Goal: Task Accomplishment & Management: Manage account settings

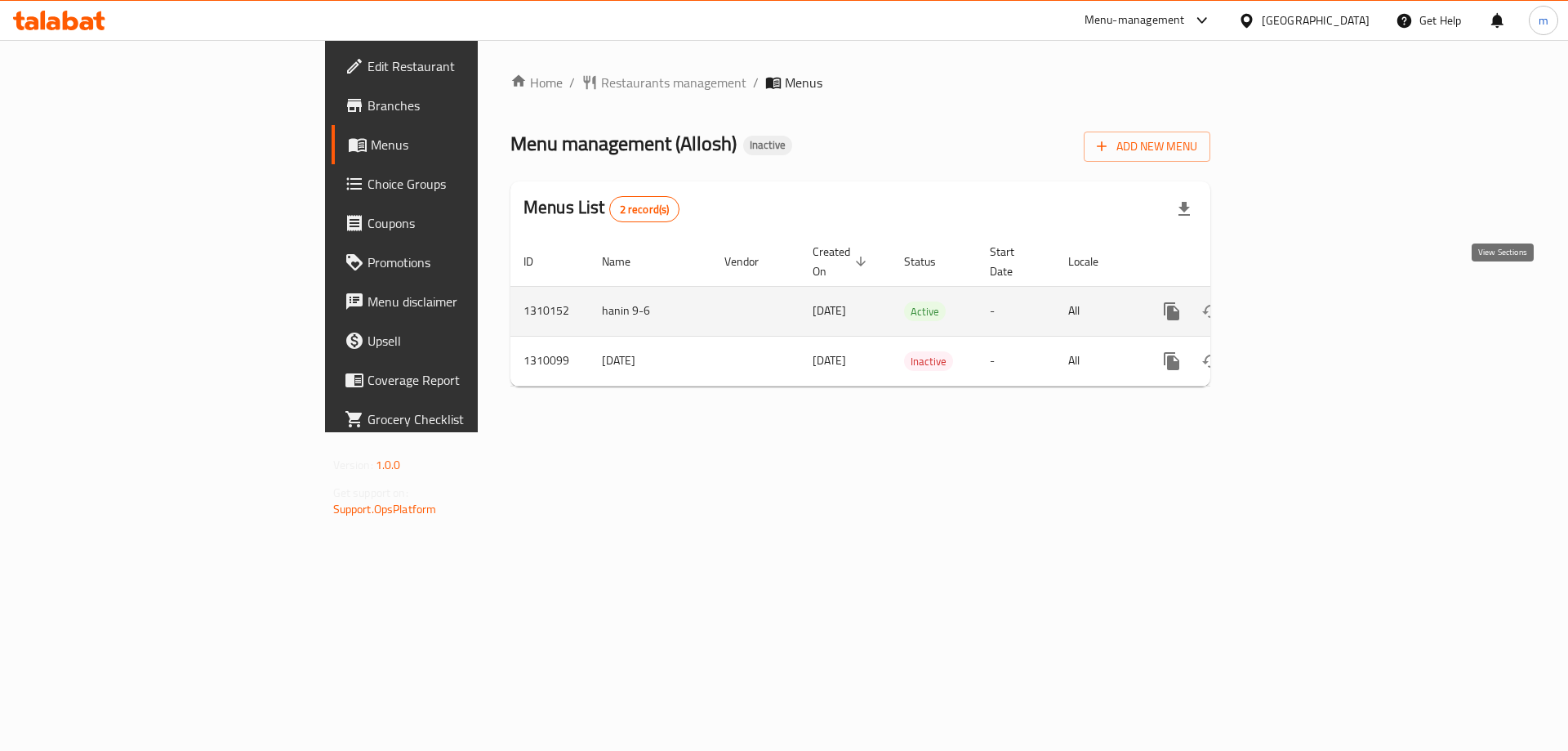
click at [1308, 291] on link "enhanced table" at bounding box center [1290, 311] width 40 height 40
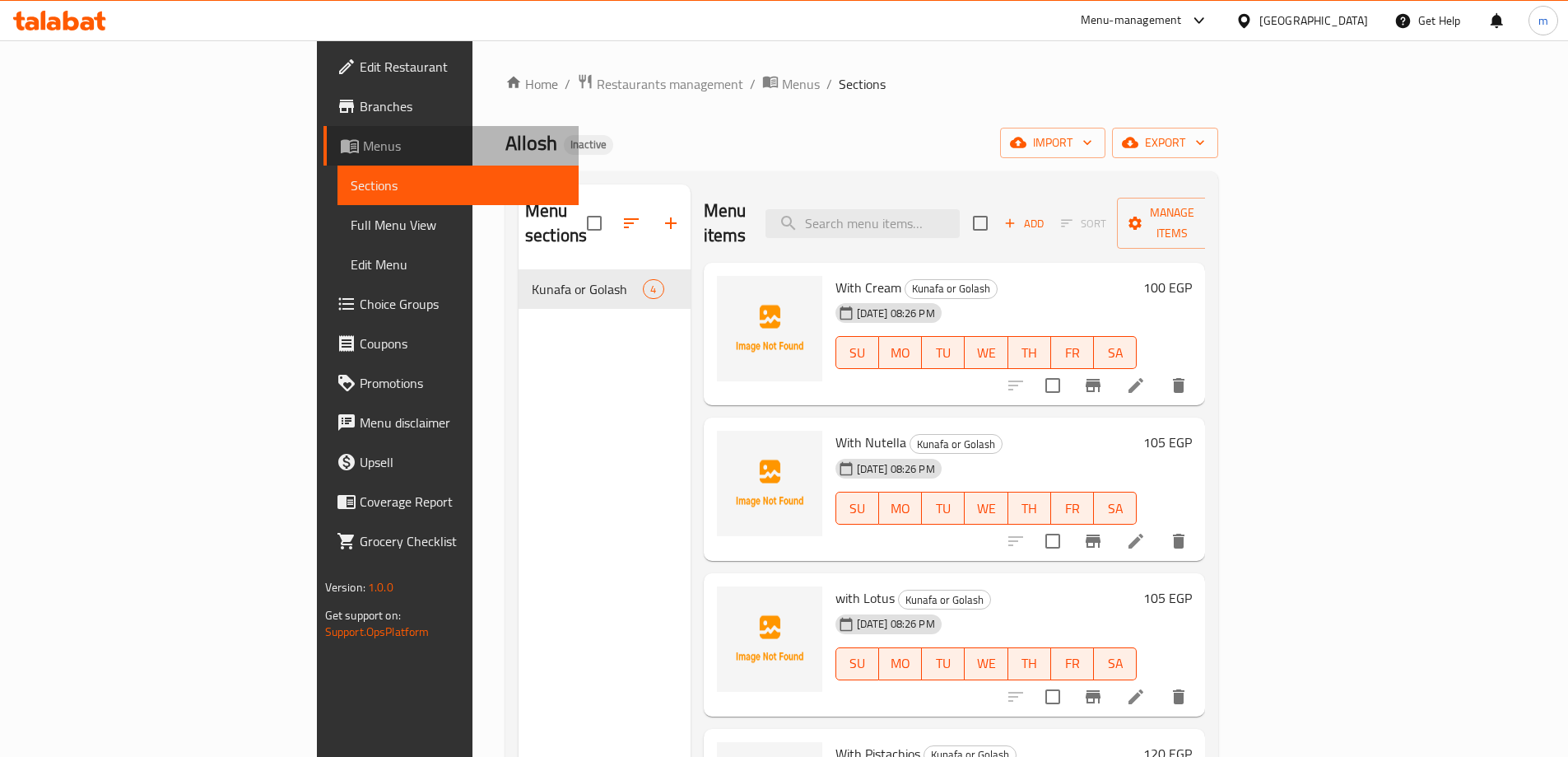
click at [364, 148] on span "Menus" at bounding box center [464, 146] width 203 height 20
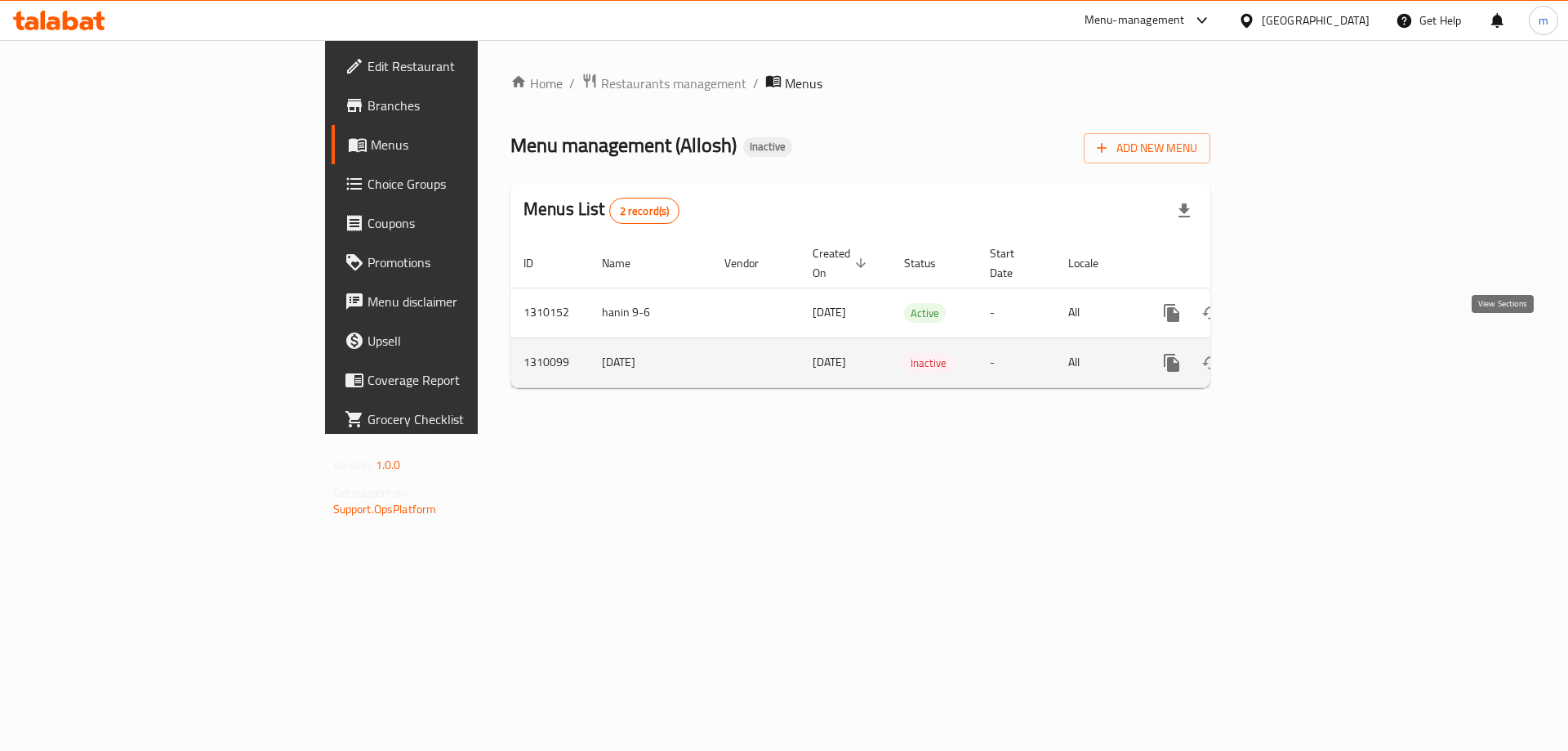
click at [1299, 353] on icon "enhanced table" at bounding box center [1290, 363] width 20 height 20
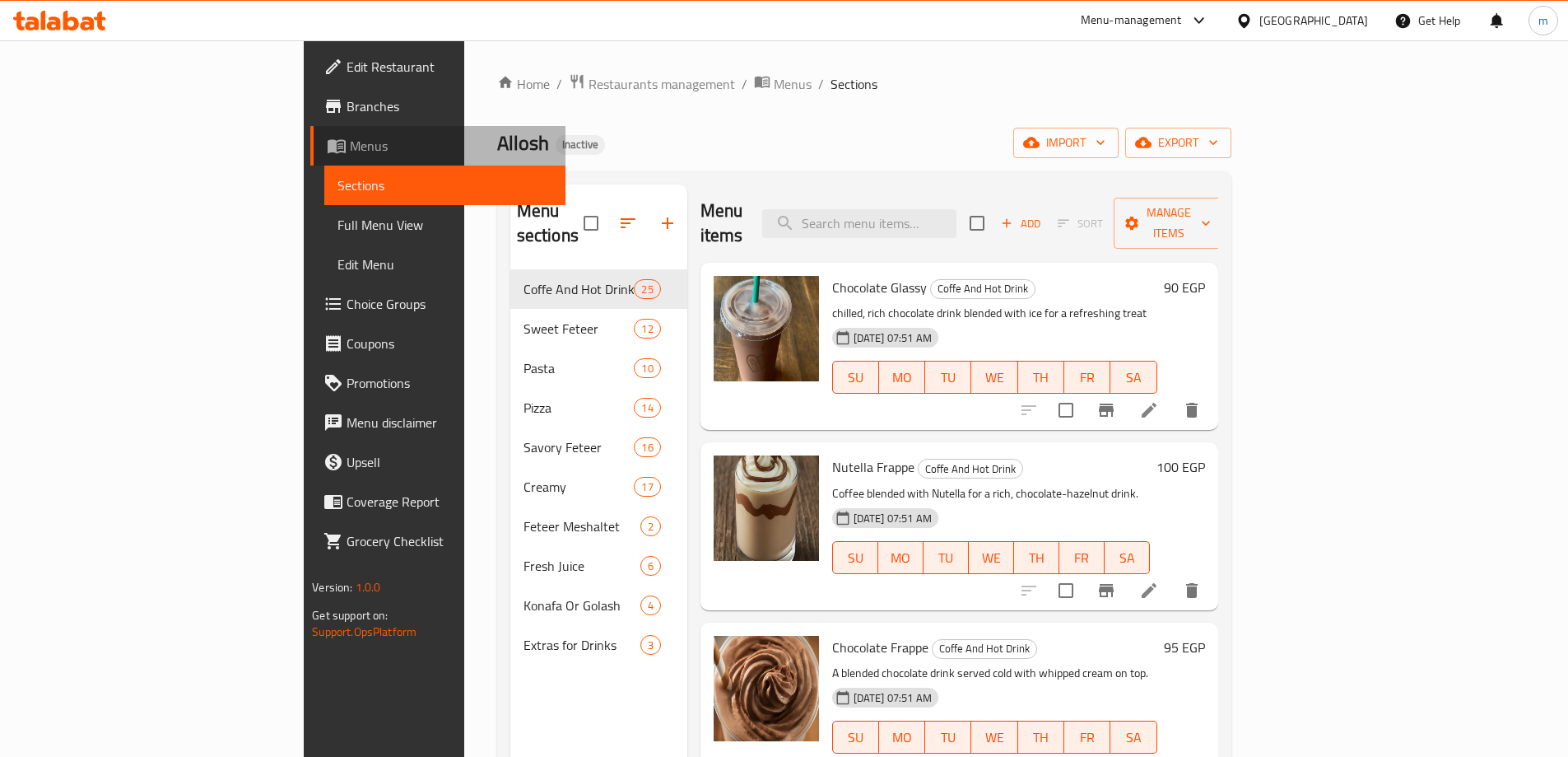
click at [350, 154] on span "Menus" at bounding box center [450, 146] width 203 height 20
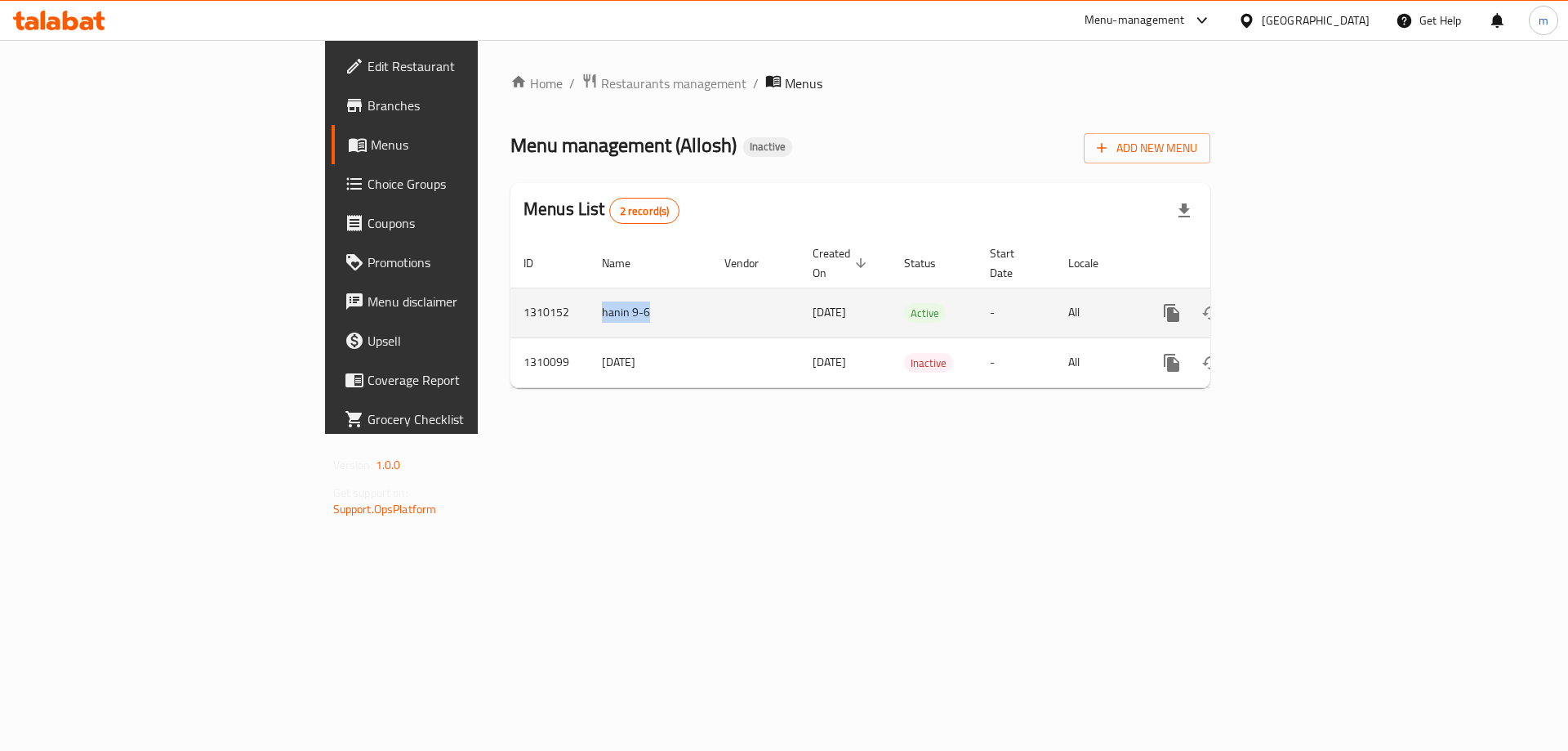
drag, startPoint x: 374, startPoint y: 286, endPoint x: 435, endPoint y: 293, distance: 61.4
click at [588, 293] on td "hanin 9-6" at bounding box center [650, 312] width 123 height 50
click at [588, 288] on td "hanin 9-6" at bounding box center [650, 312] width 123 height 50
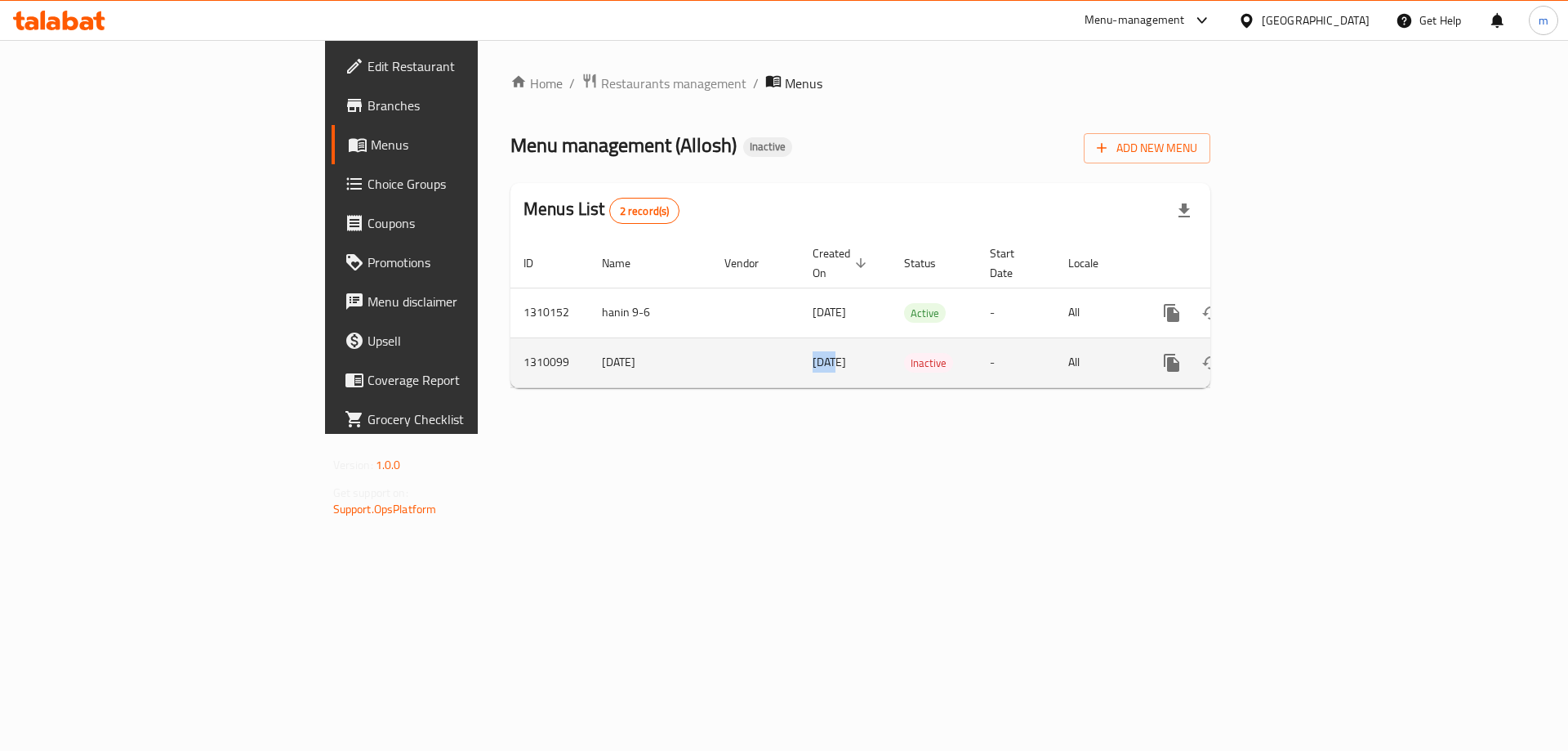
drag, startPoint x: 617, startPoint y: 345, endPoint x: 597, endPoint y: 351, distance: 20.9
click at [812, 351] on span "[DATE]" at bounding box center [829, 361] width 34 height 21
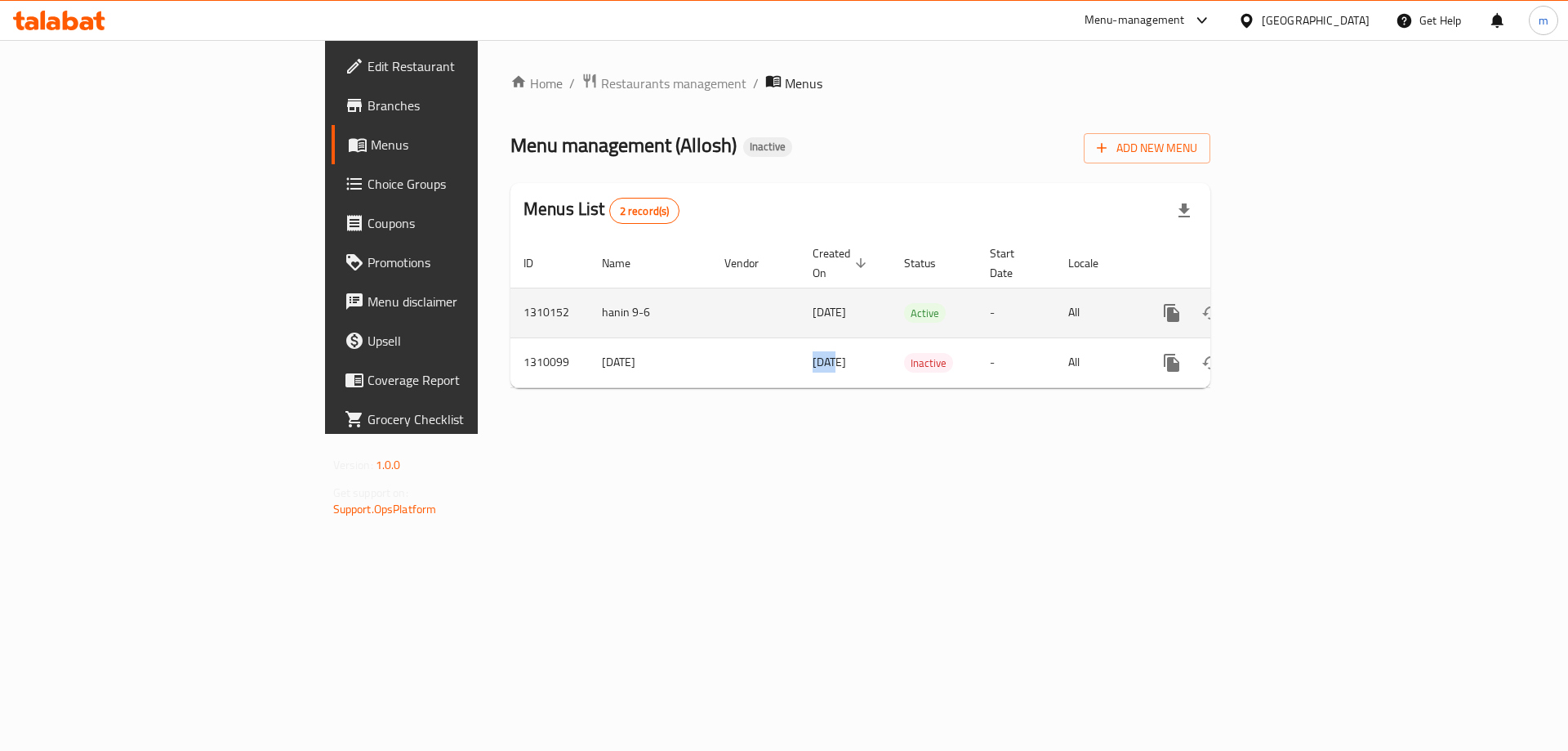
drag, startPoint x: 619, startPoint y: 290, endPoint x: 649, endPoint y: 291, distance: 30.0
click at [812, 301] on span "[DATE]" at bounding box center [829, 311] width 34 height 21
click at [588, 295] on td "hanin 9-6" at bounding box center [650, 312] width 123 height 50
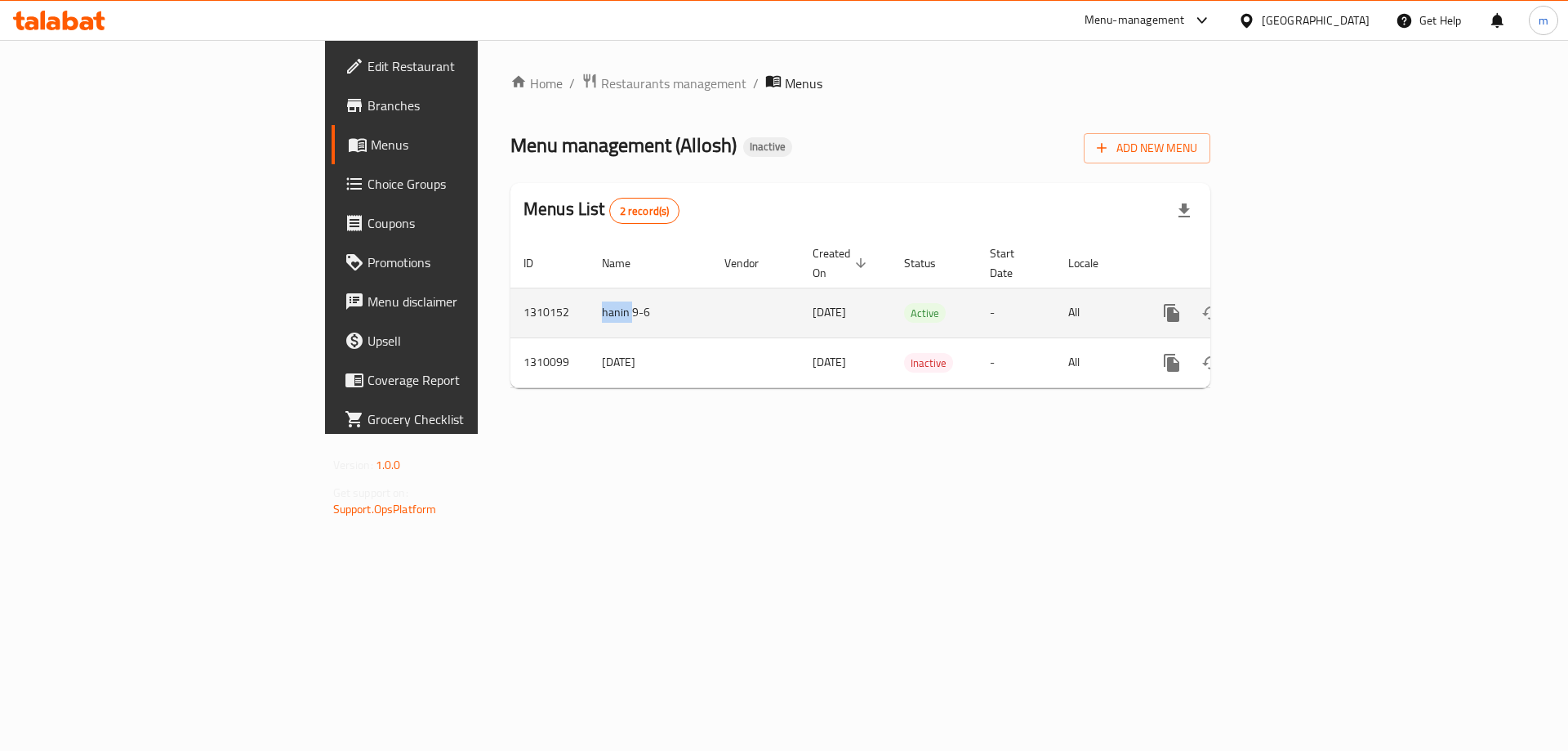
click at [588, 295] on td "hanin 9-6" at bounding box center [650, 312] width 123 height 50
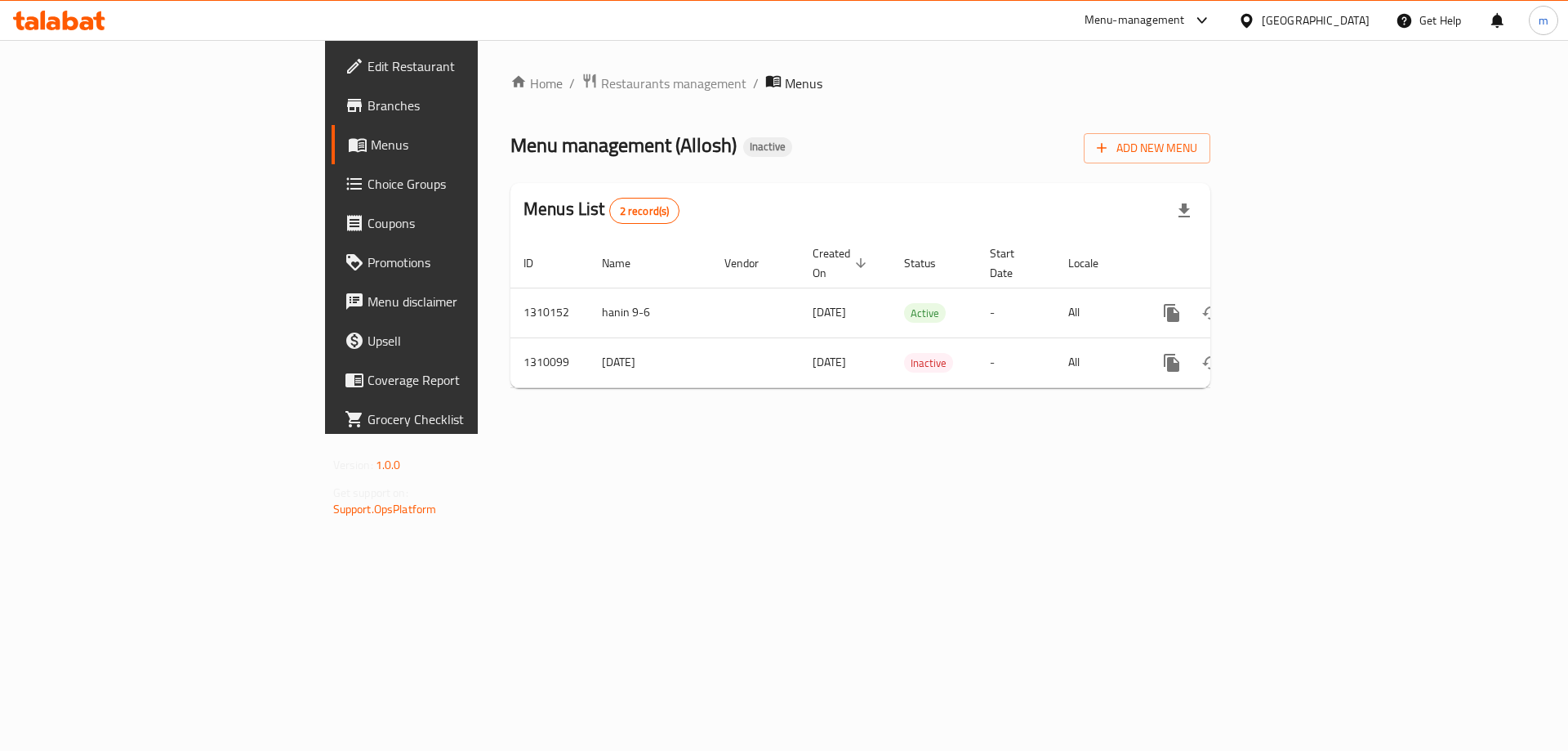
click at [1215, 411] on div "Home / Restaurants management / Menus Menu management ( Allosh ) Inactive Add N…" at bounding box center [860, 236] width 765 height 393
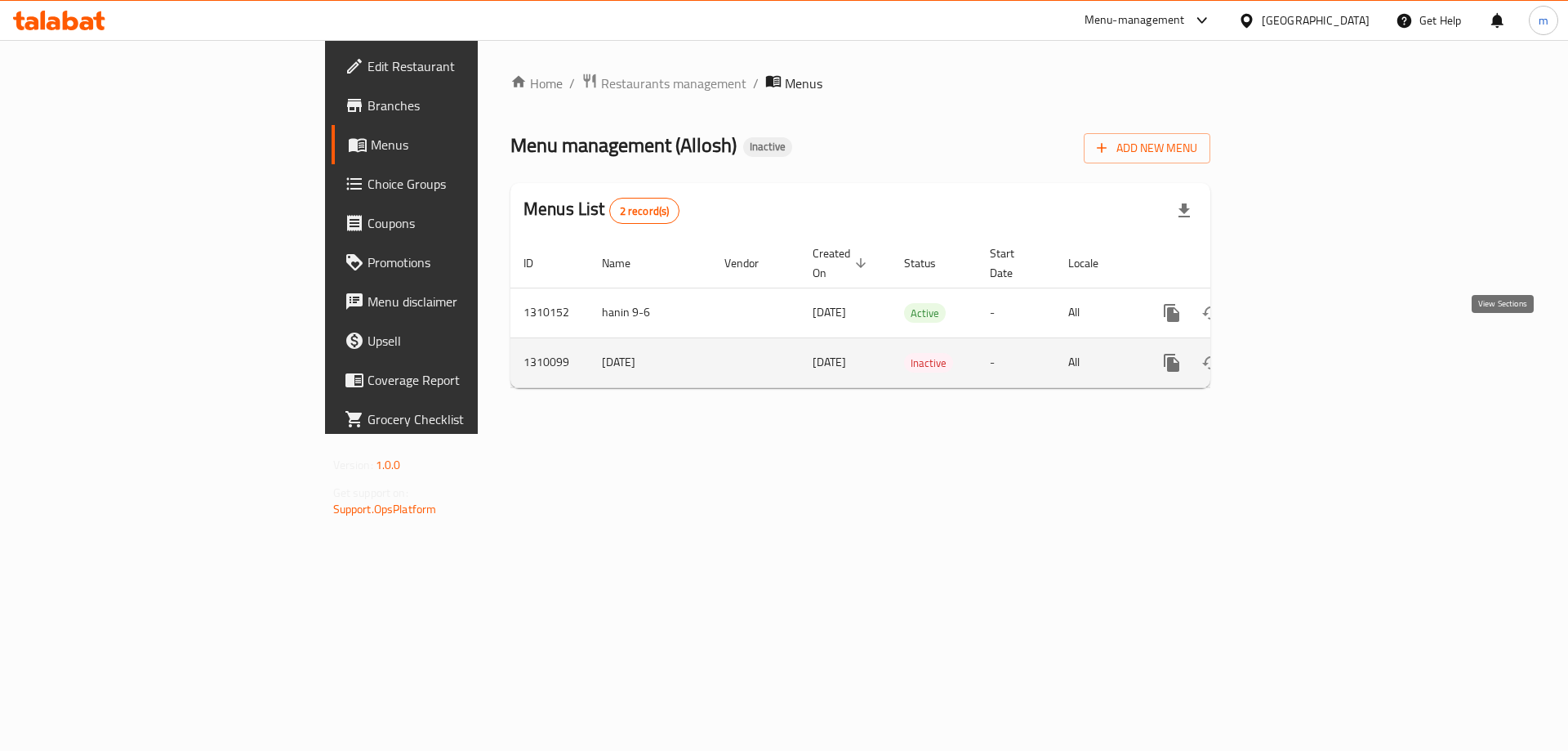
click at [1299, 353] on icon "enhanced table" at bounding box center [1290, 363] width 20 height 20
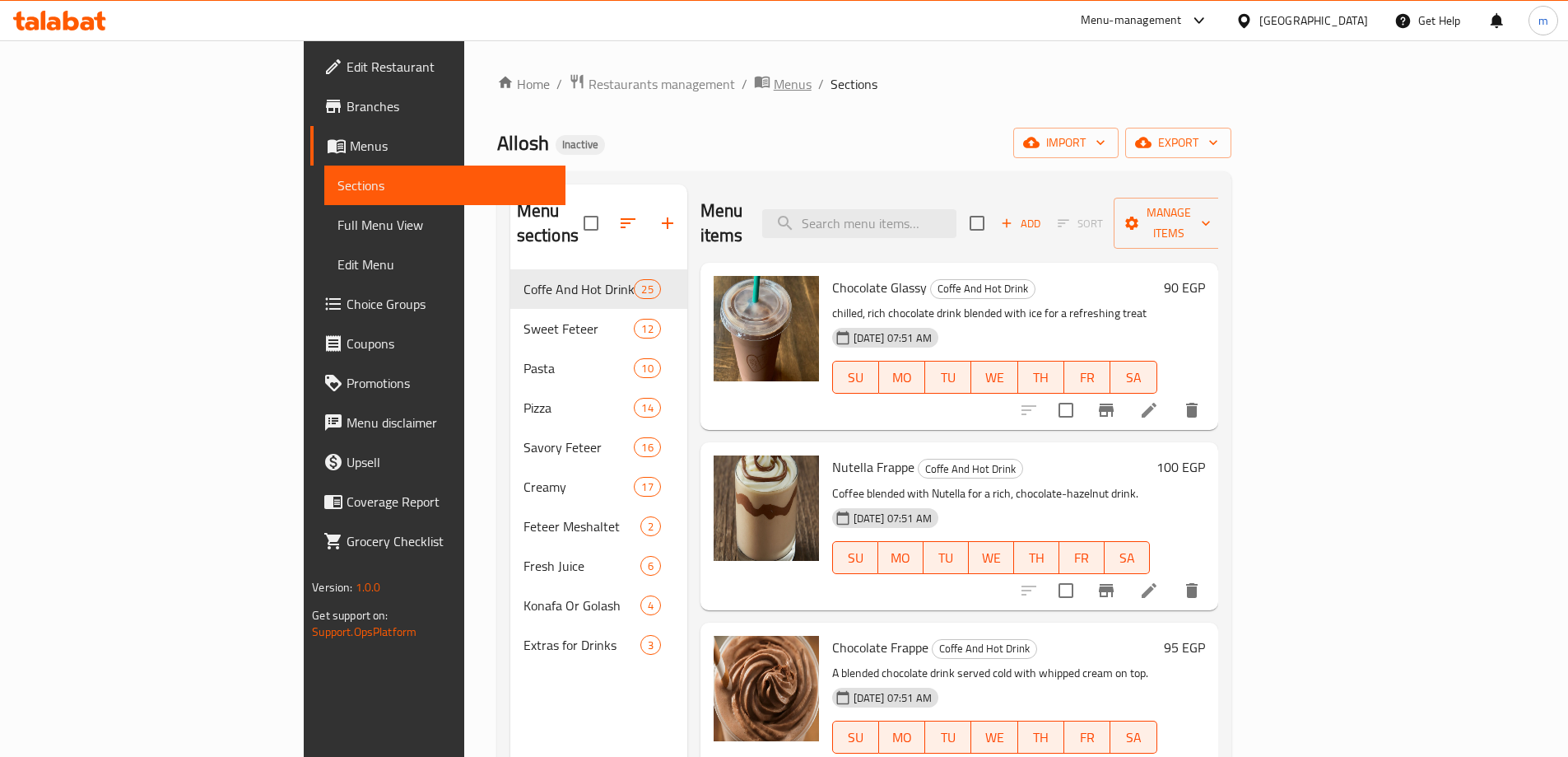
click at [763, 82] on icon "breadcrumb" at bounding box center [765, 83] width 5 height 6
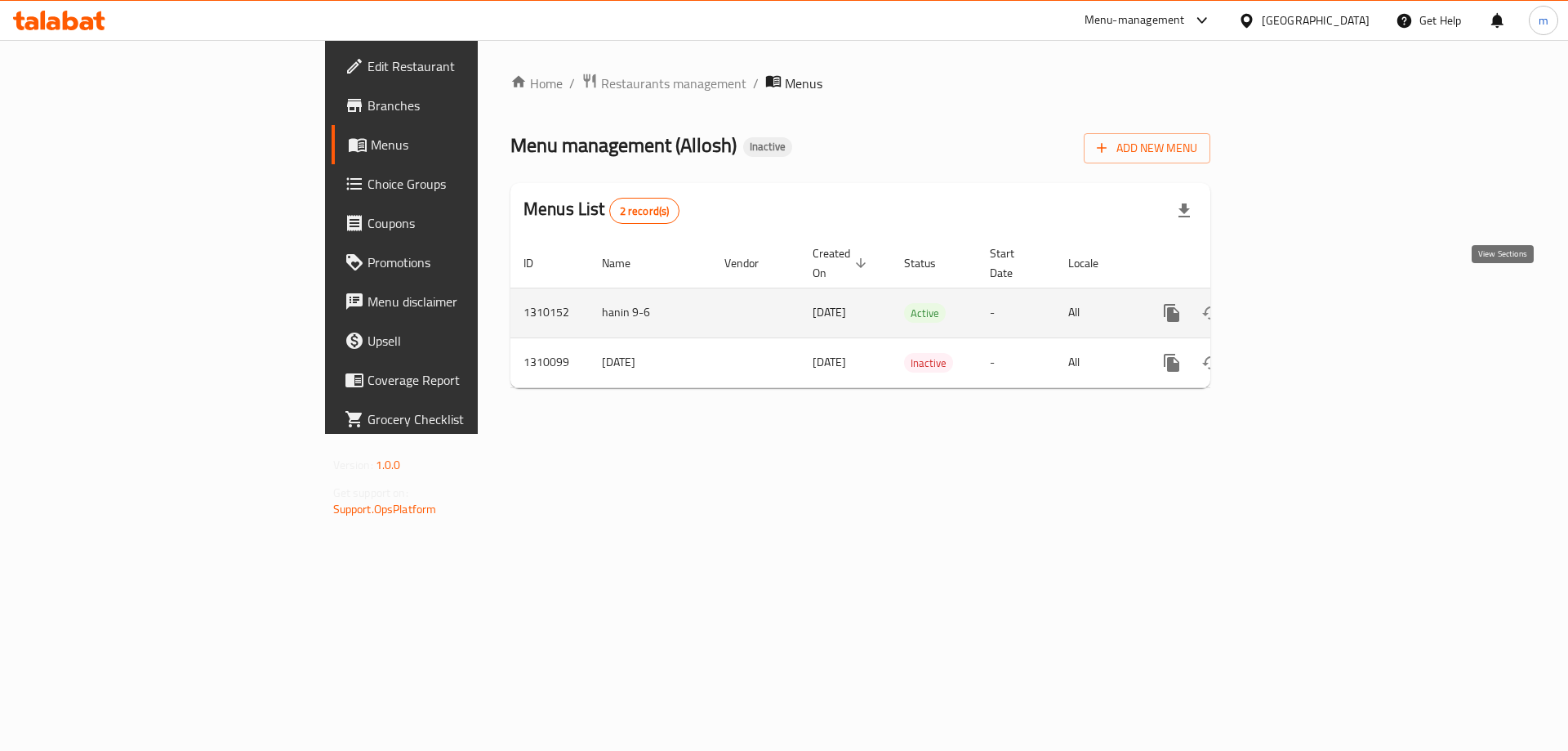
click at [1308, 293] on link "enhanced table" at bounding box center [1290, 313] width 40 height 40
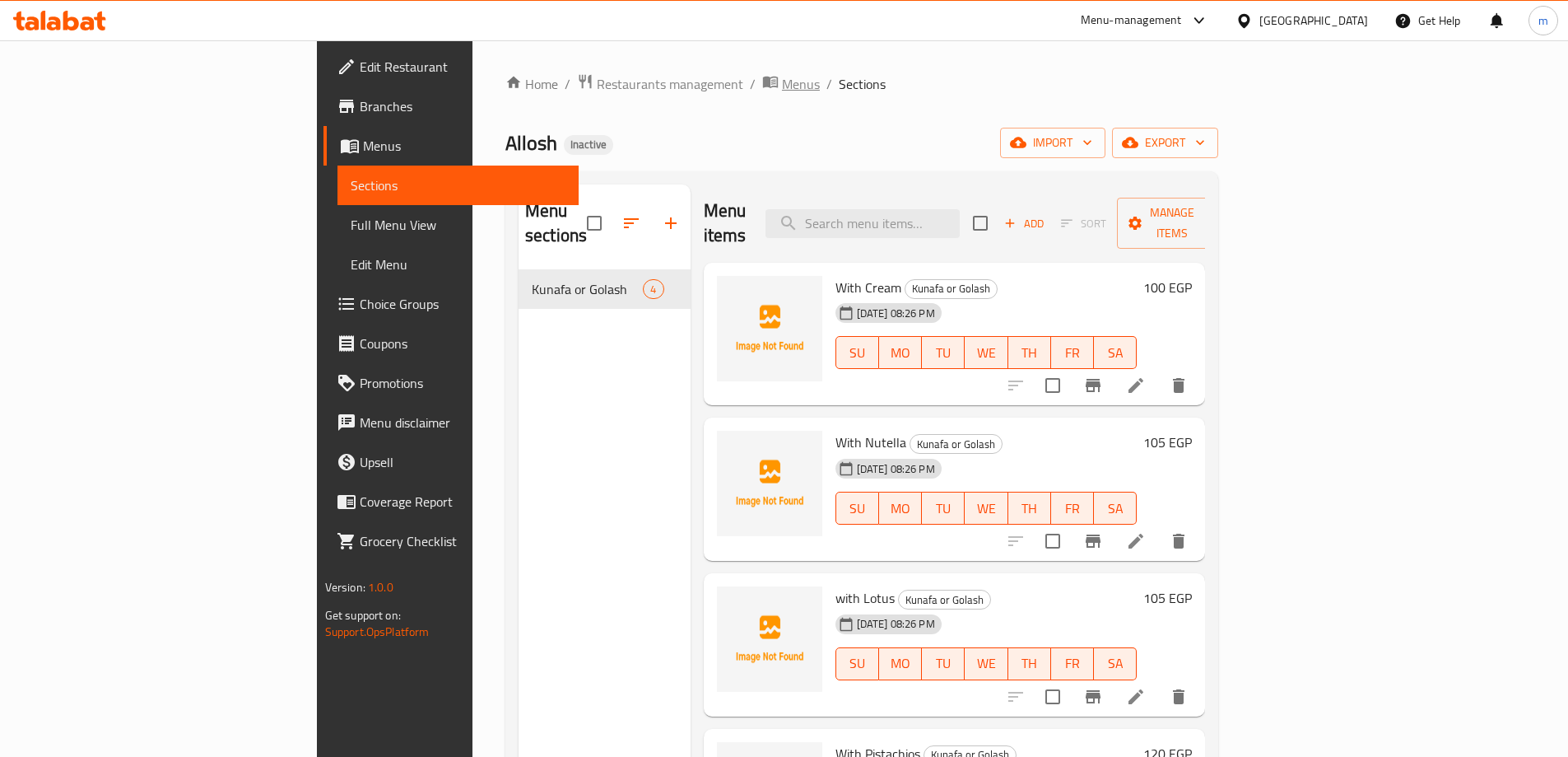
click at [782, 84] on span "Menus" at bounding box center [801, 84] width 38 height 20
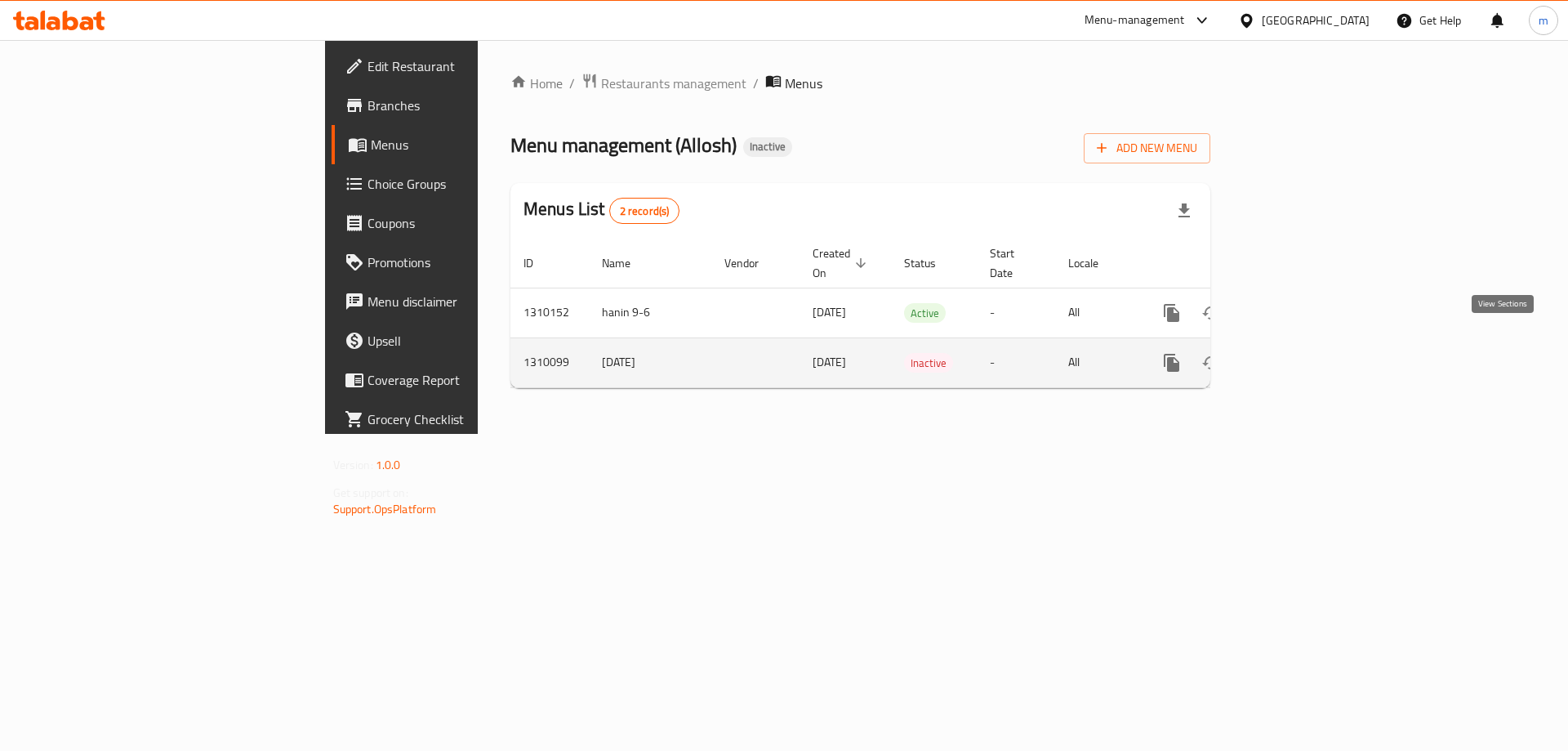
click at [1299, 353] on icon "enhanced table" at bounding box center [1290, 363] width 20 height 20
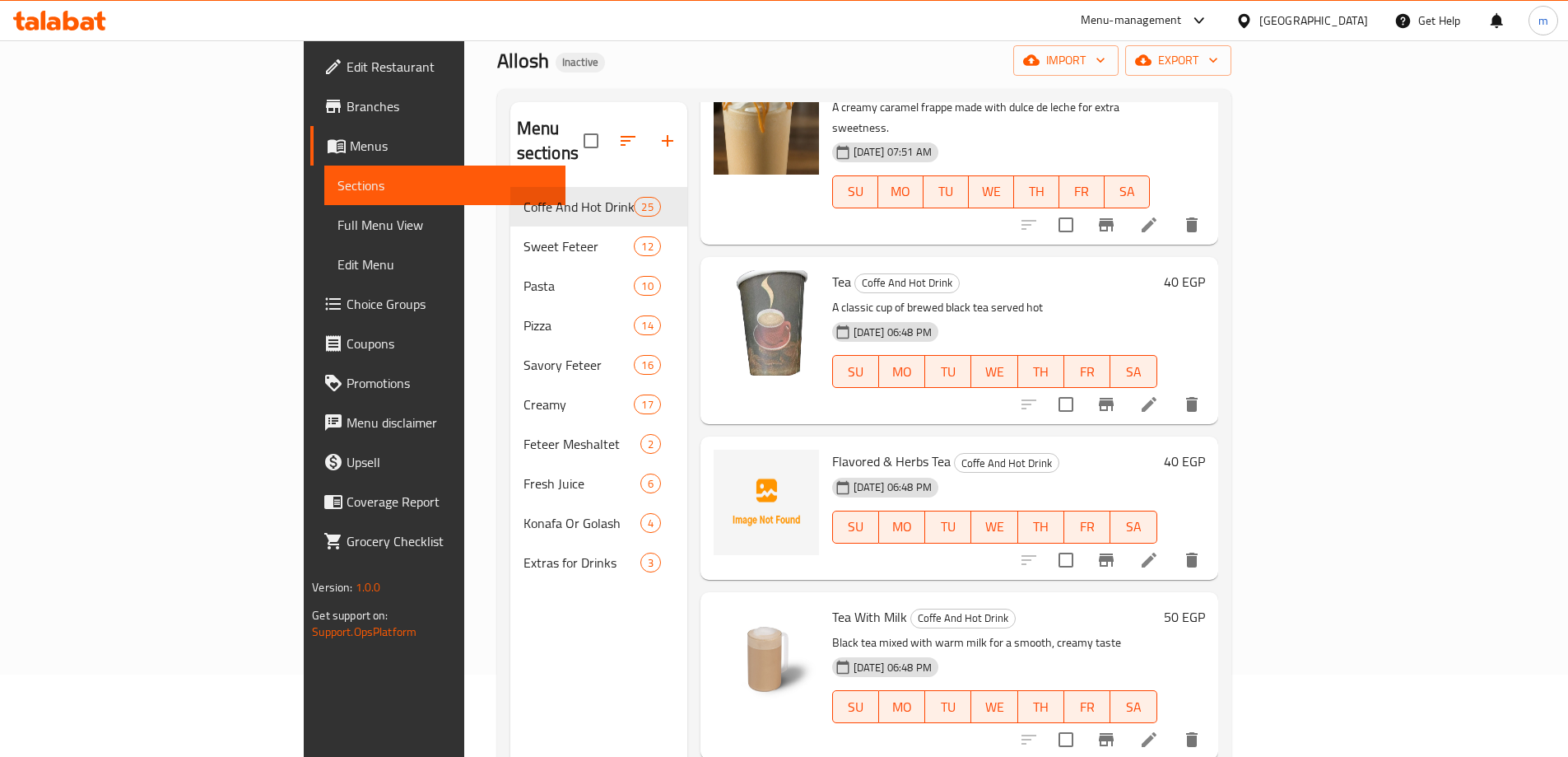
scroll to position [1152, 0]
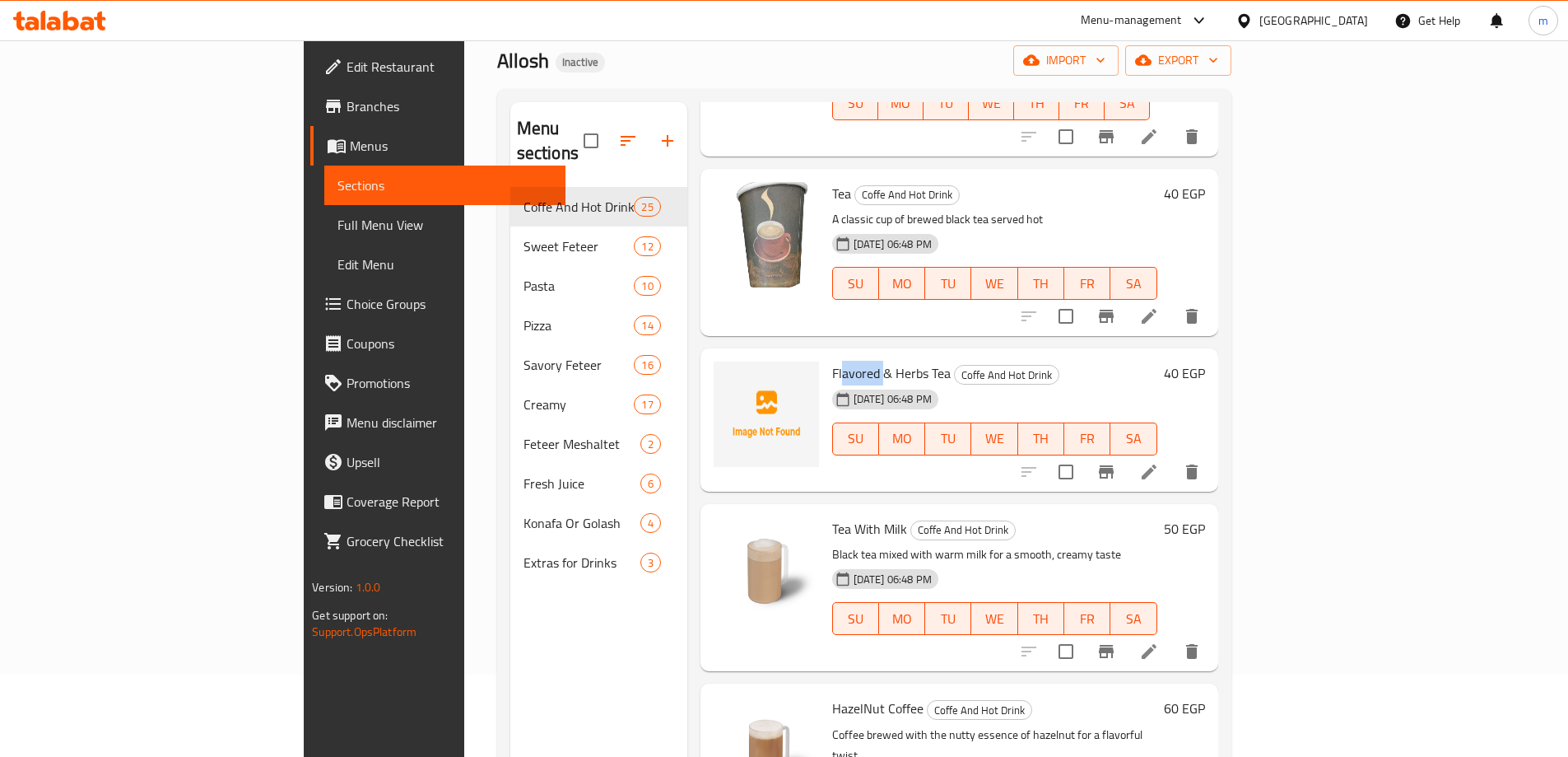
drag, startPoint x: 765, startPoint y: 284, endPoint x: 808, endPoint y: 285, distance: 43.0
click at [832, 361] on span "Flavored & Herbs Tea" at bounding box center [891, 373] width 119 height 25
click at [1062, 89] on div "Menu sections Coffe And Hot Drink 25 Sweet Feteer 12 Pasta 10 Pizza 14 Savory F…" at bounding box center [864, 480] width 734 height 783
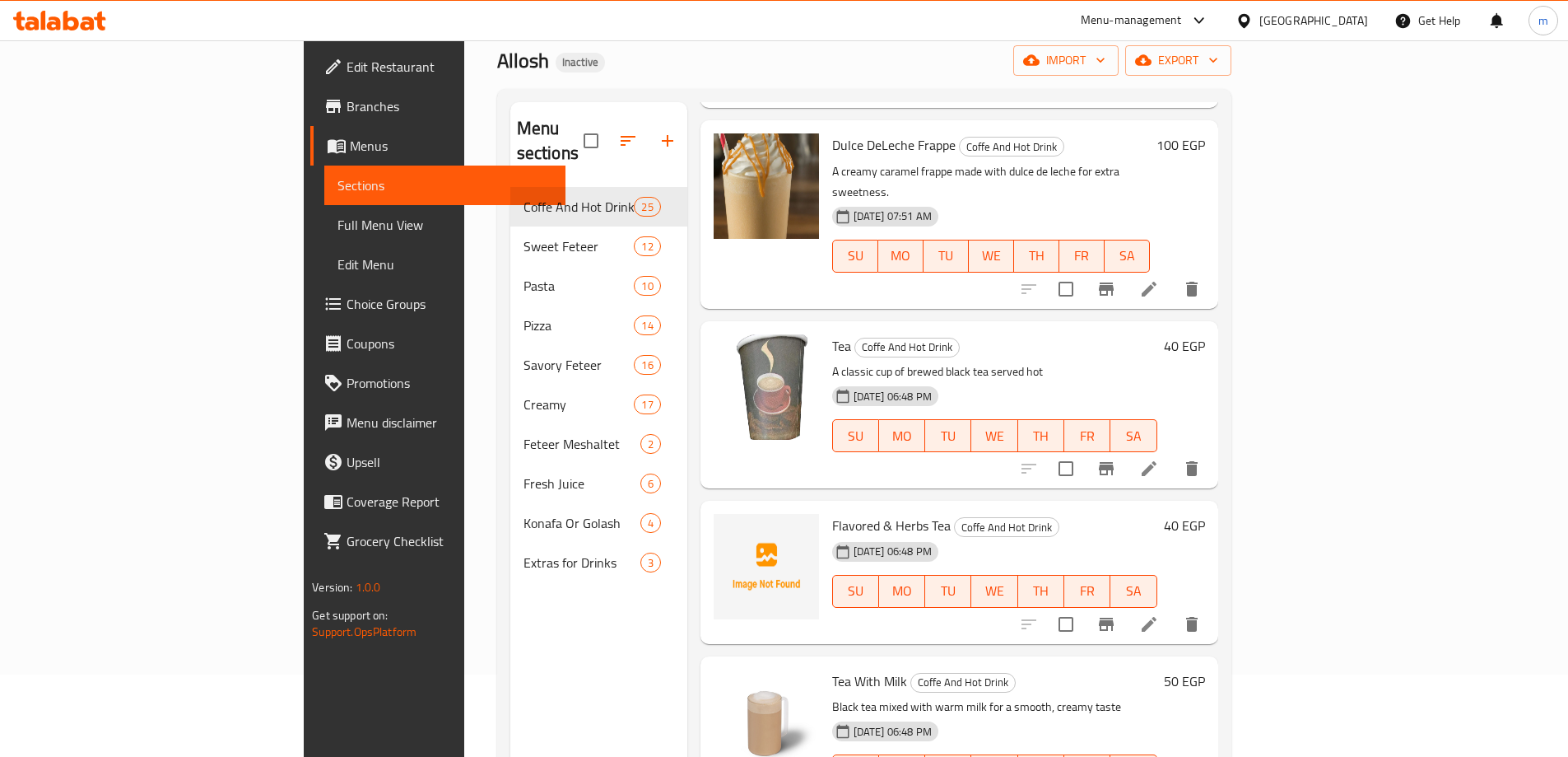
scroll to position [988, 0]
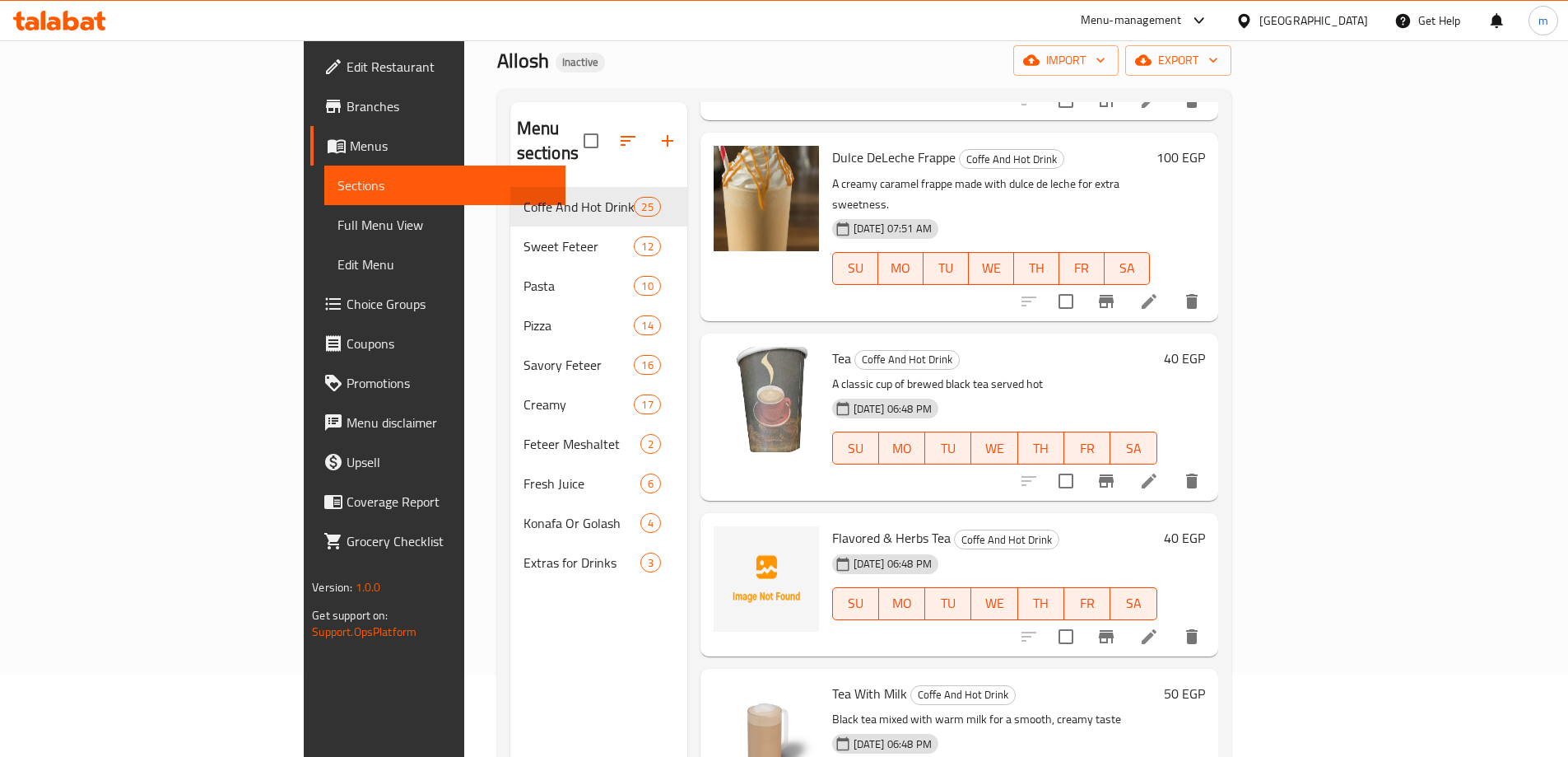
click at [1041, 374] on p "A classic cup of brewed black tea served hot" at bounding box center [995, 383] width 326 height 21
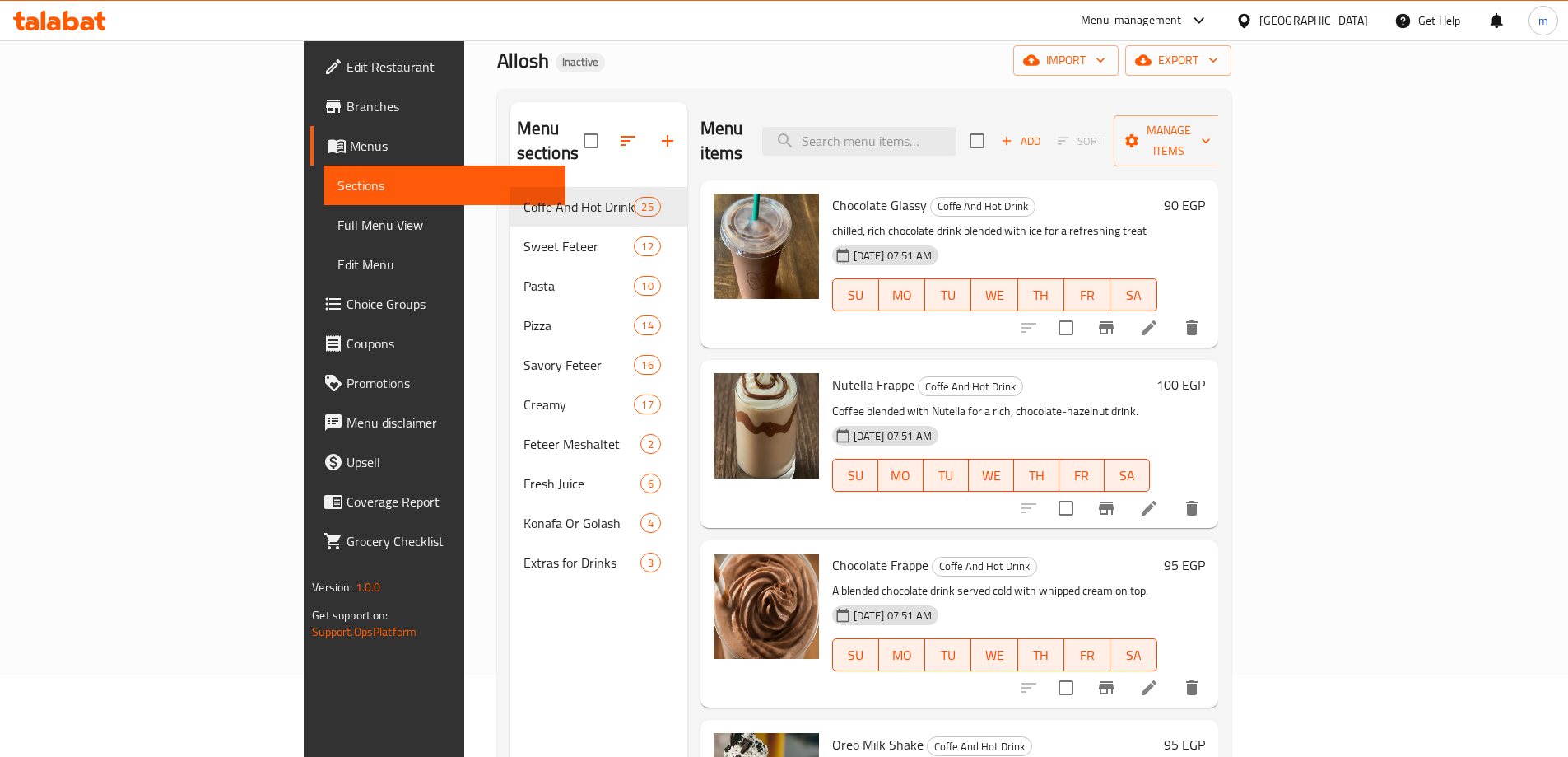
click at [1170, 317] on div "Chocolate Glassy Coffe And Hot Drink chilled, rich chocolate drink blended with…" at bounding box center [959, 264] width 517 height 167
click at [1151, 373] on h6 "Nutella Frappe Coffe And Hot Drink" at bounding box center [991, 383] width 318 height 23
click at [1157, 374] on div "Nutella Frappe Coffe And Hot Drink Coffee blended with Nutella for a rich, choc…" at bounding box center [991, 443] width 331 height 154
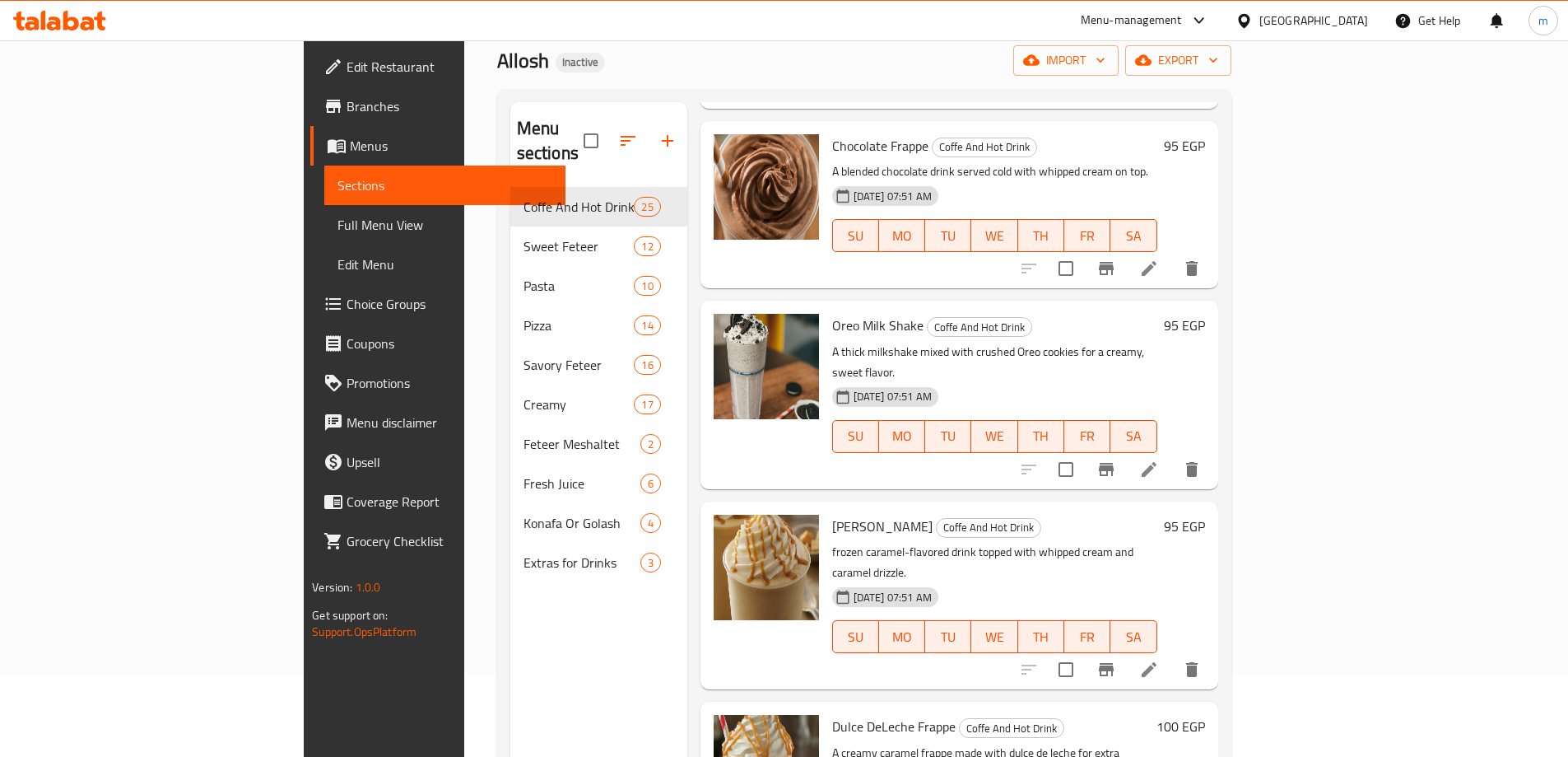
click at [1165, 423] on div "[DATE] 07:51 AM SU MO TU WE TH FR SA" at bounding box center [995, 424] width 339 height 89
click at [1163, 580] on div "[DATE] 07:51 AM SU MO TU WE TH FR SA" at bounding box center [995, 624] width 339 height 89
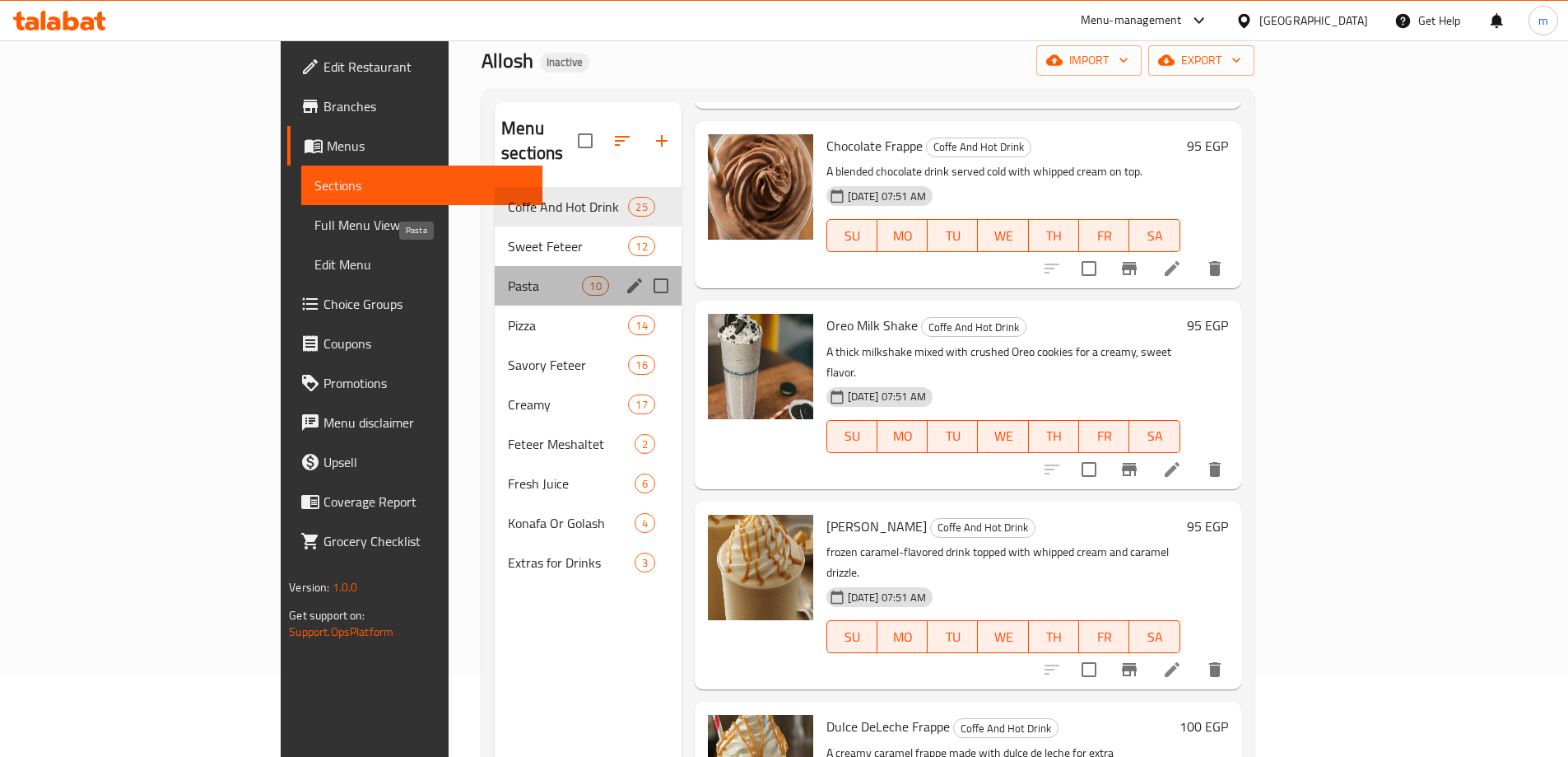
click at [508, 276] on span "Pasta" at bounding box center [545, 286] width 74 height 20
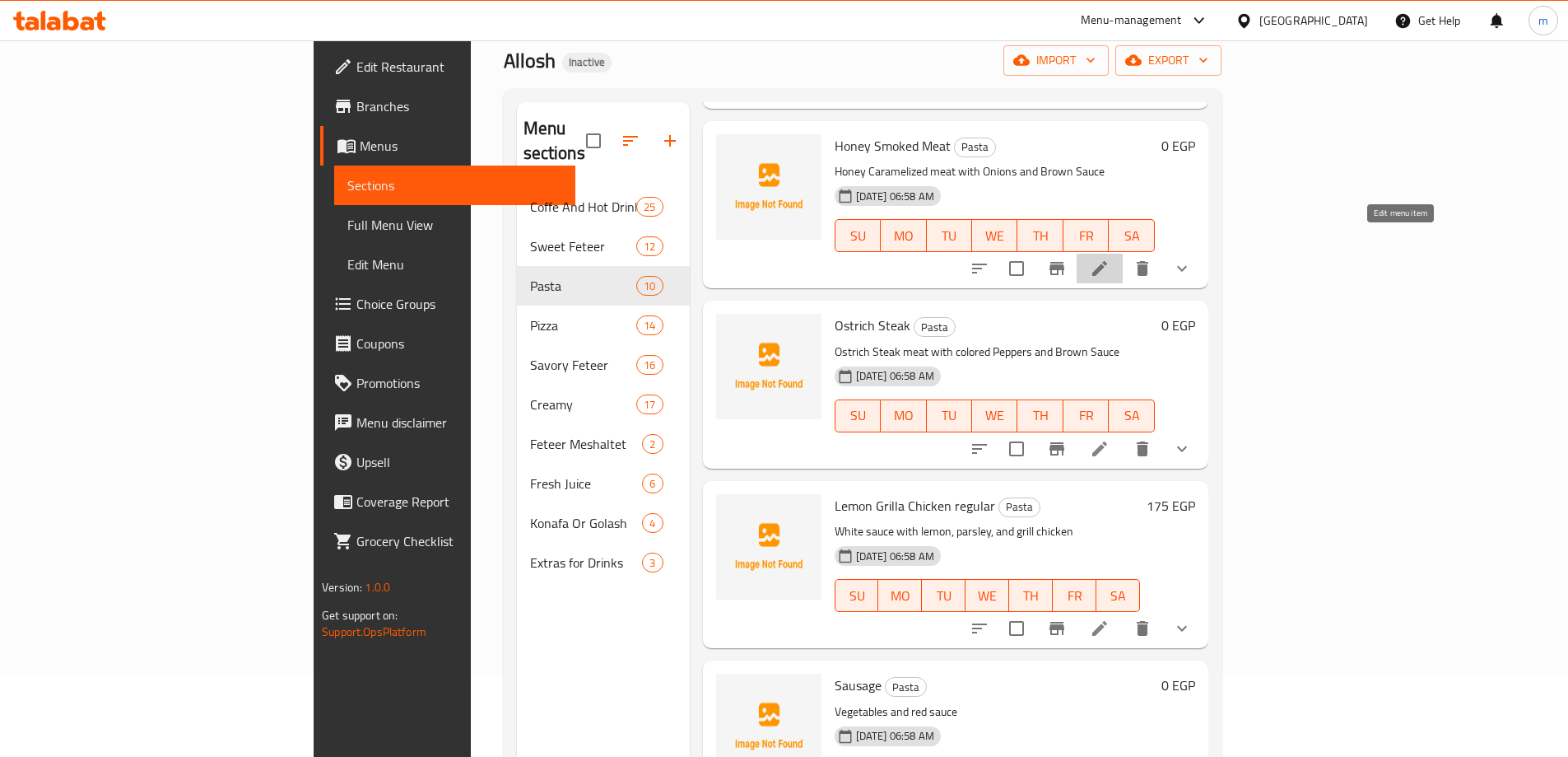
click at [1110, 259] on icon at bounding box center [1100, 269] width 20 height 20
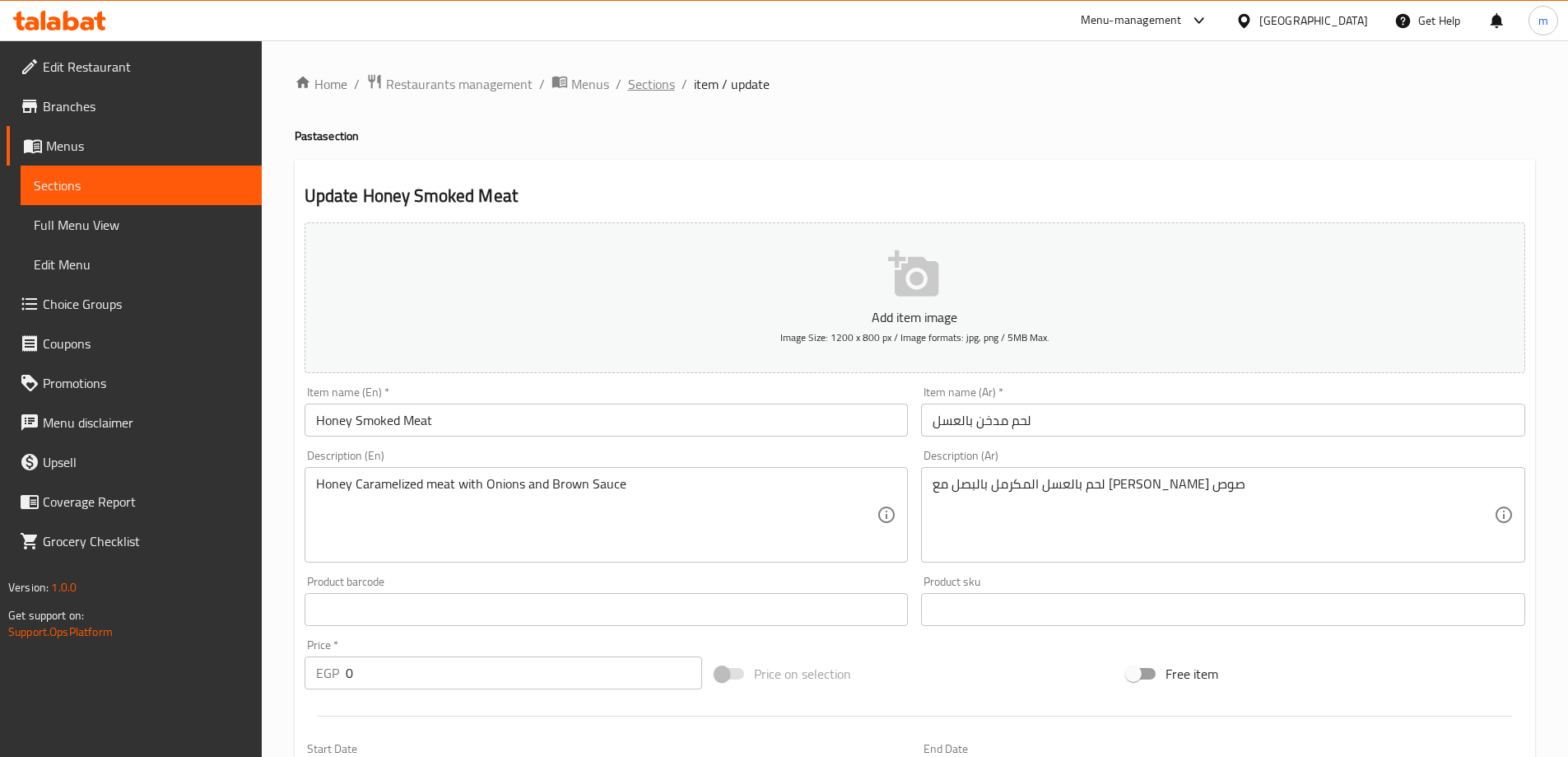
click at [664, 81] on span "Sections" at bounding box center [651, 84] width 47 height 20
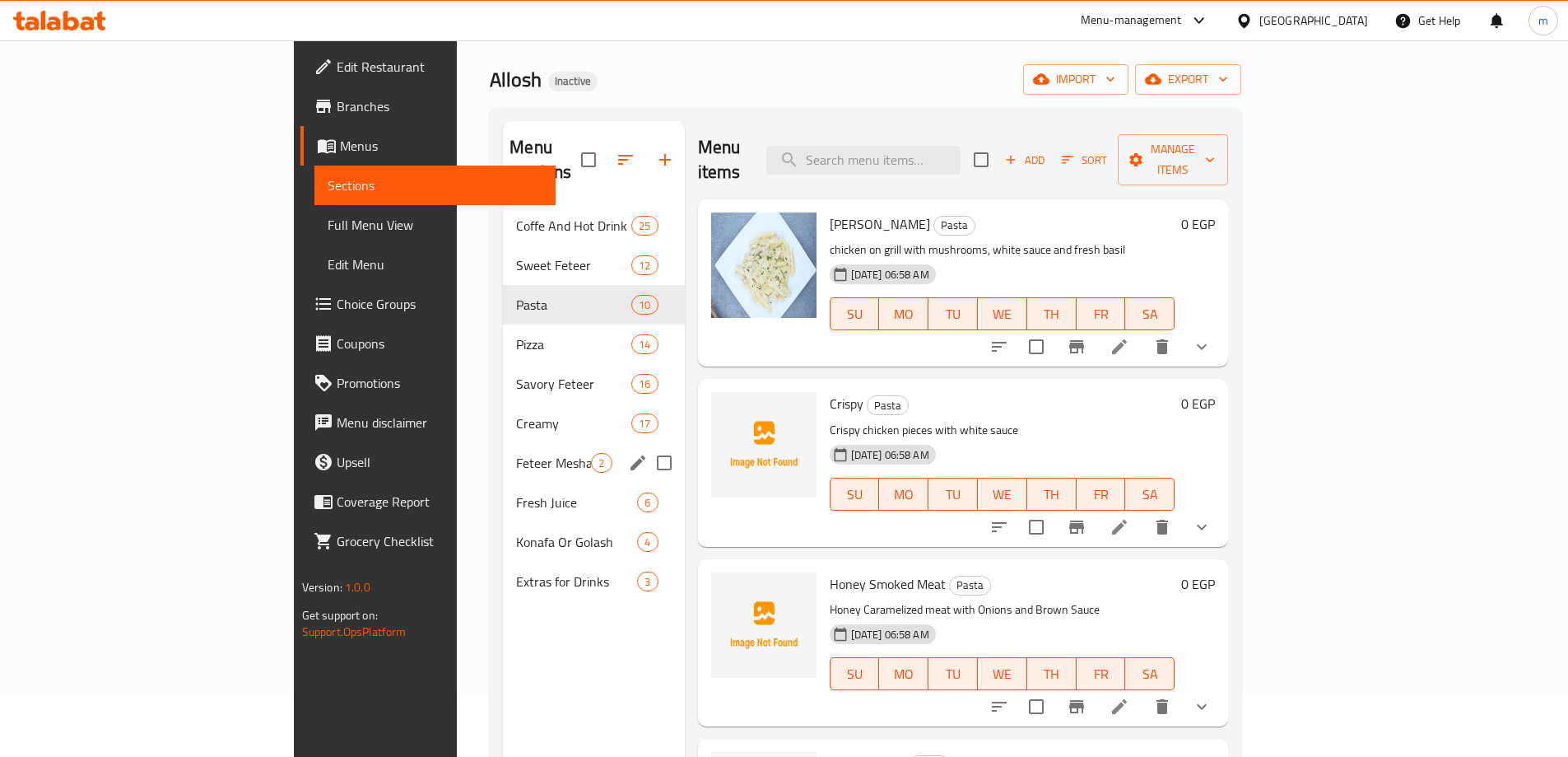
scroll to position [82, 0]
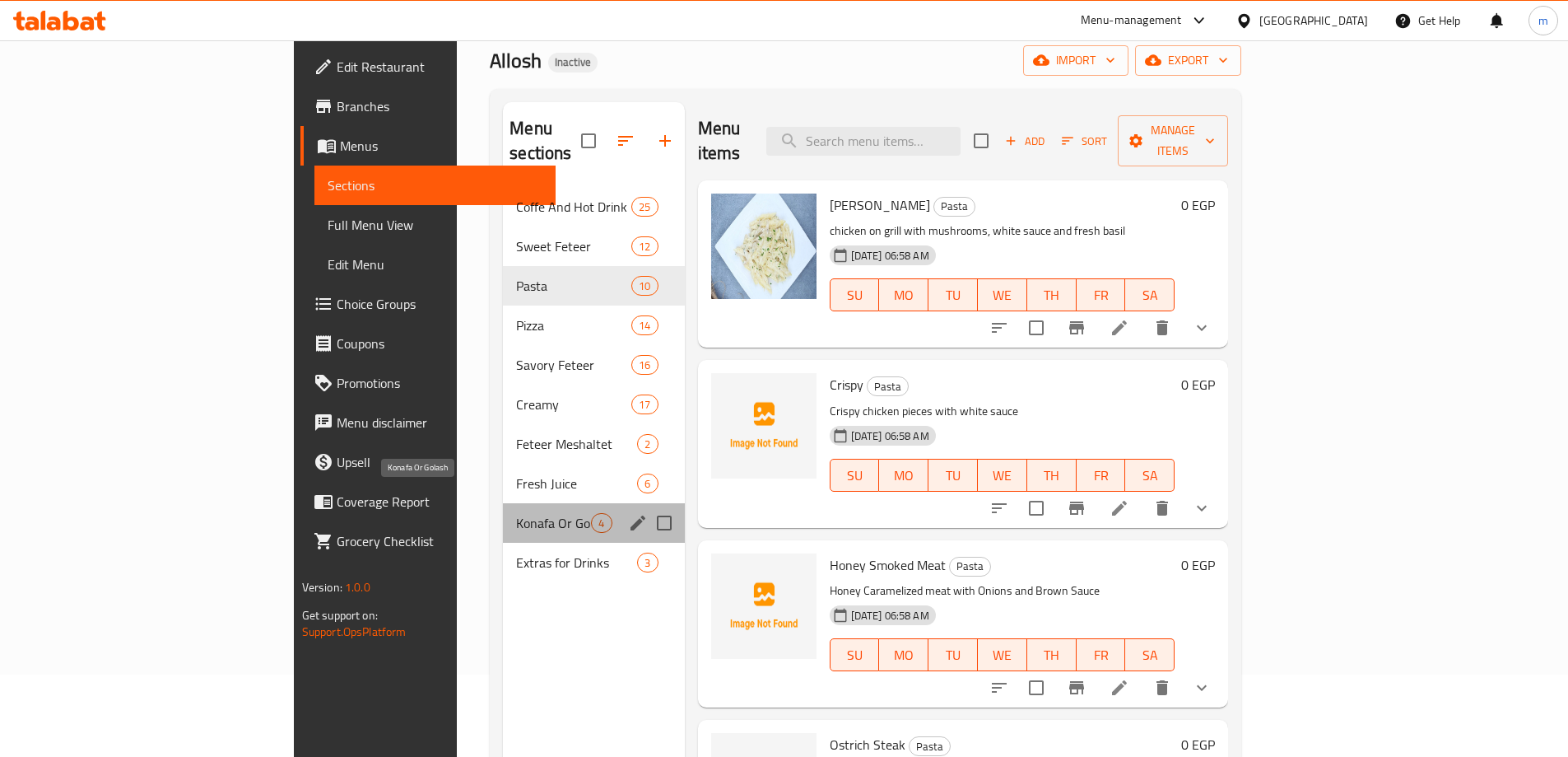
click at [516, 513] on span "Konafa Or Golash" at bounding box center [553, 523] width 75 height 20
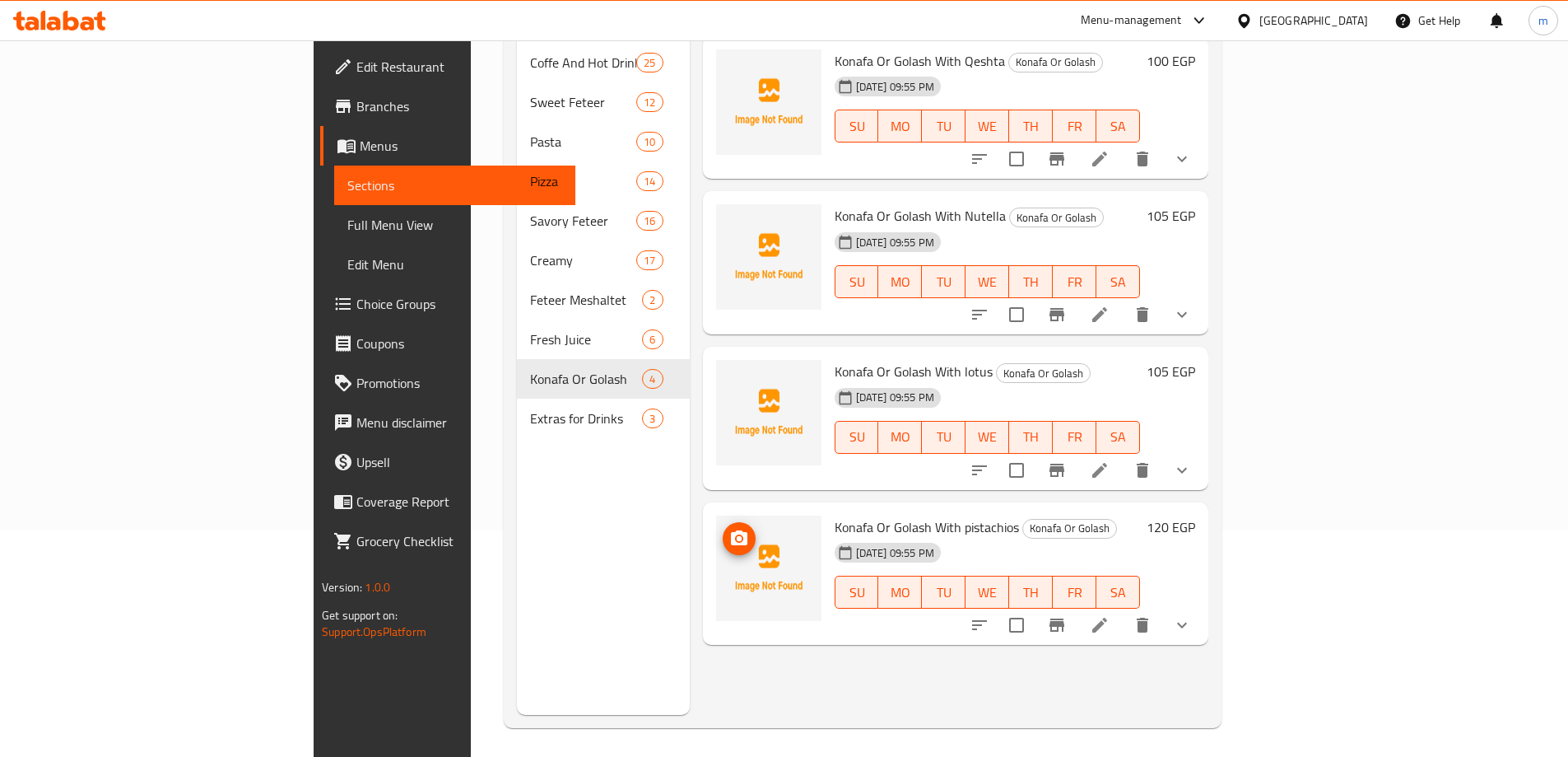
scroll to position [231, 0]
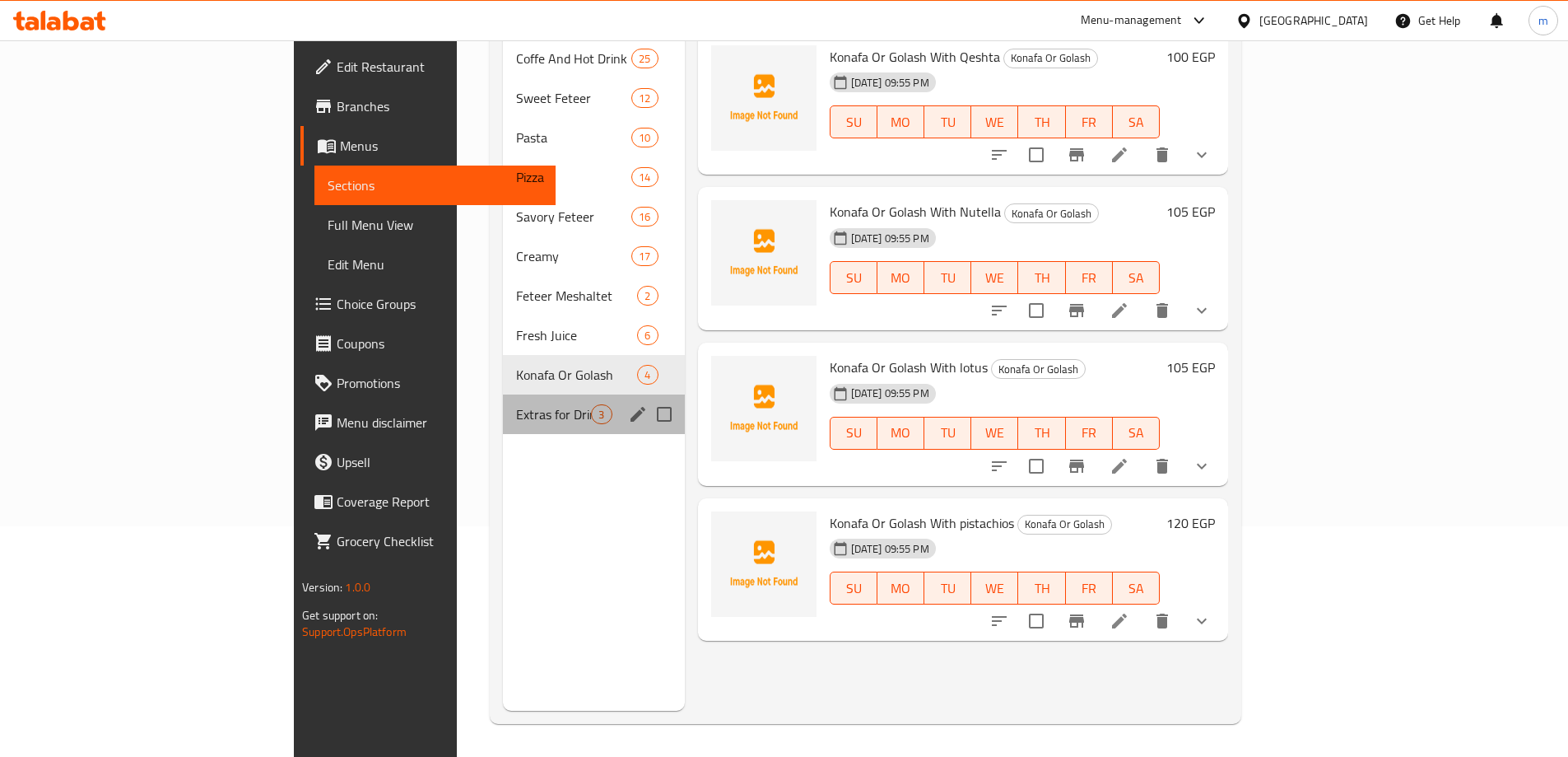
click at [516, 404] on span "Extras for Drinks" at bounding box center [553, 414] width 75 height 20
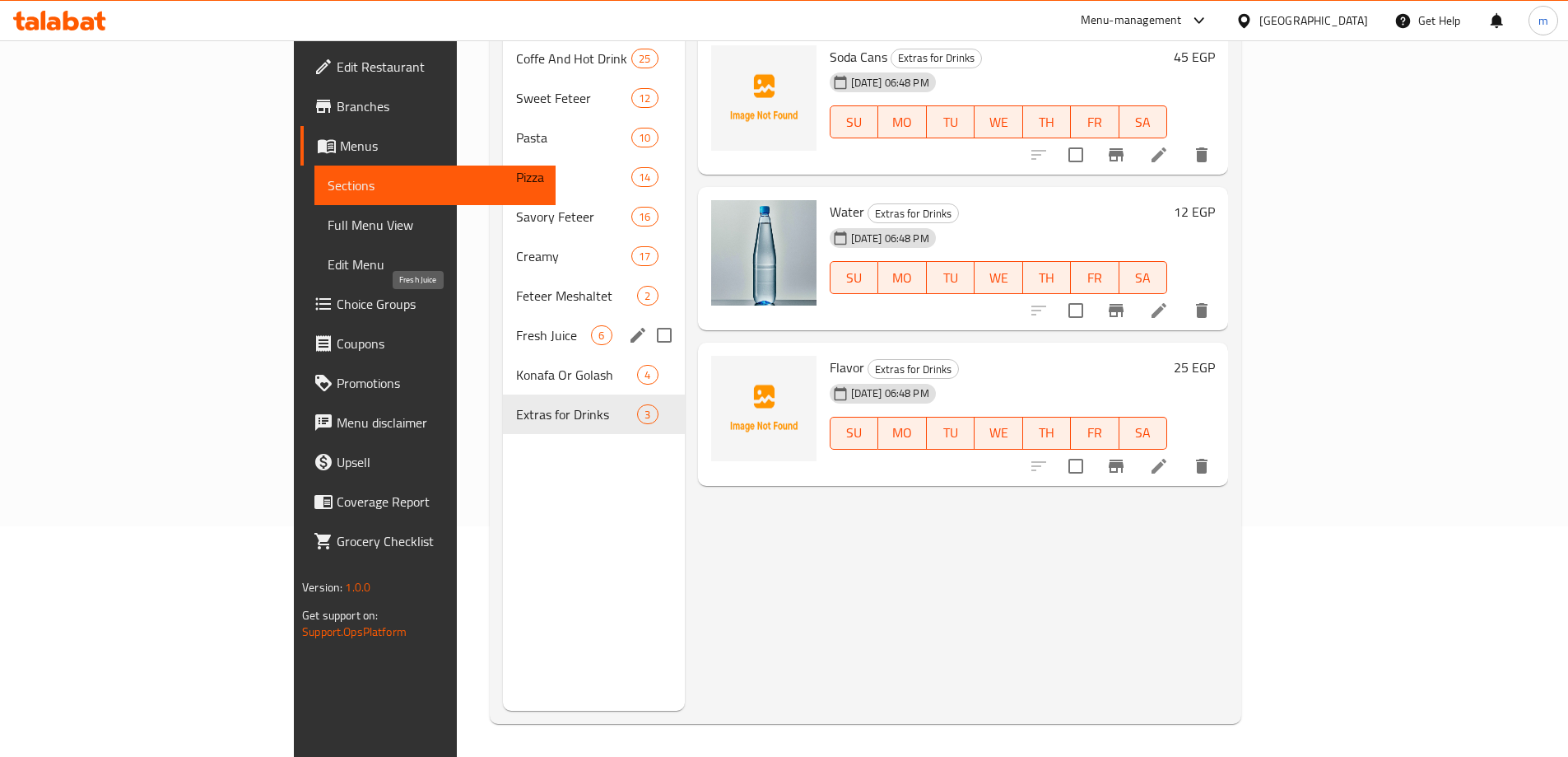
click at [516, 326] on span "Fresh Juice" at bounding box center [553, 336] width 75 height 20
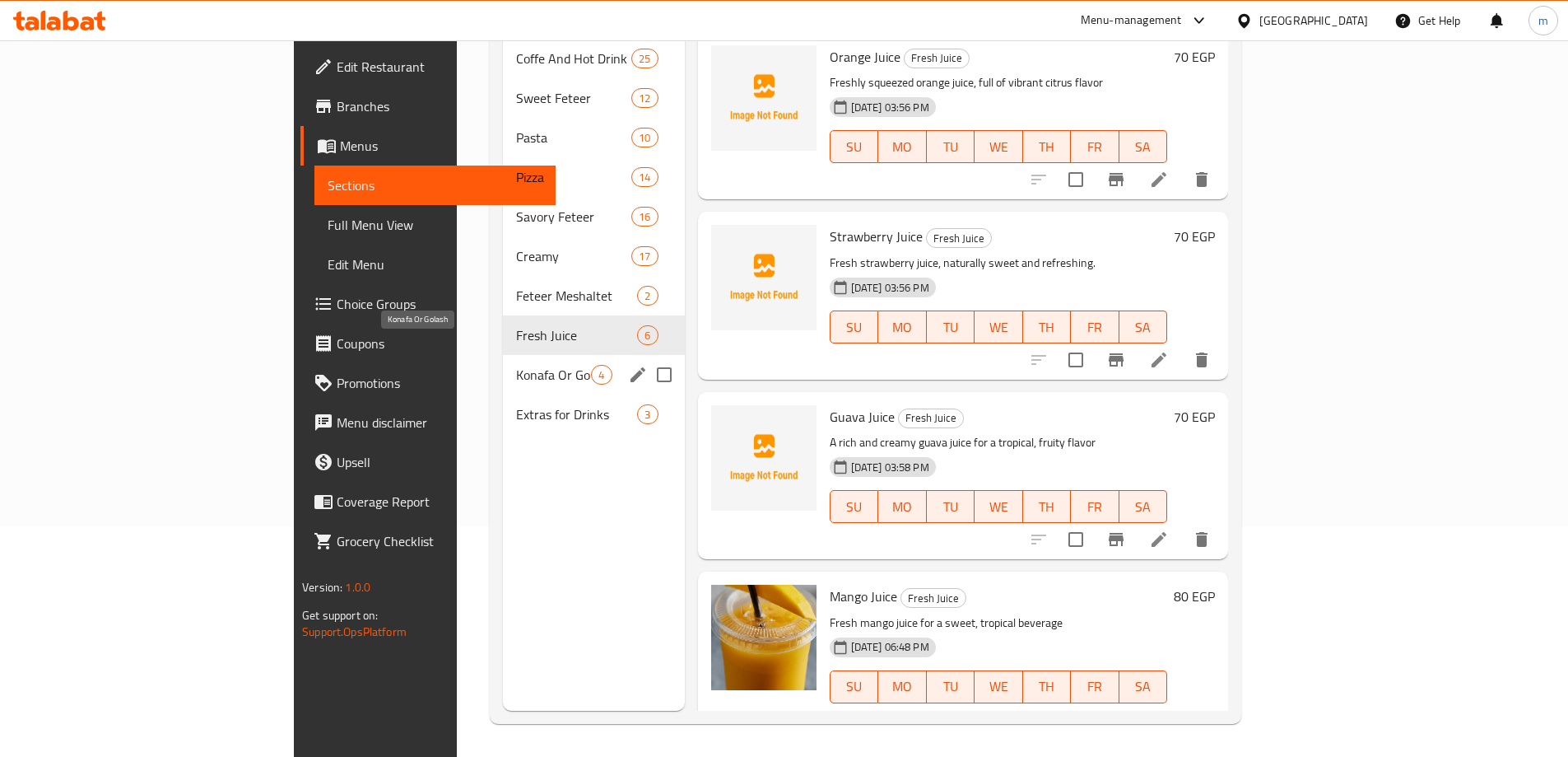
click at [516, 365] on span "Konafa Or Golash" at bounding box center [553, 375] width 75 height 20
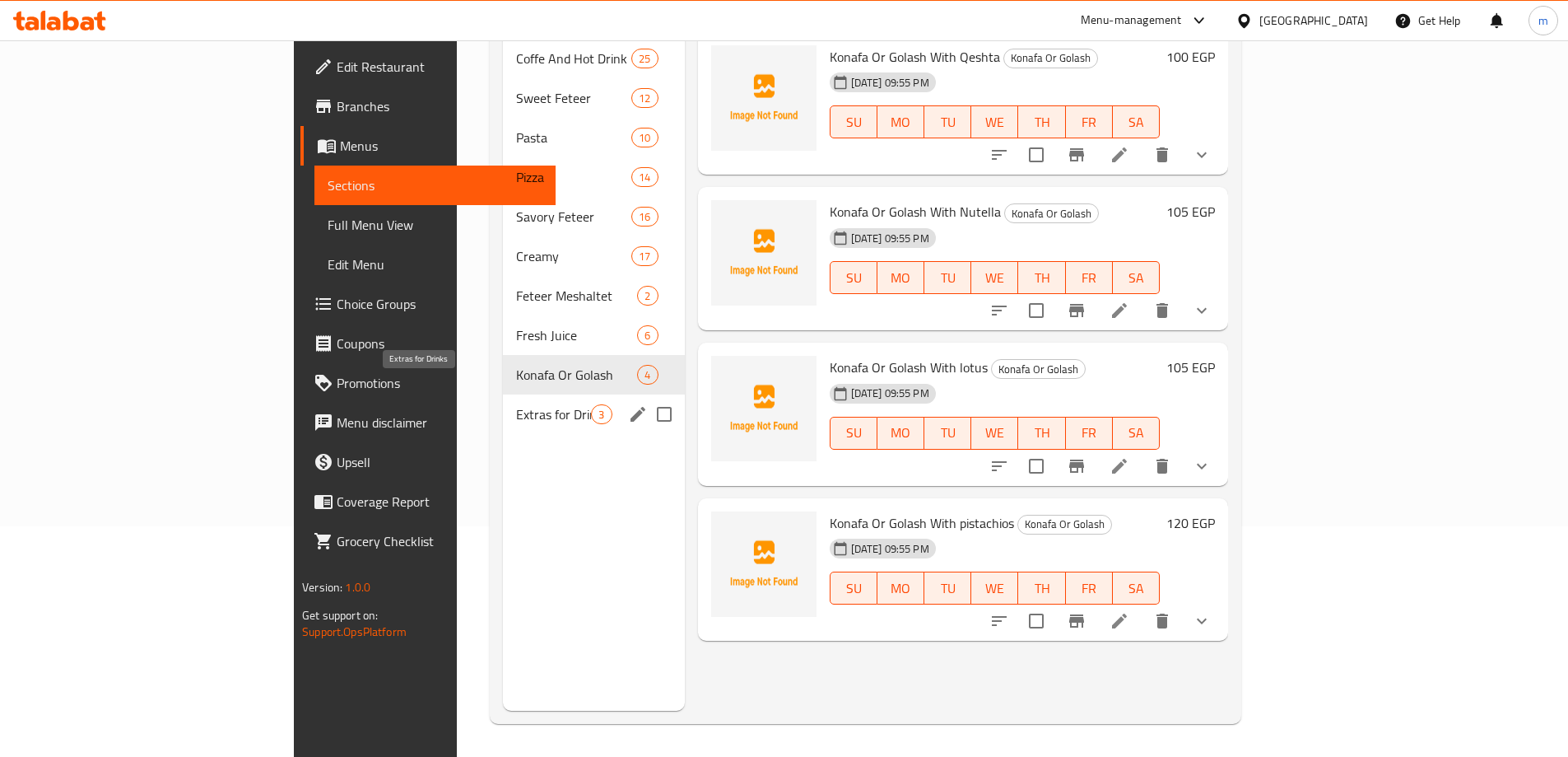
click at [516, 404] on span "Extras for Drinks" at bounding box center [553, 414] width 75 height 20
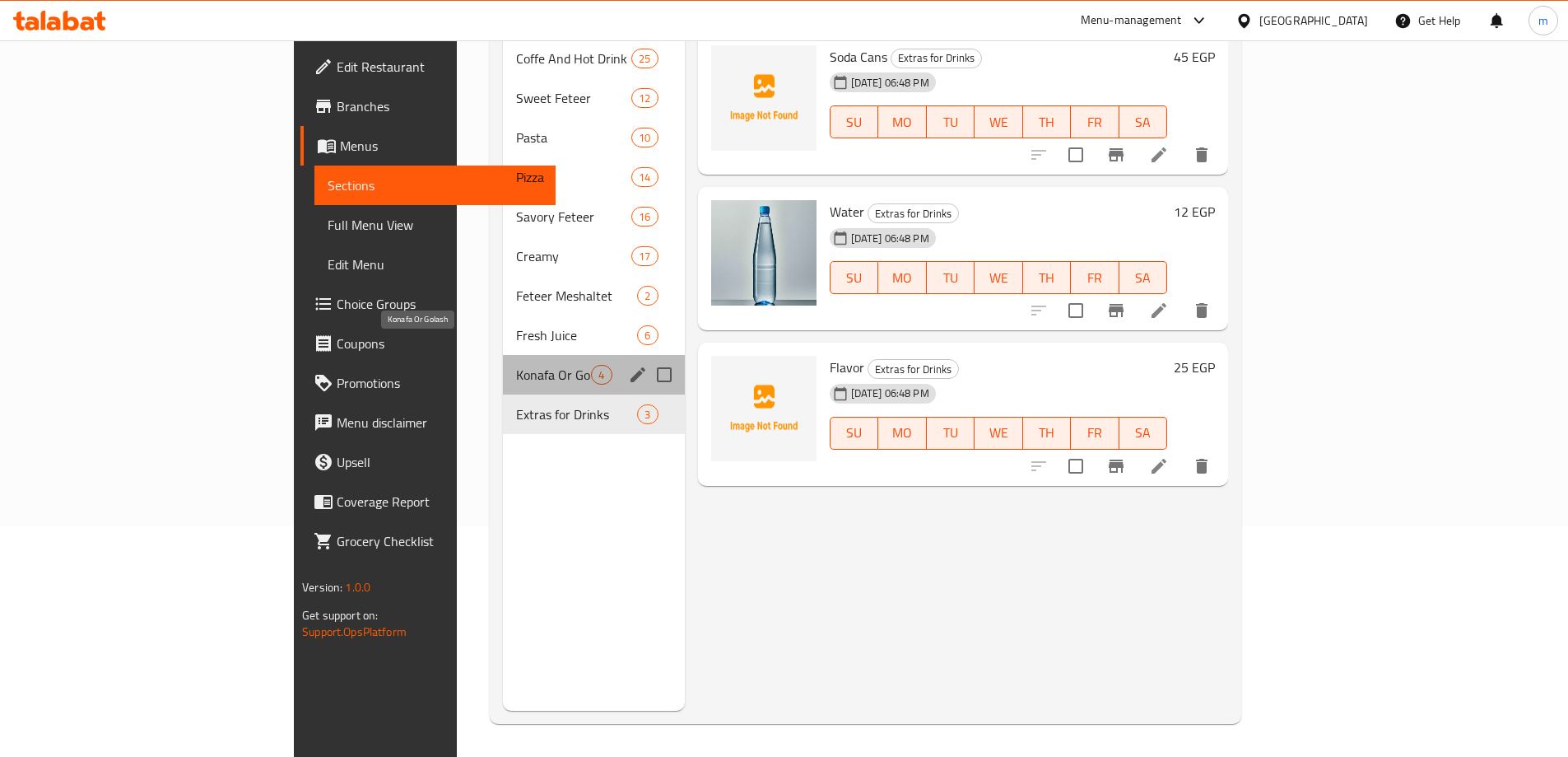
click at [516, 365] on span "Konafa Or Golash" at bounding box center [553, 375] width 75 height 20
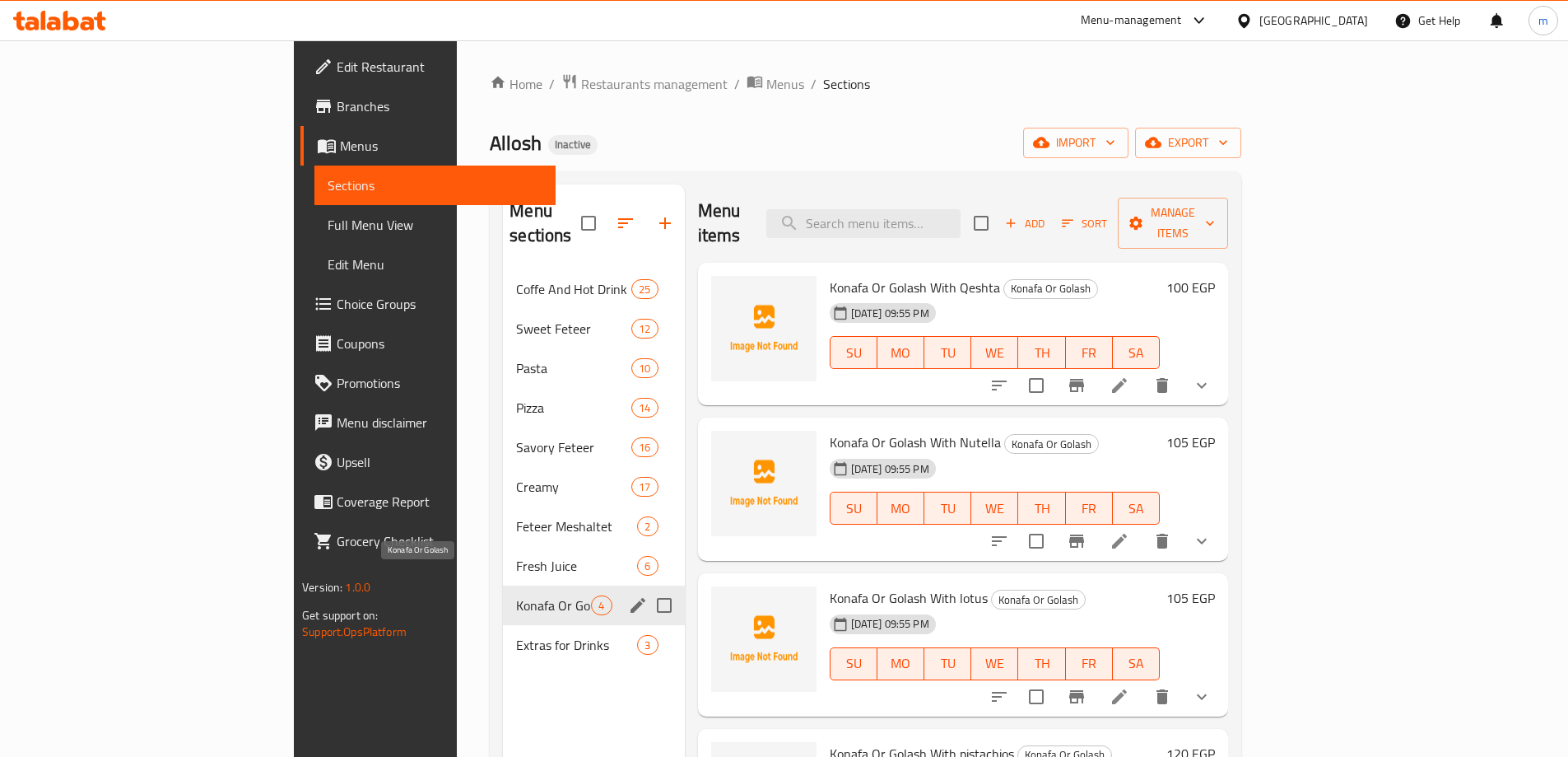
click at [516, 595] on span "Konafa Or Golash" at bounding box center [553, 605] width 75 height 20
click at [516, 555] on span "Fresh Juice" at bounding box center [553, 565] width 75 height 20
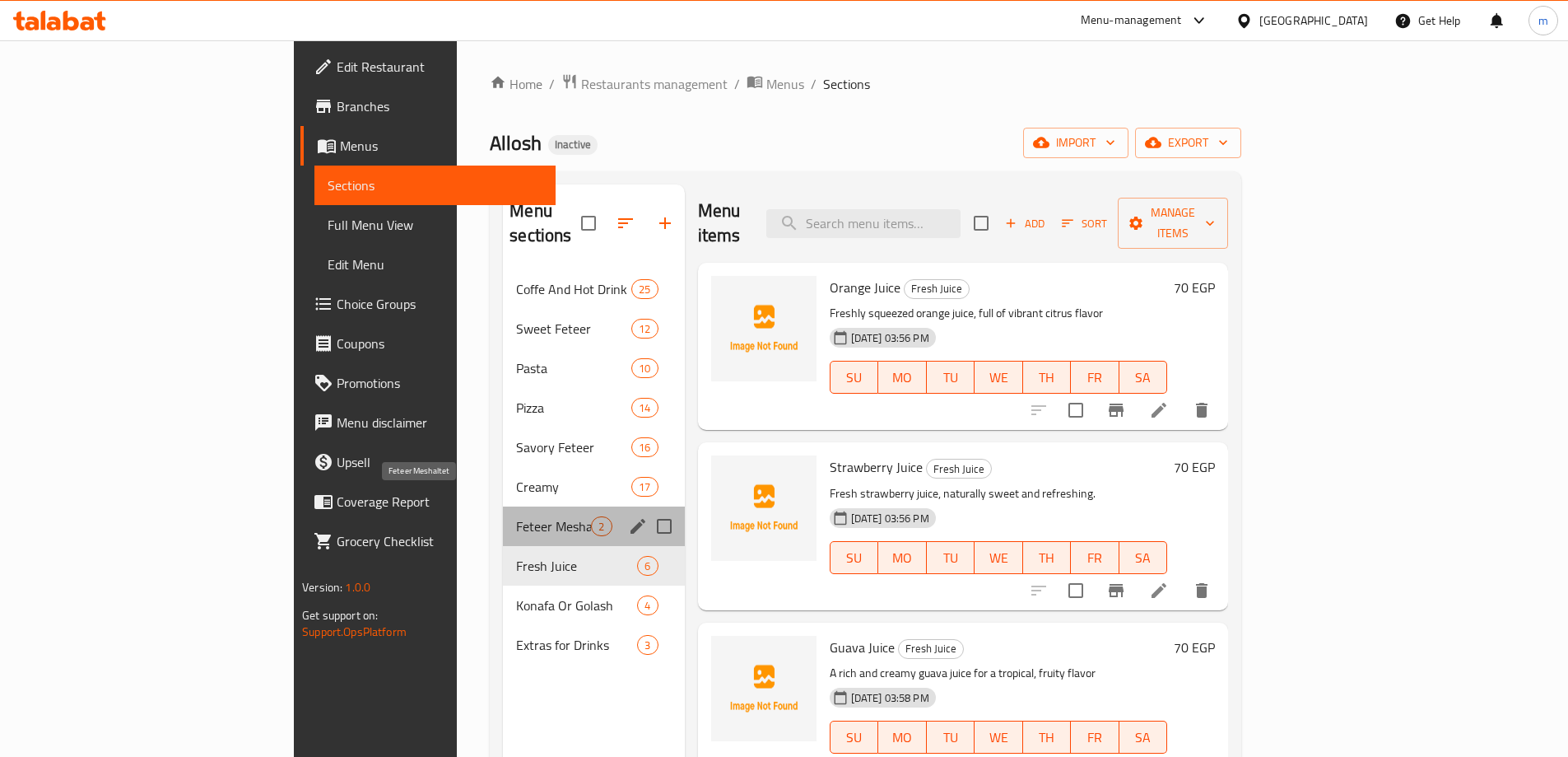
click at [516, 516] on span "Feteer Meshaltet" at bounding box center [553, 526] width 75 height 20
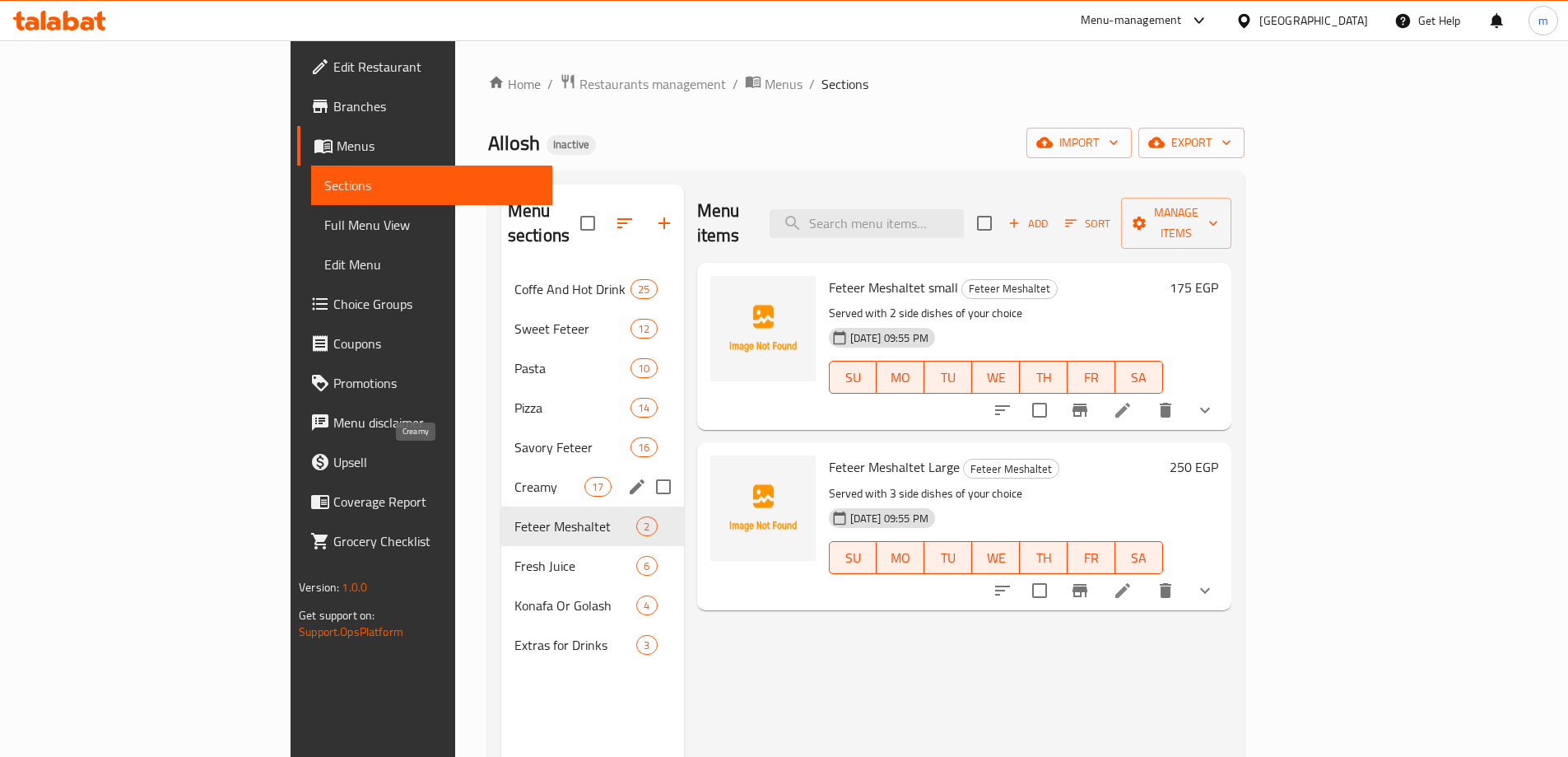
click at [514, 476] on span "Creamy" at bounding box center [549, 486] width 70 height 20
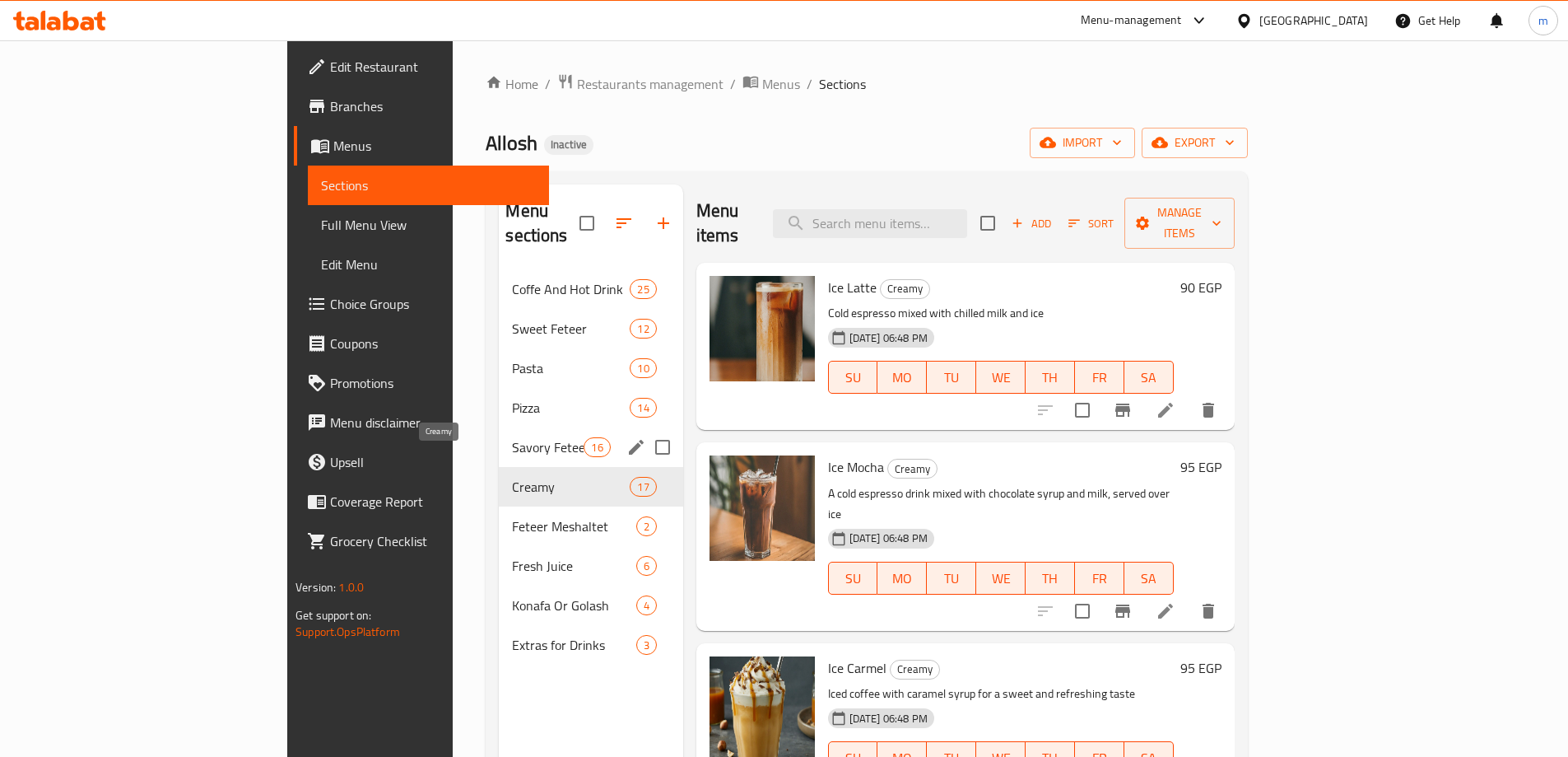
click at [499, 431] on div "Savory Feteer 16" at bounding box center [591, 447] width 184 height 40
click at [499, 387] on div "Pizza 14" at bounding box center [591, 407] width 184 height 40
click at [499, 309] on div "Sweet Feteer 12" at bounding box center [591, 329] width 184 height 40
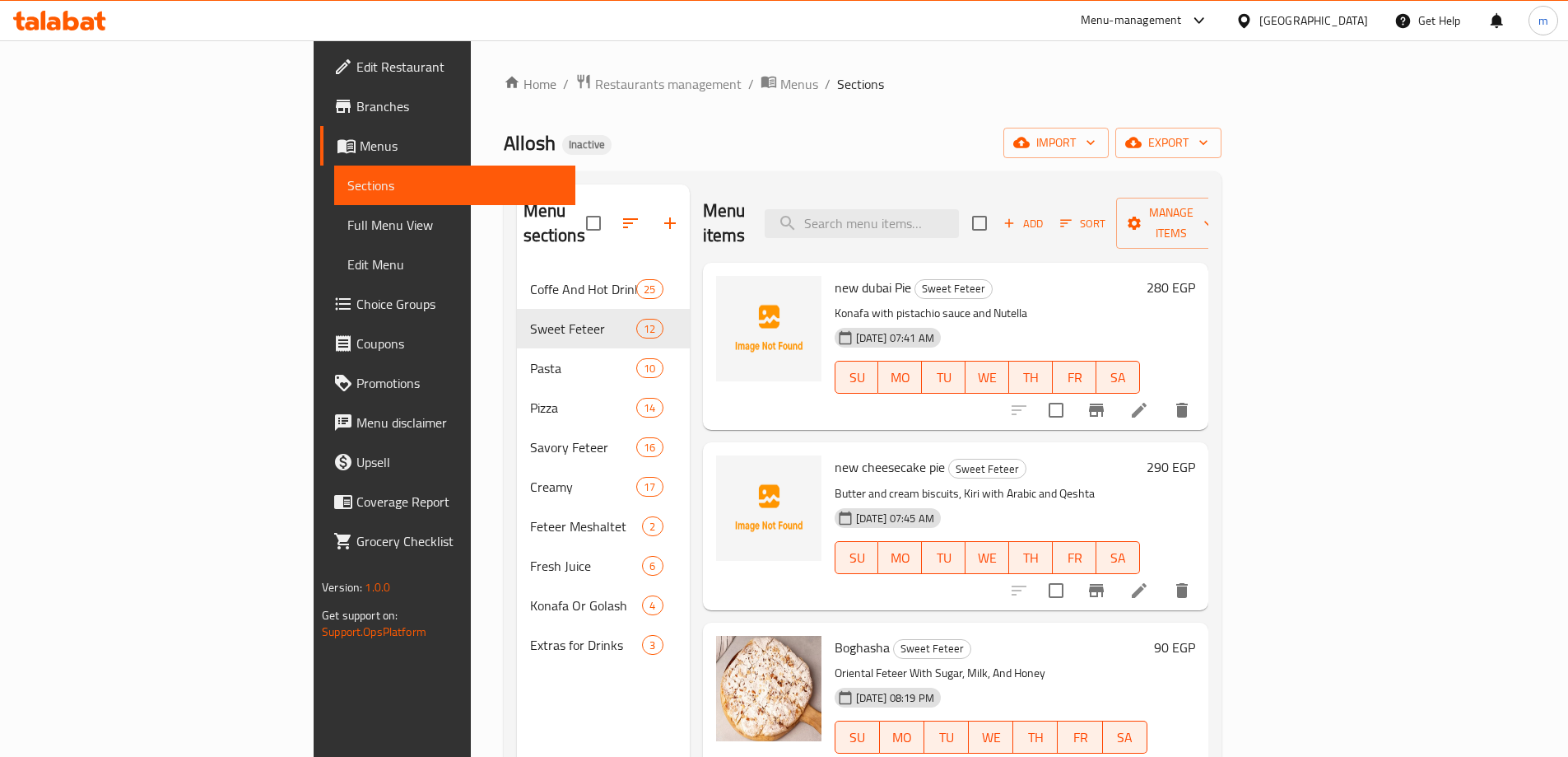
scroll to position [231, 0]
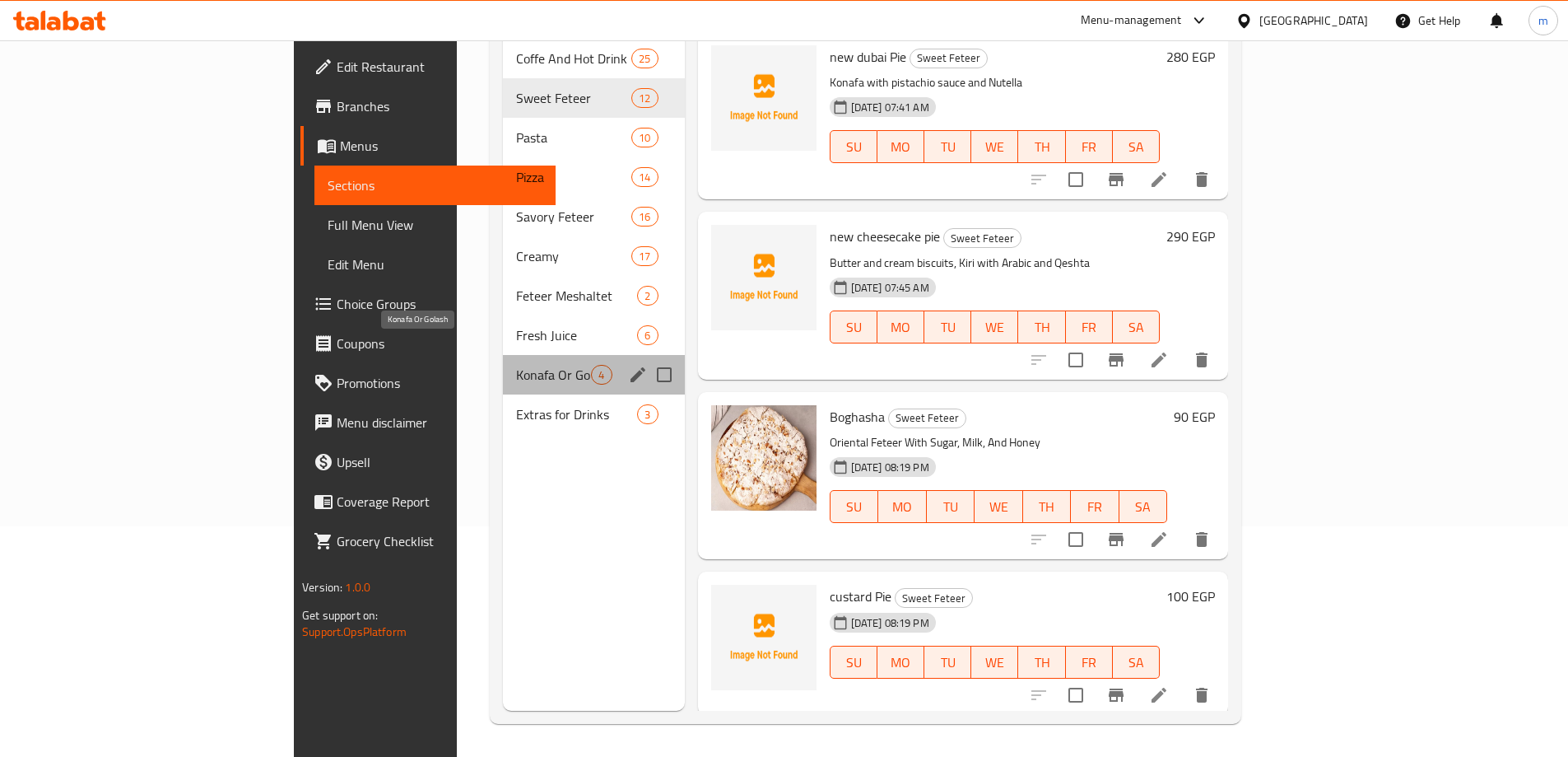
click at [516, 365] on span "Konafa Or Golash" at bounding box center [553, 375] width 75 height 20
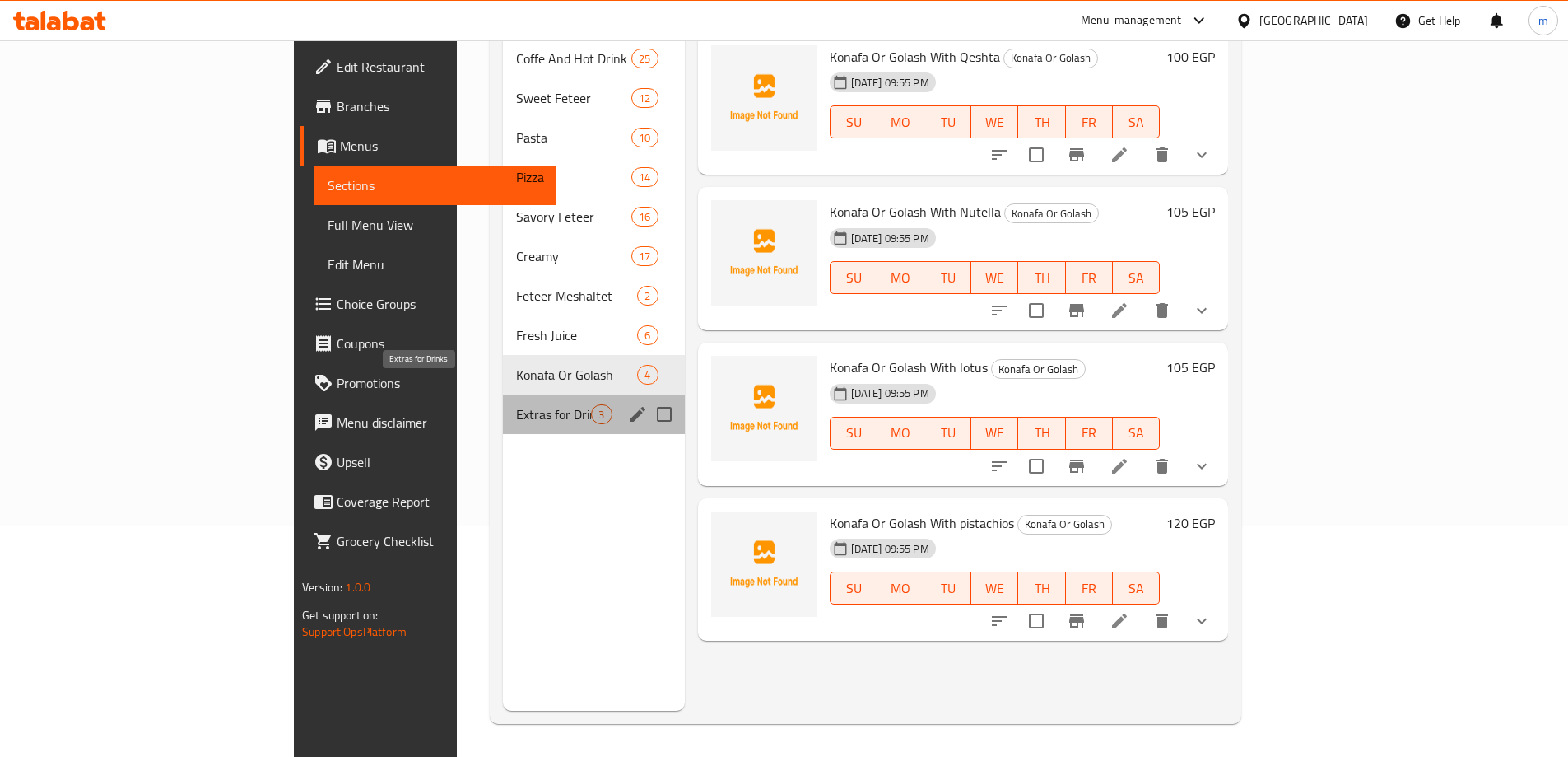
click at [516, 404] on span "Extras for Drinks" at bounding box center [553, 414] width 75 height 20
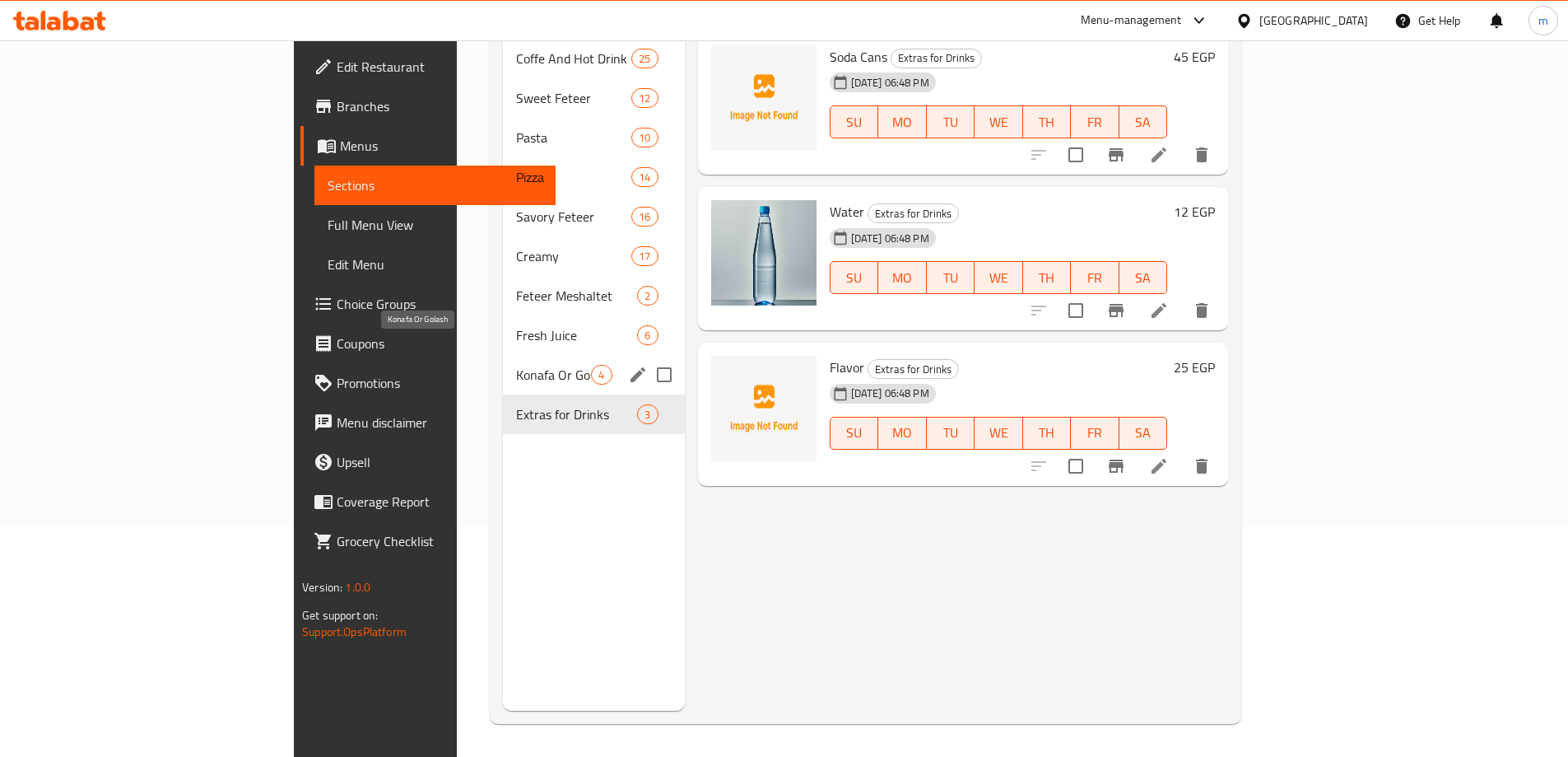
click at [516, 365] on span "Konafa Or Golash" at bounding box center [553, 375] width 75 height 20
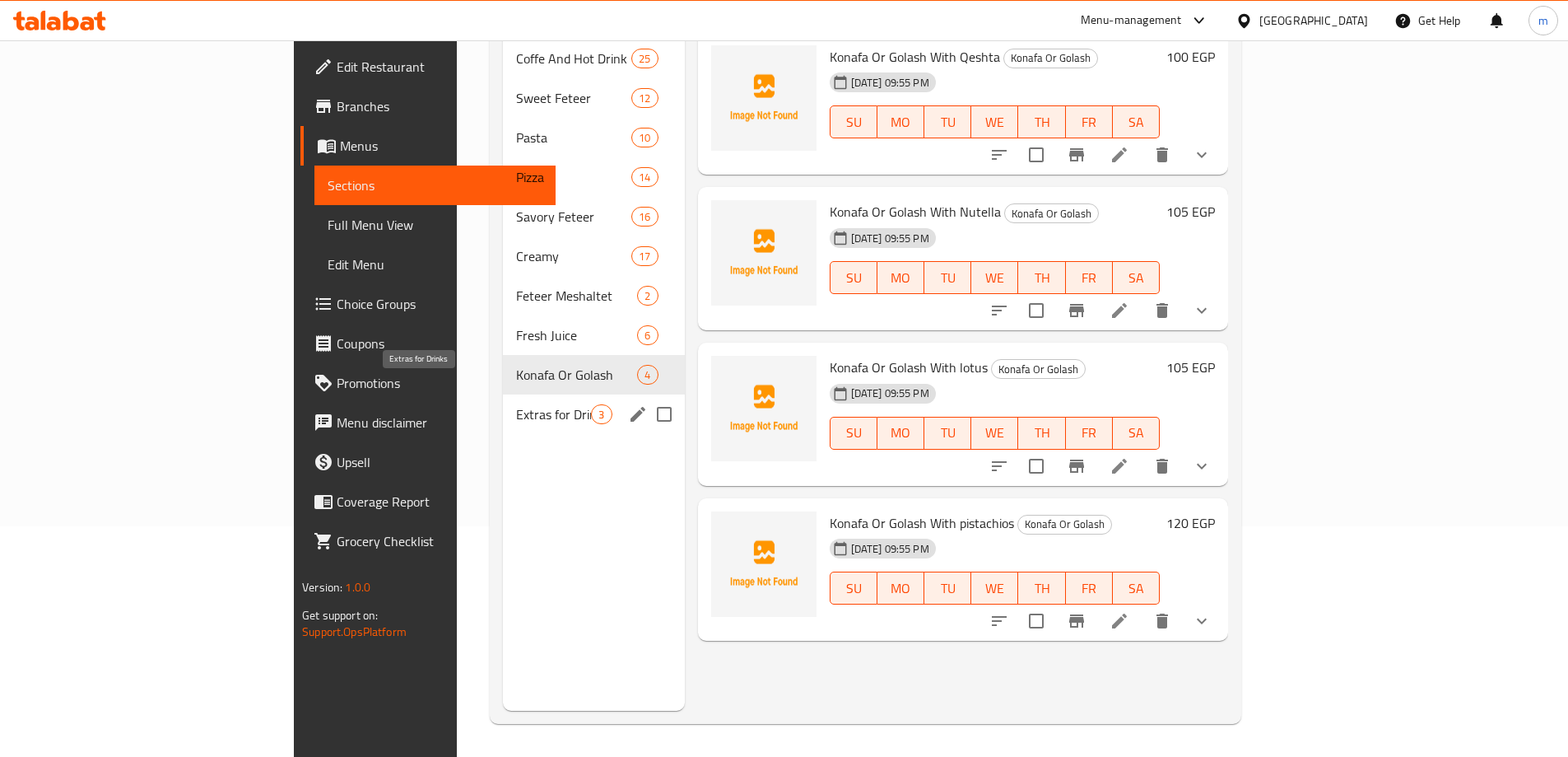
click at [516, 404] on span "Extras for Drinks" at bounding box center [553, 414] width 75 height 20
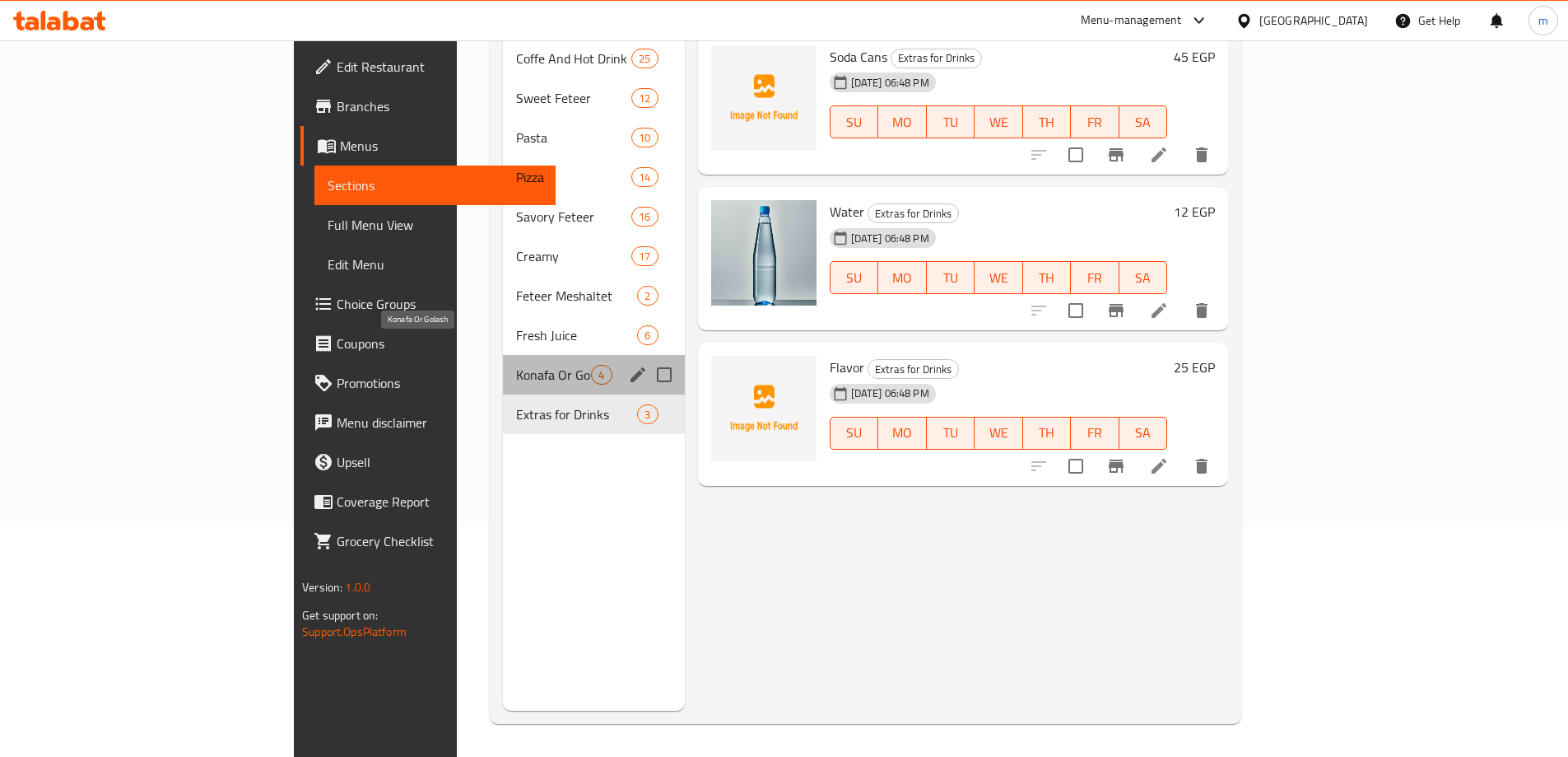
click at [516, 365] on span "Konafa Or Golash" at bounding box center [553, 375] width 75 height 20
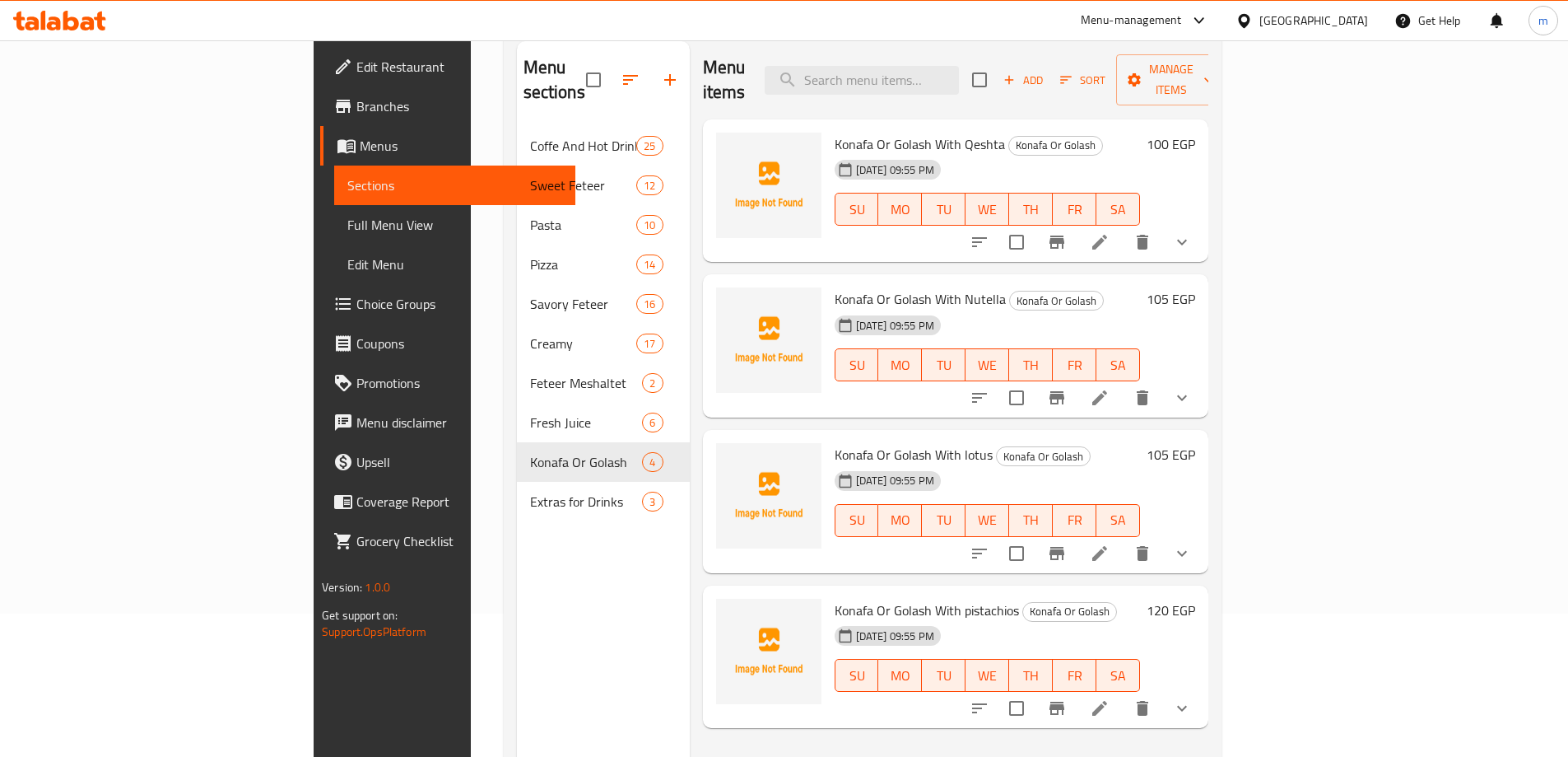
scroll to position [231, 0]
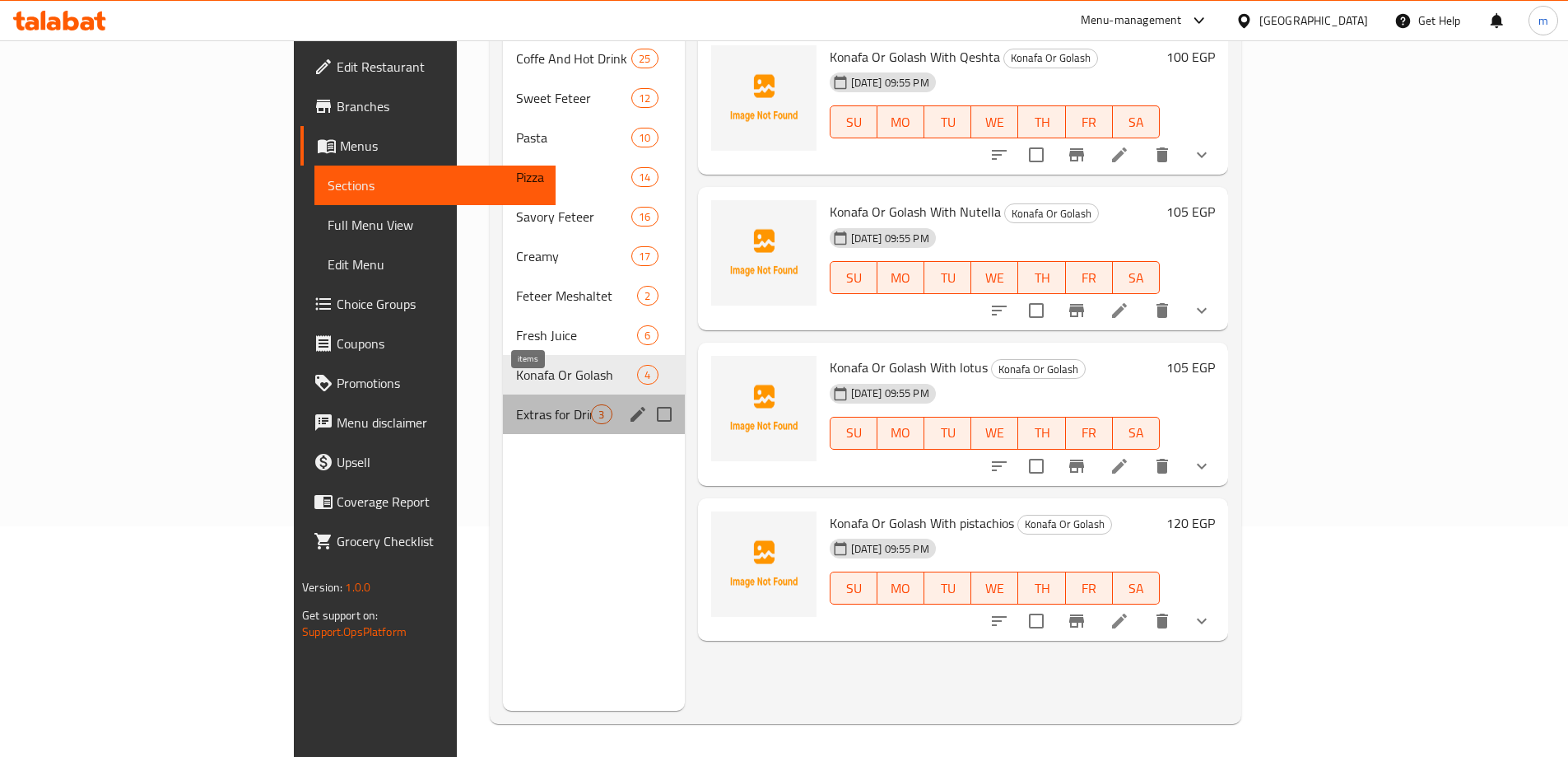
click at [592, 406] on span "3" at bounding box center [601, 414] width 19 height 16
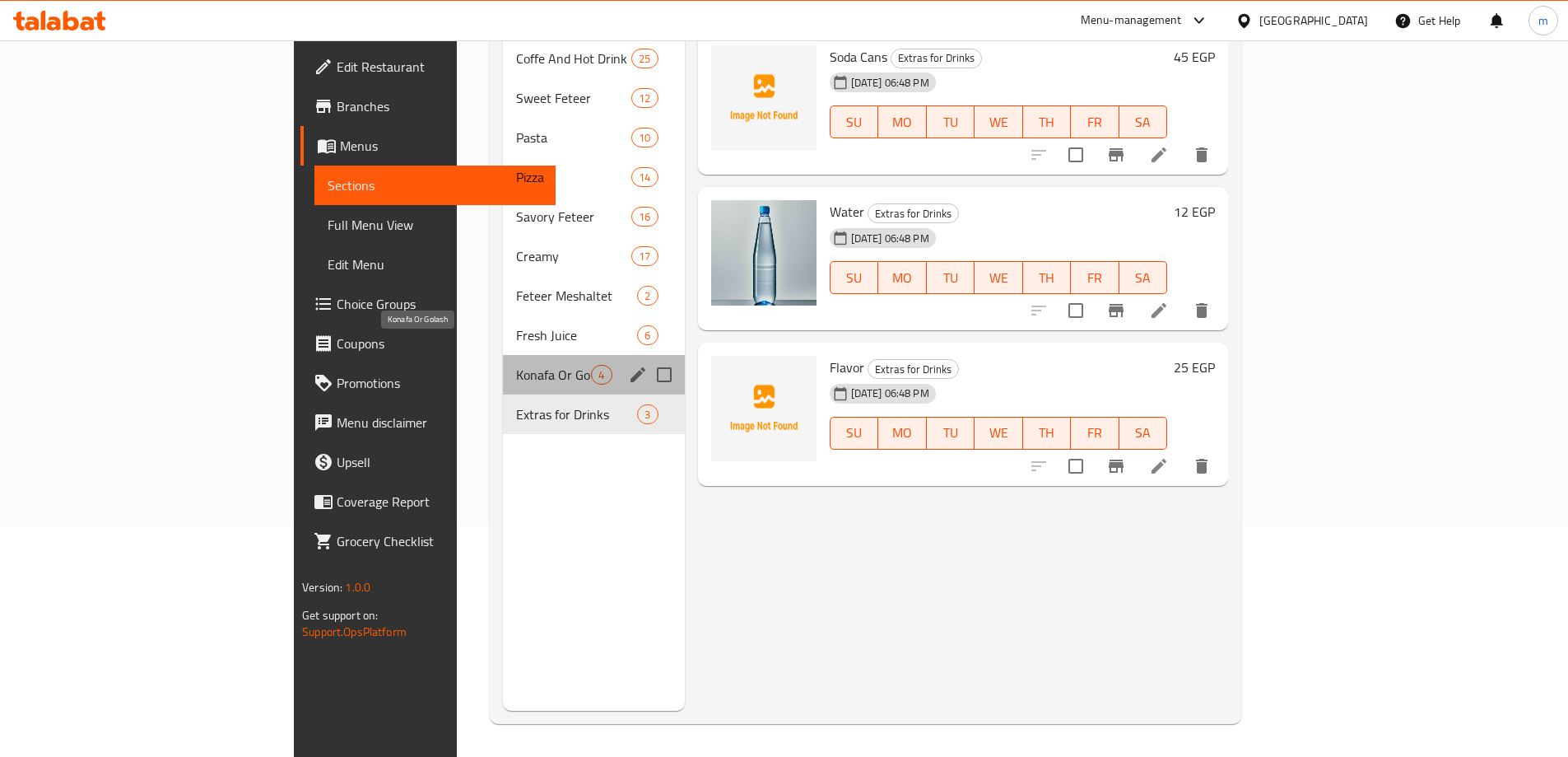
click at [516, 365] on span "Konafa Or Golash" at bounding box center [553, 375] width 75 height 20
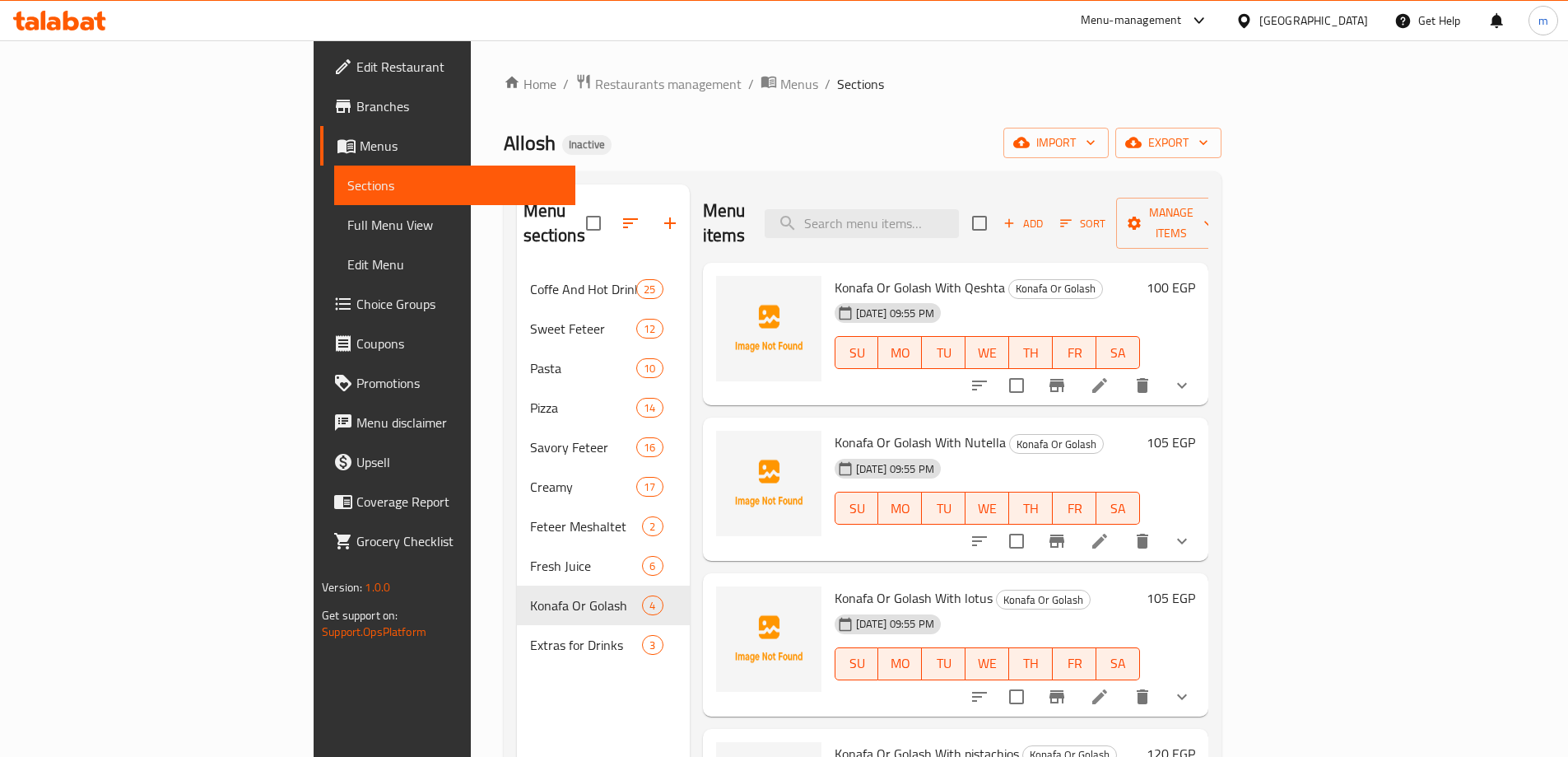
click at [835, 275] on span "Konafa Or Golash With Qeshta" at bounding box center [920, 287] width 171 height 25
copy h6 "Konafa Or Golash With Qeshta"
click at [876, 275] on span "Konafa Or Golash With Qeshta" at bounding box center [920, 287] width 171 height 25
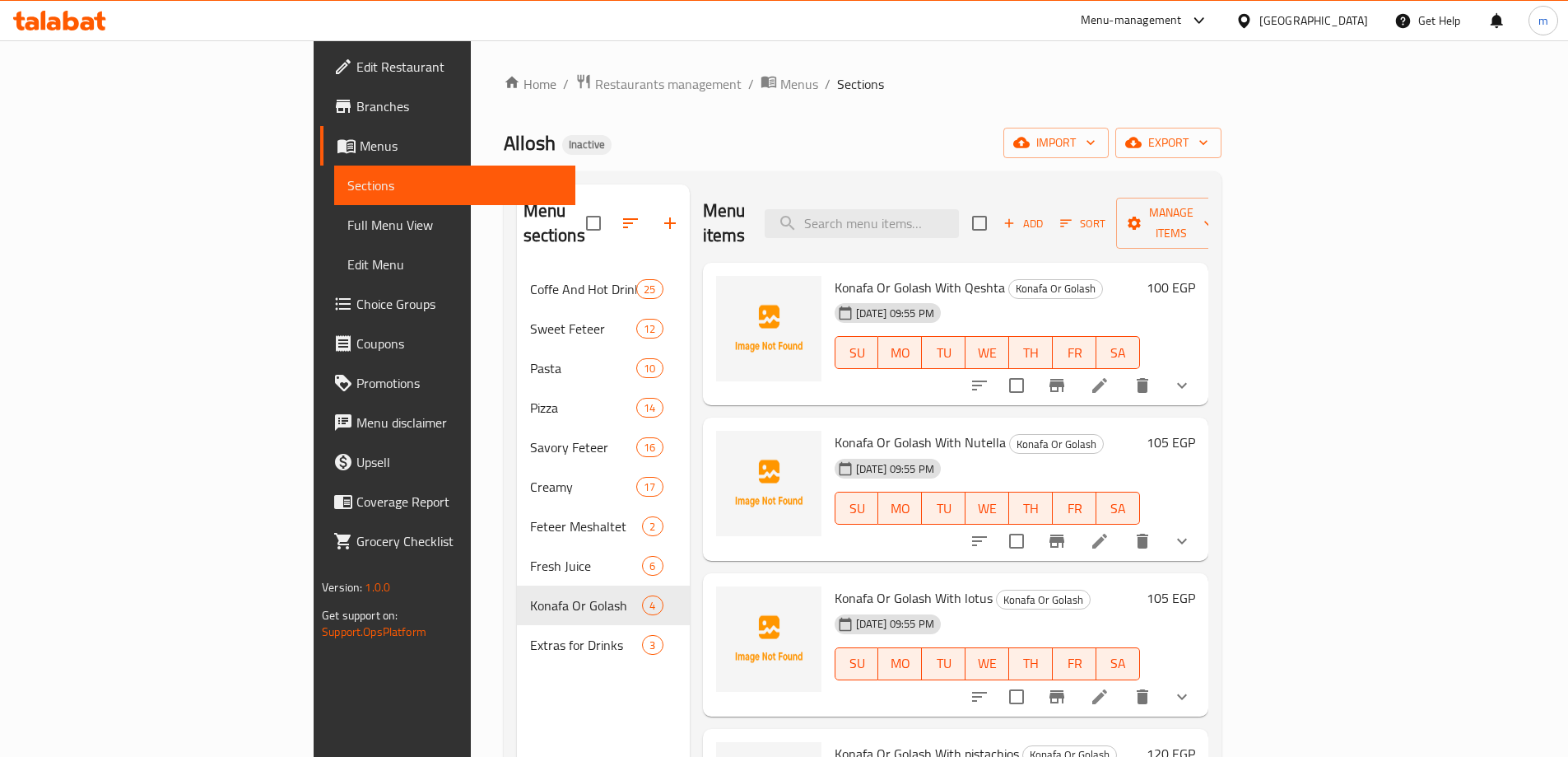
click at [950, 103] on div "Home / Restaurants management / Menus / Sections Allosh Inactive import export …" at bounding box center [862, 513] width 718 height 881
click at [348, 218] on span "Full Menu View" at bounding box center [454, 225] width 215 height 20
click at [348, 216] on span "Full Menu View" at bounding box center [454, 225] width 215 height 20
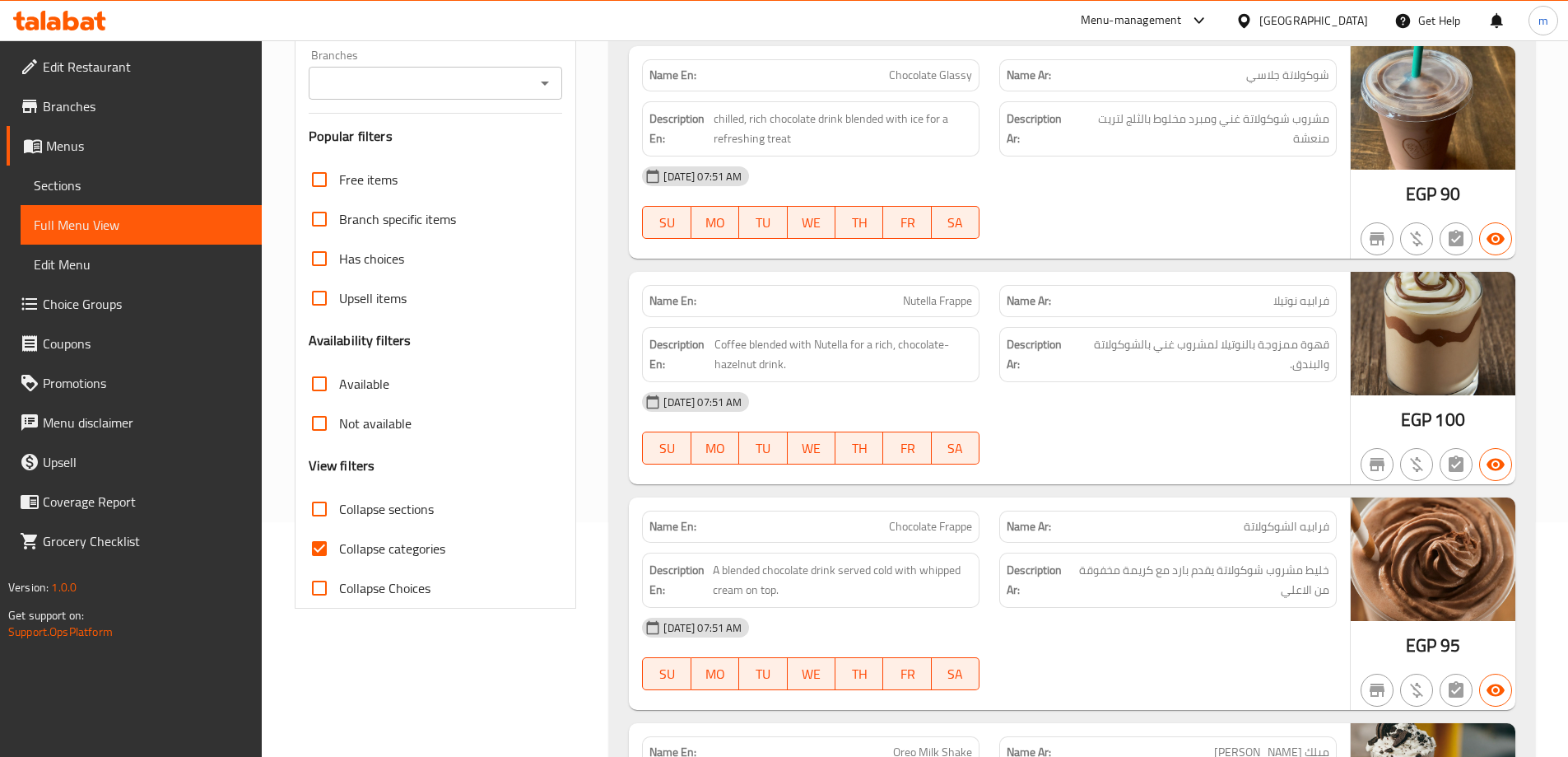
scroll to position [330, 0]
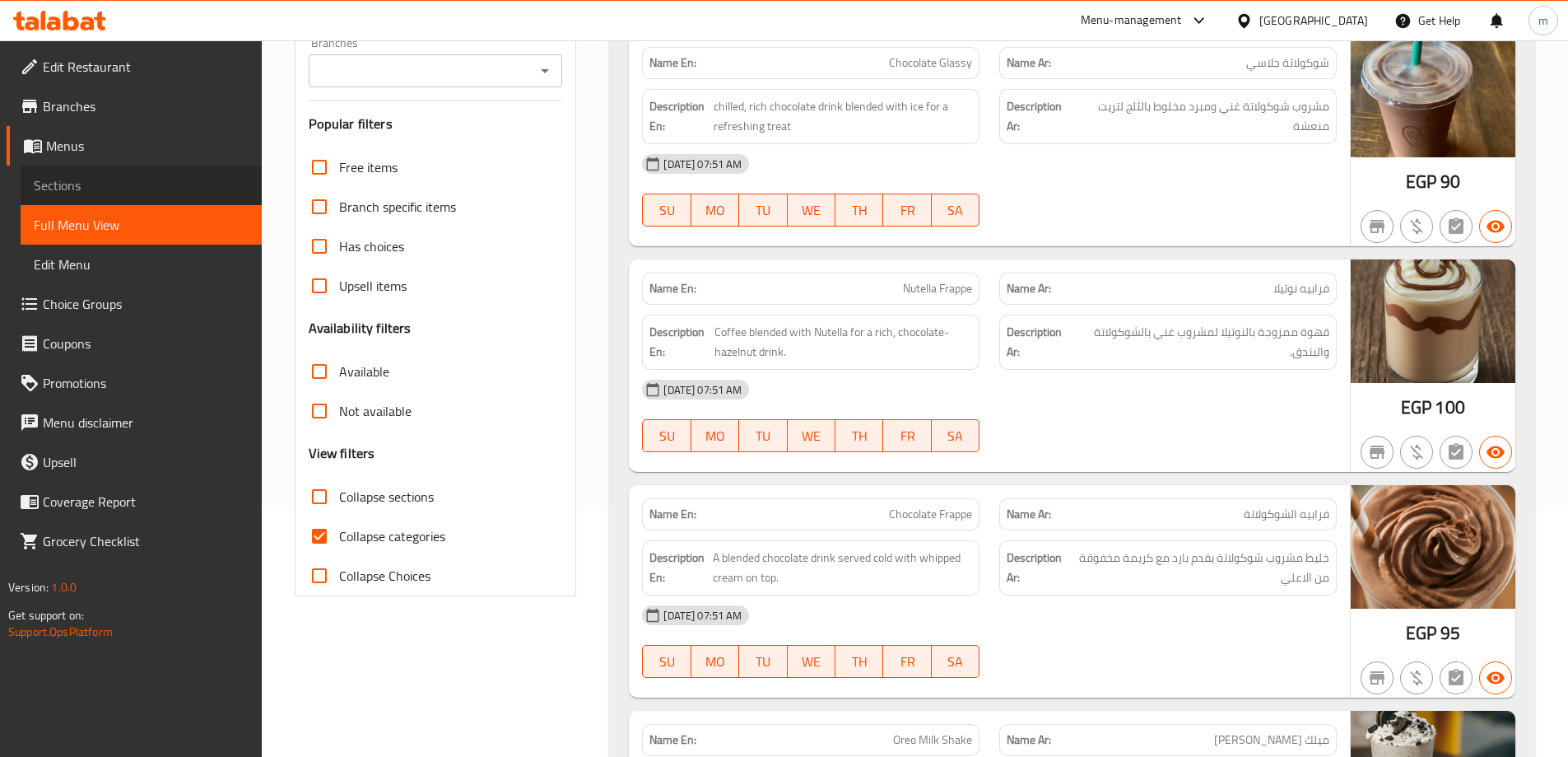
click at [125, 189] on span "Sections" at bounding box center [141, 186] width 215 height 20
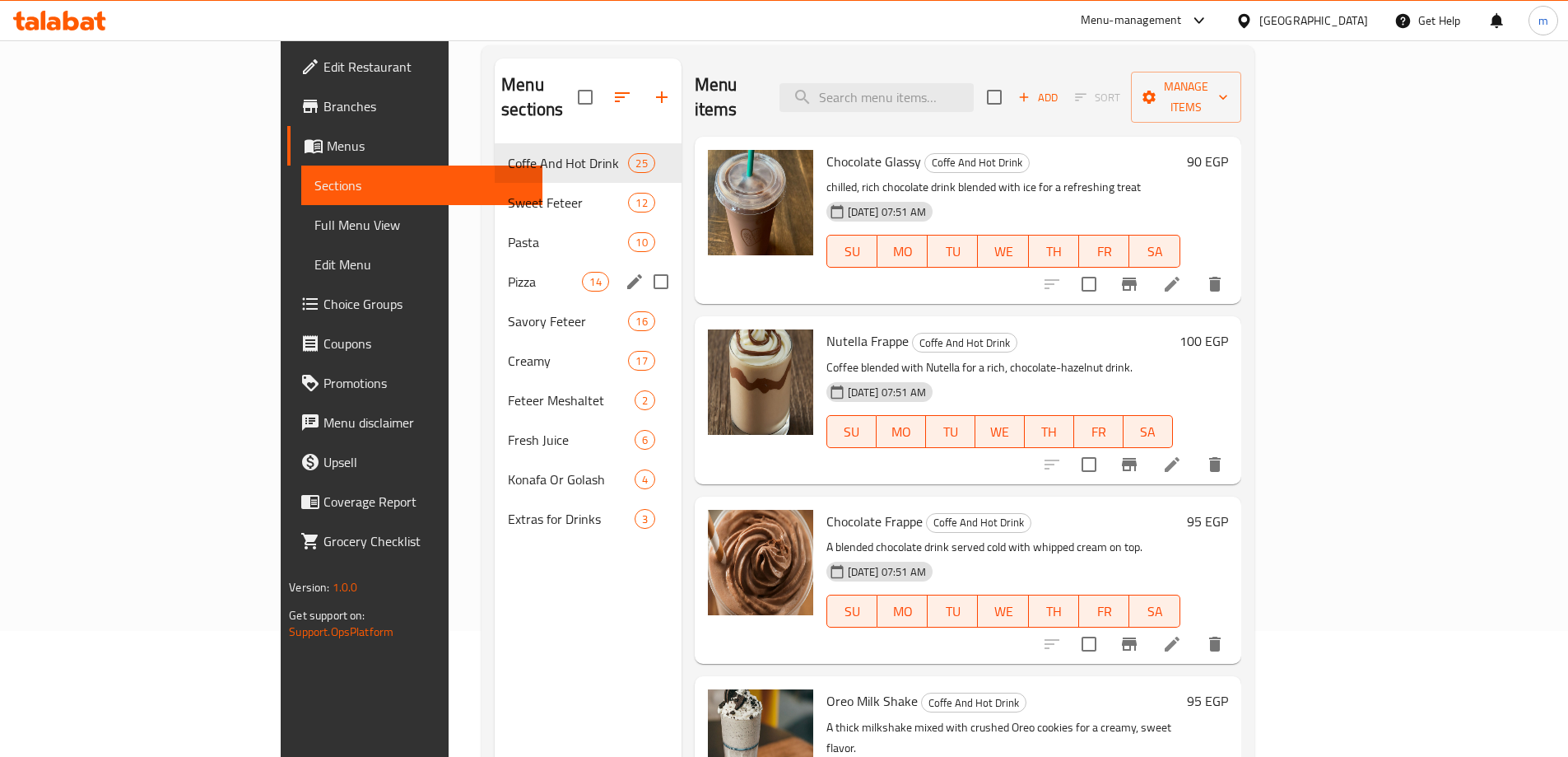
scroll to position [66, 0]
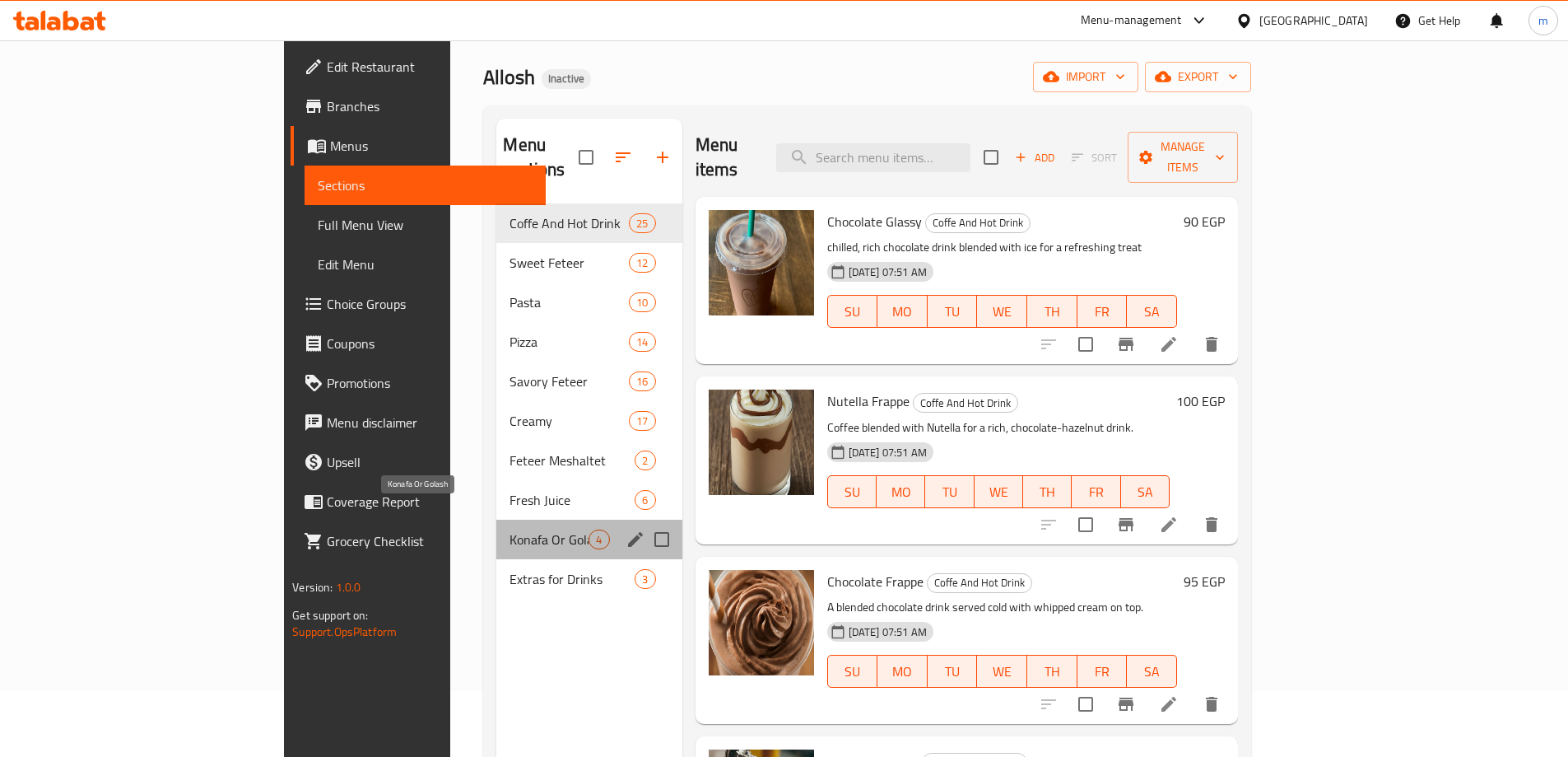
click at [509, 529] on span "Konafa Or Golash" at bounding box center [548, 539] width 79 height 20
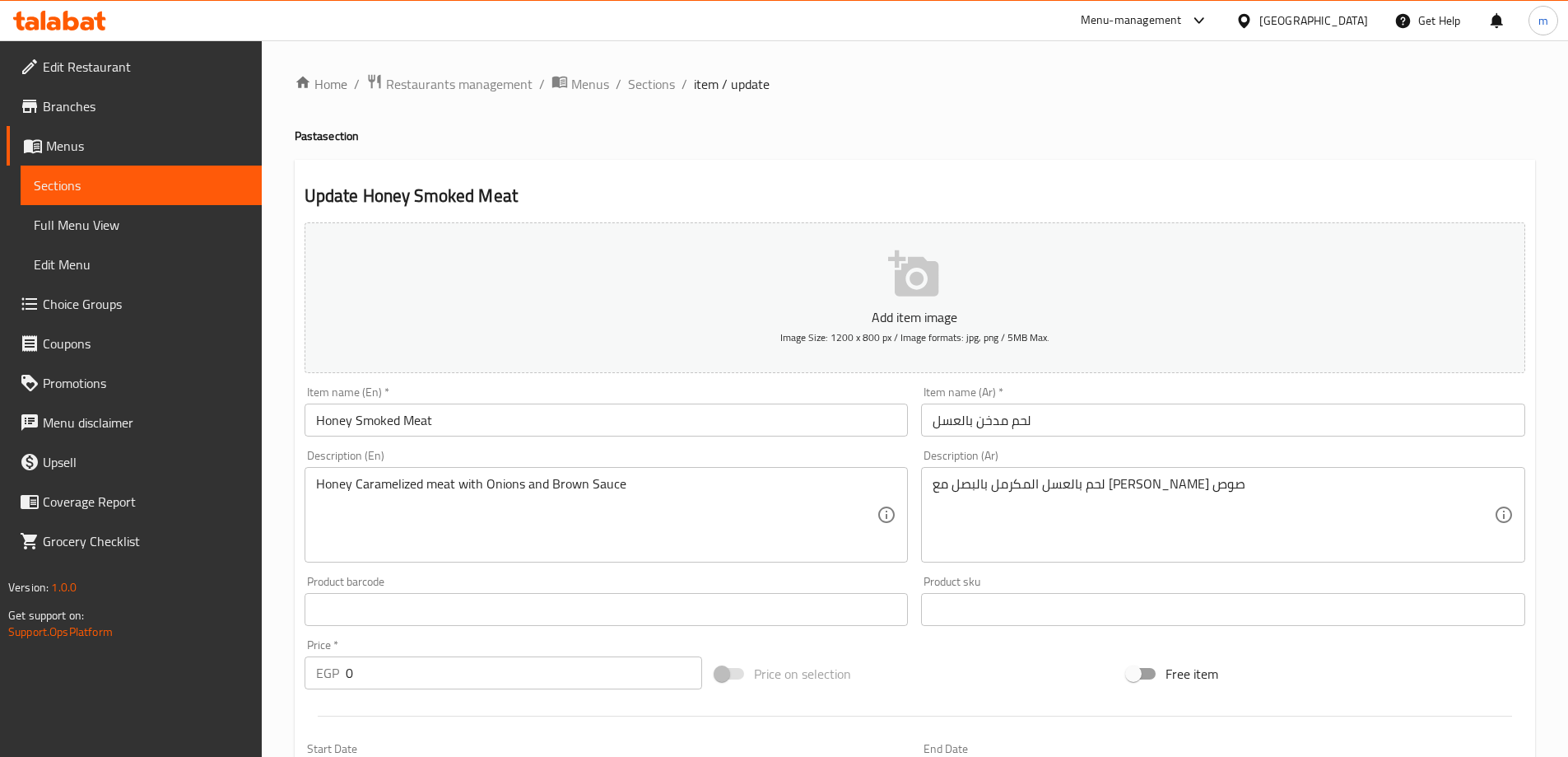
click at [73, 209] on link "Full Menu View" at bounding box center [142, 225] width 242 height 40
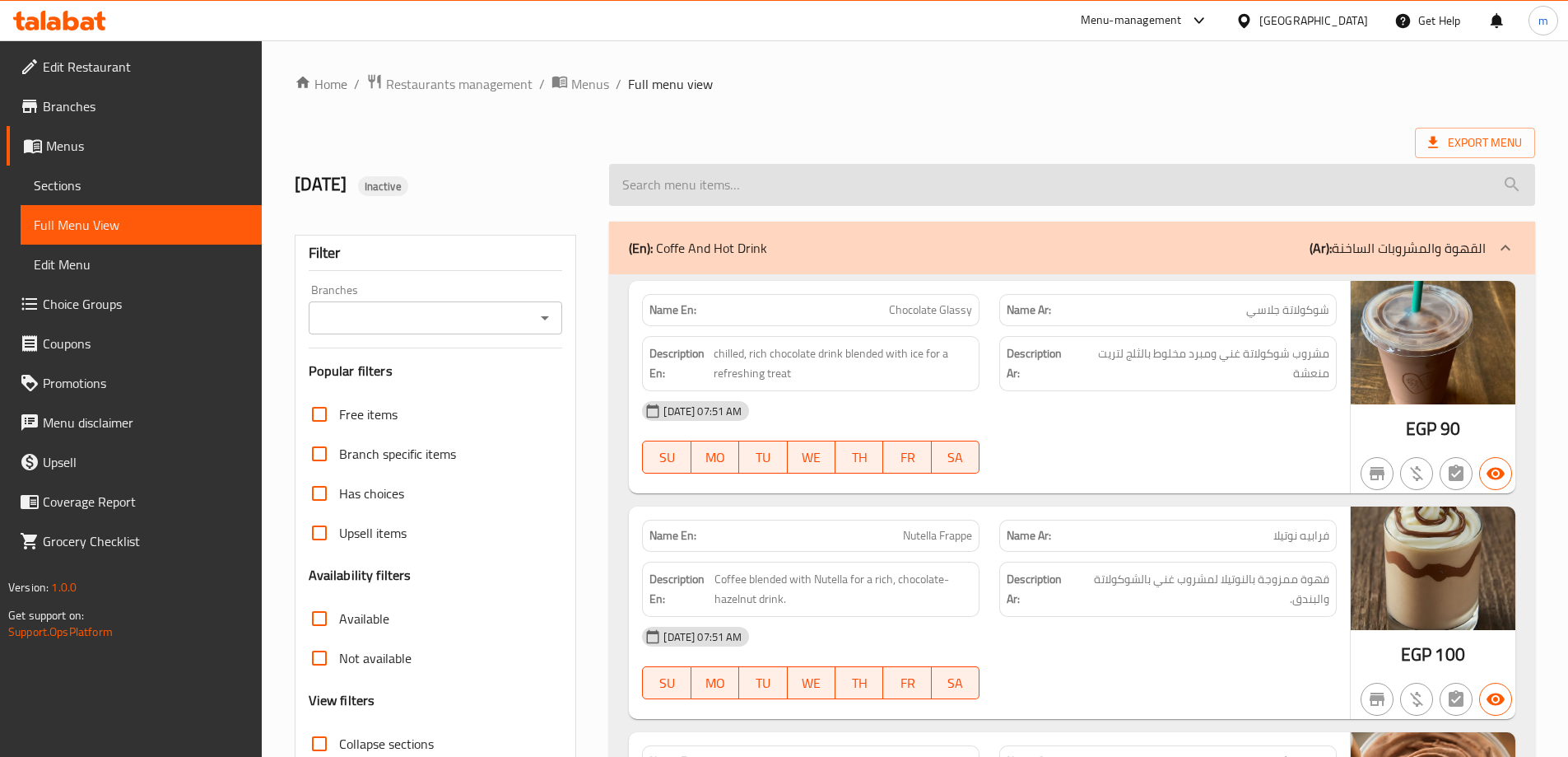
scroll to position [82, 0]
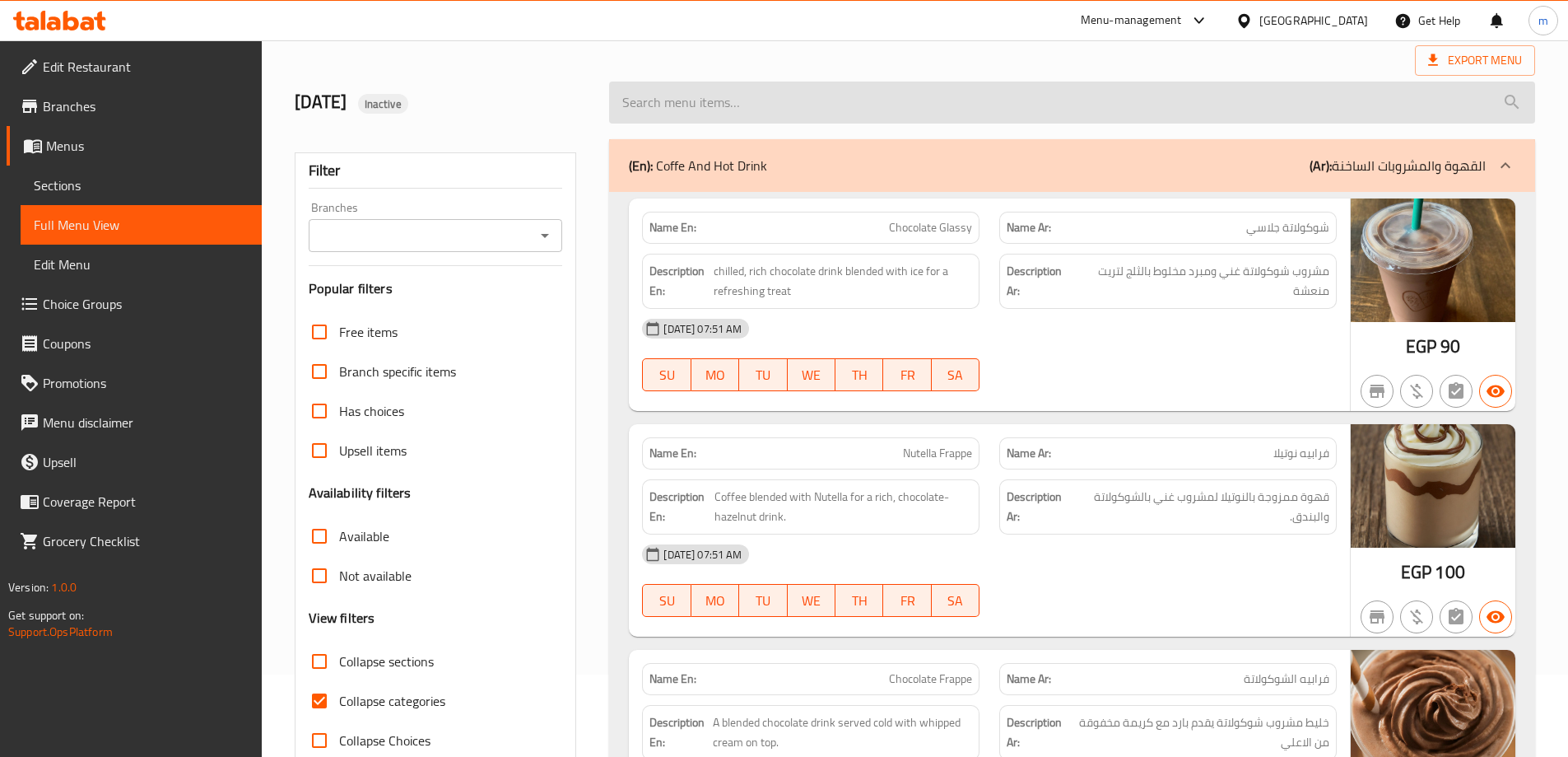
click at [1272, 107] on input "search" at bounding box center [1072, 103] width 926 height 42
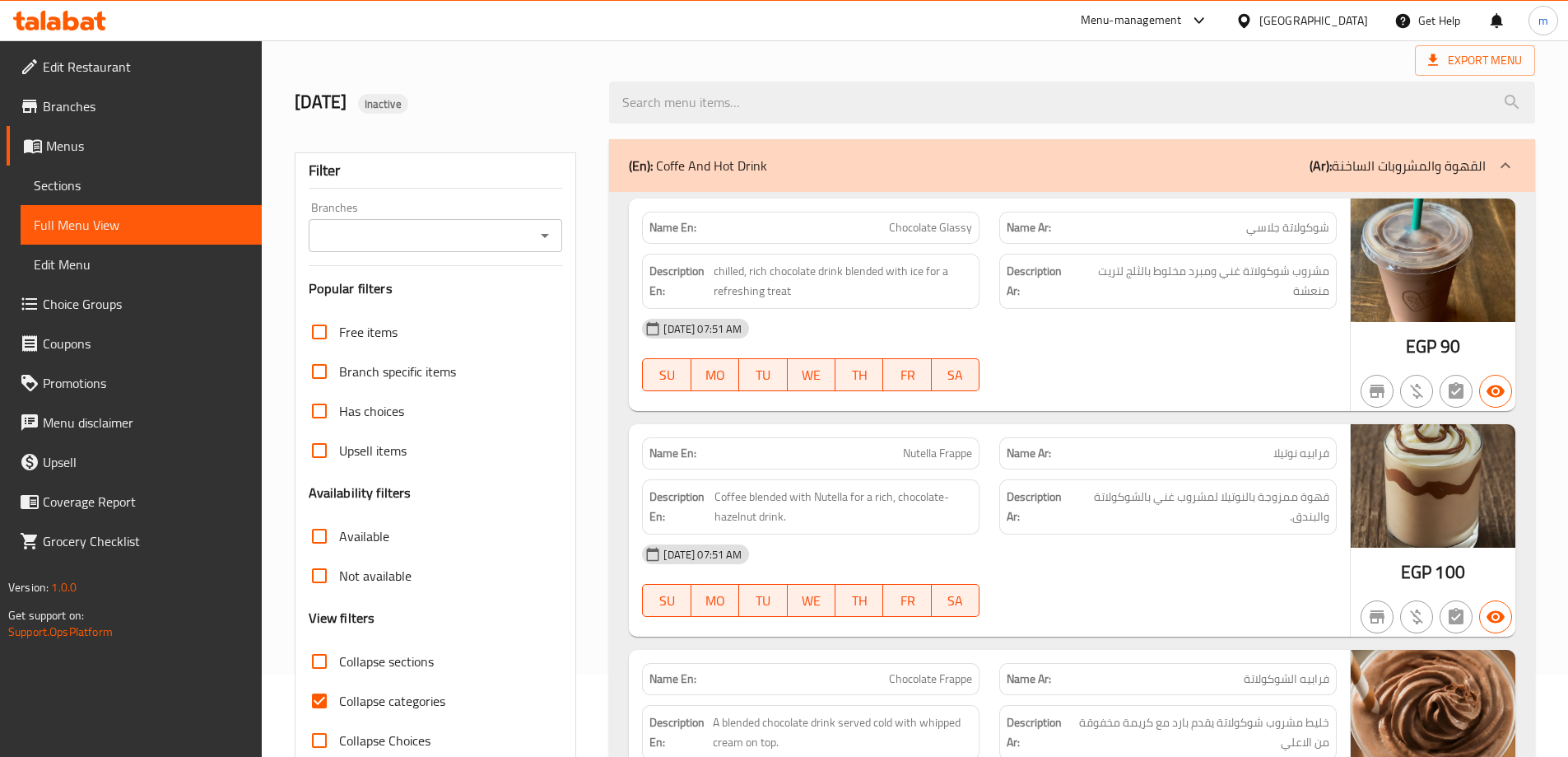
click at [1247, 212] on div "Name Ar: شوكولاتة جلاسي" at bounding box center [1169, 228] width 338 height 32
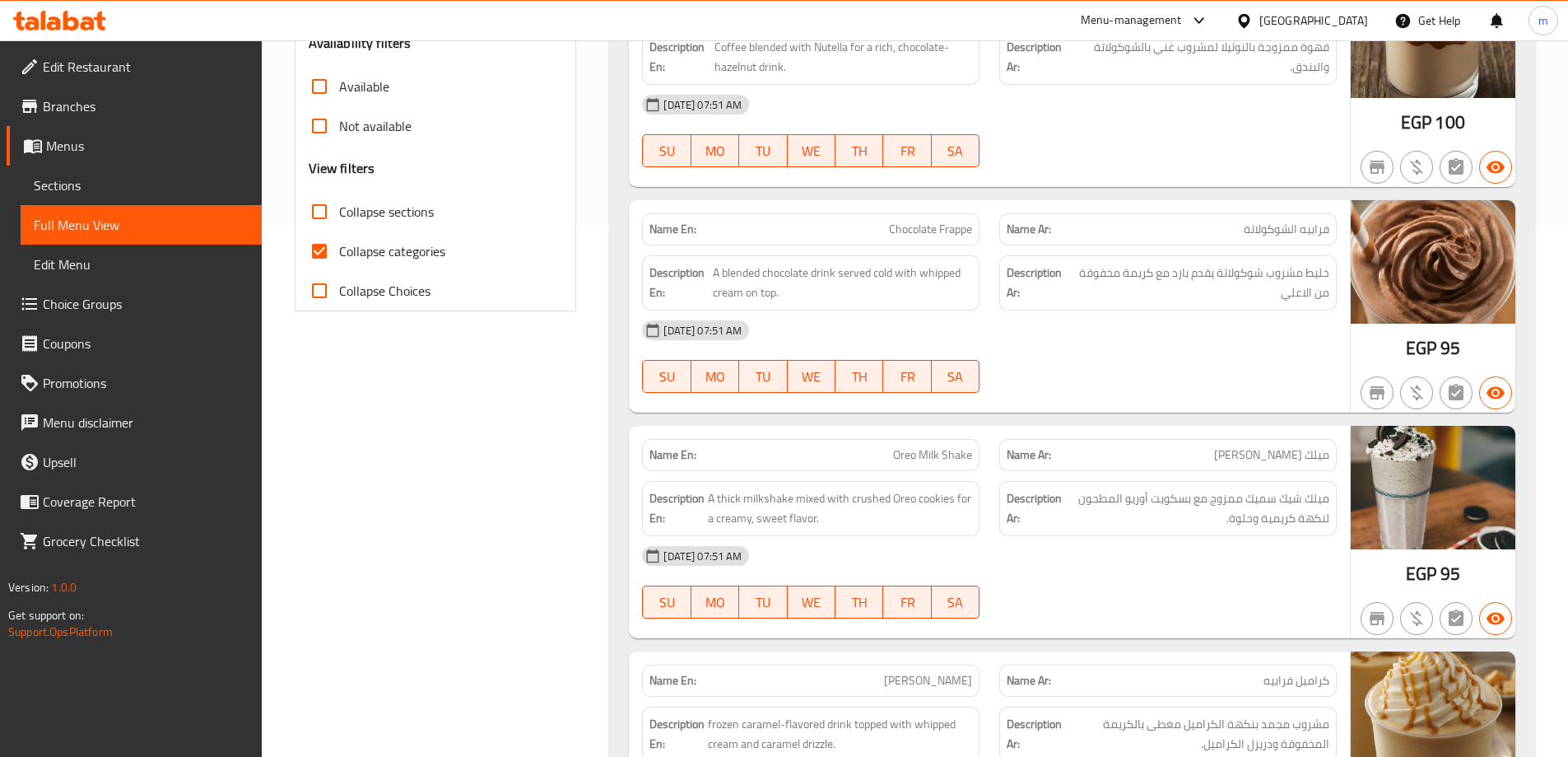
scroll to position [299, 0]
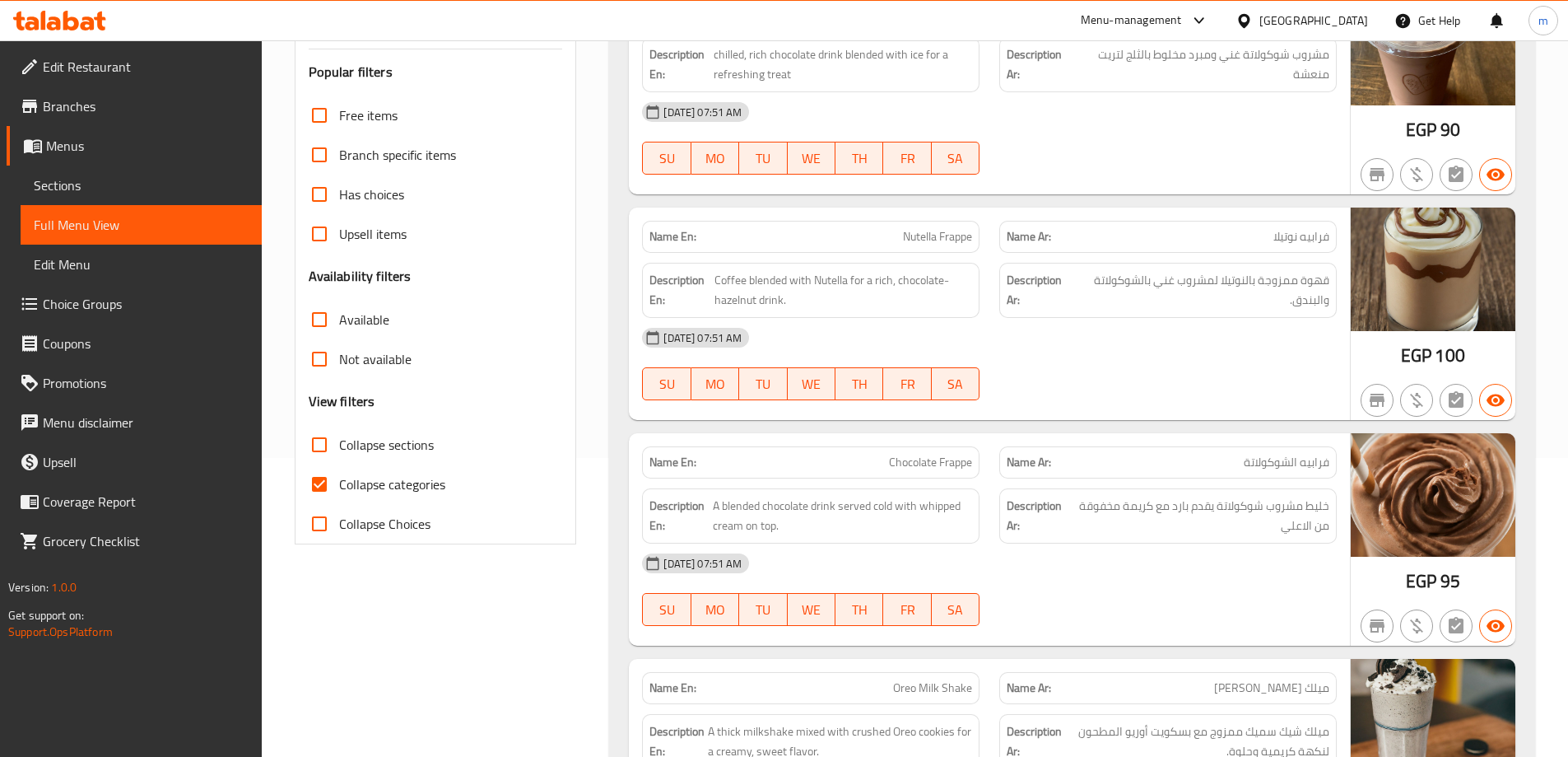
click at [407, 471] on label "Collapse categories" at bounding box center [373, 484] width 146 height 40
click at [340, 471] on input "Collapse categories" at bounding box center [320, 484] width 40 height 40
click at [318, 475] on input "Collapse categories" at bounding box center [320, 484] width 40 height 40
click at [320, 487] on input "Collapse categories" at bounding box center [320, 484] width 40 height 40
checkbox input "false"
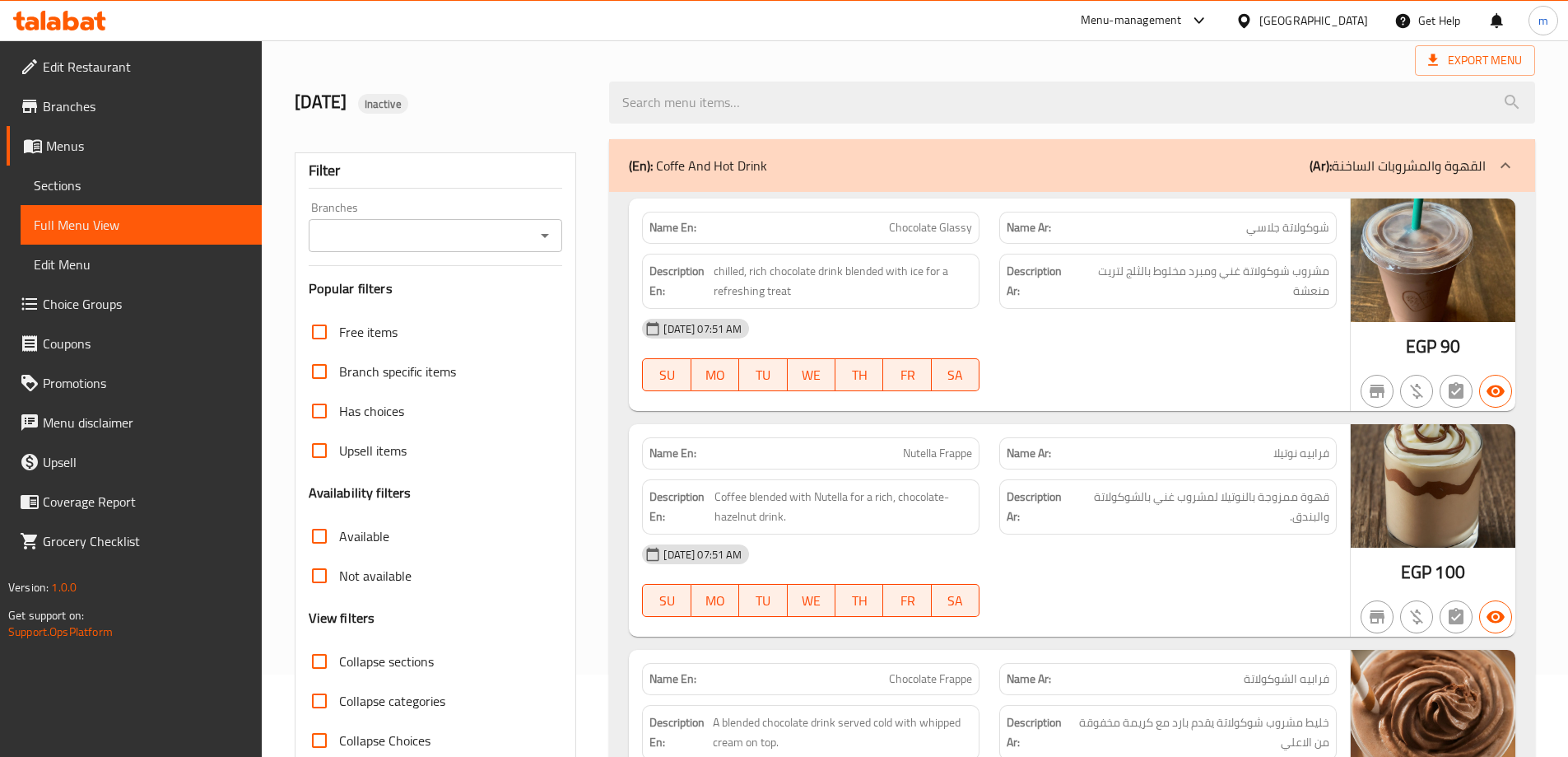
scroll to position [51050, 0]
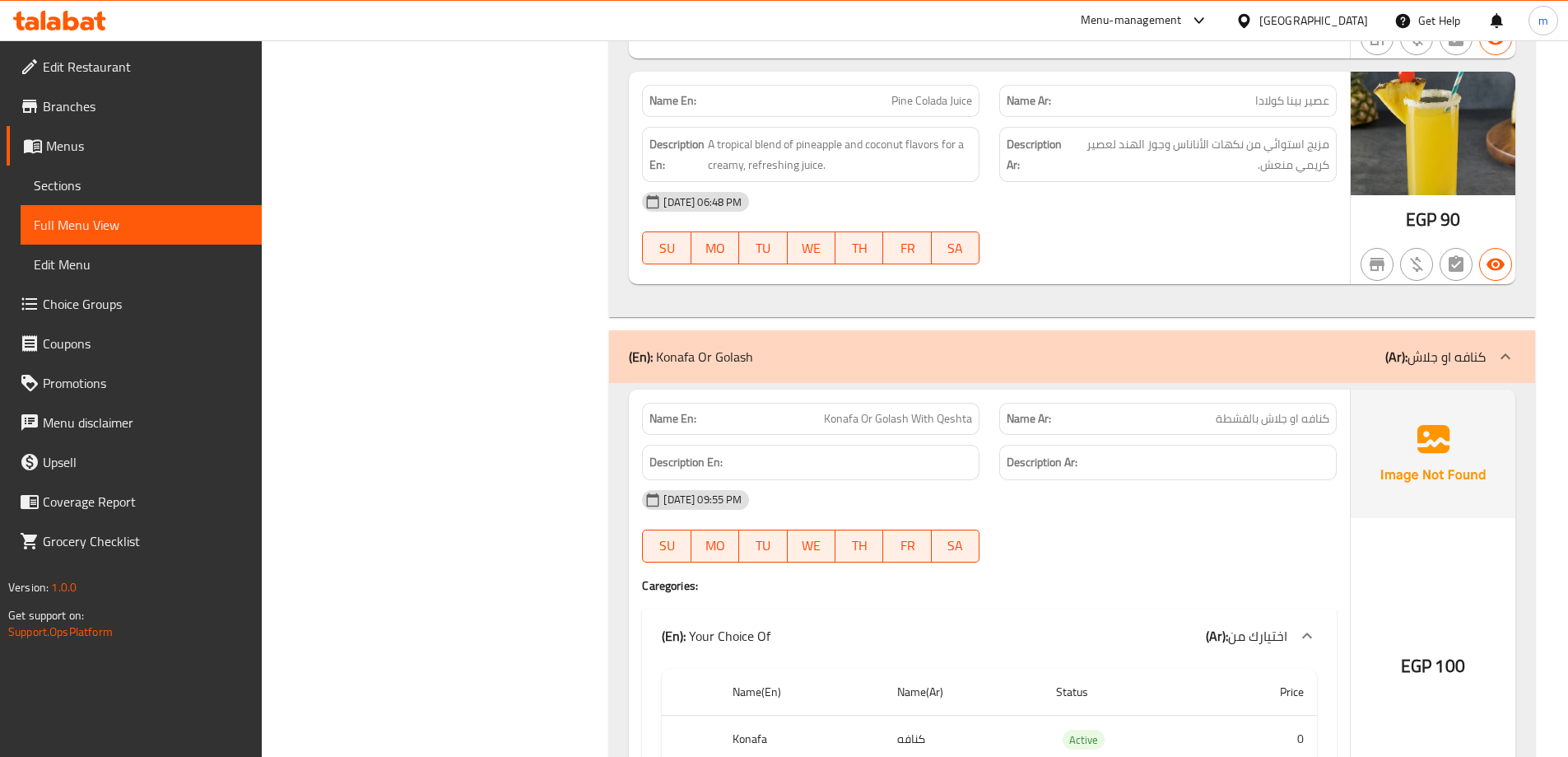
click at [1283, 410] on span "كنافه او جلاش بالقشطة" at bounding box center [1273, 418] width 114 height 17
copy span "كنافه او جلاش بالقشطة"
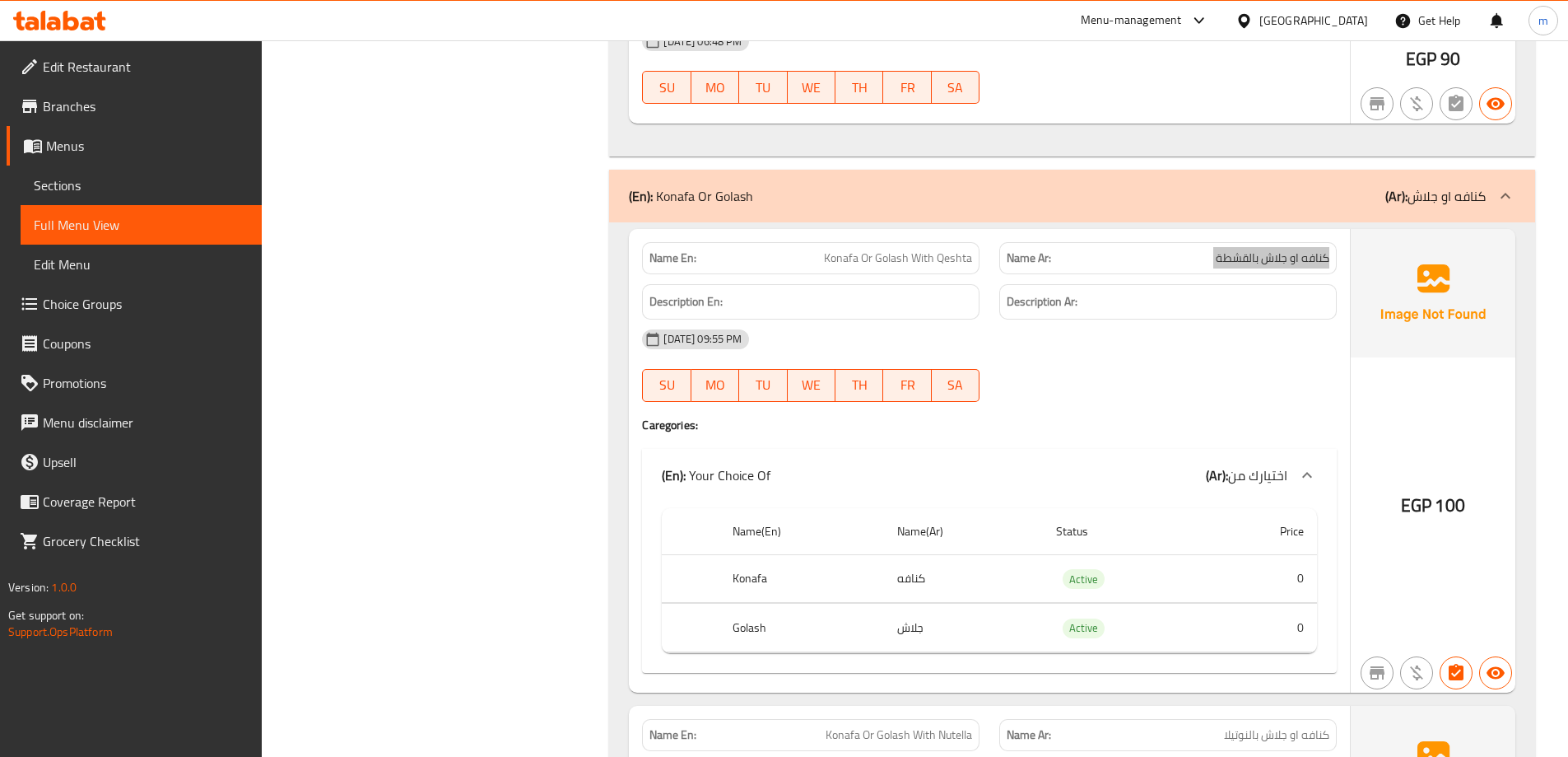
scroll to position [51214, 0]
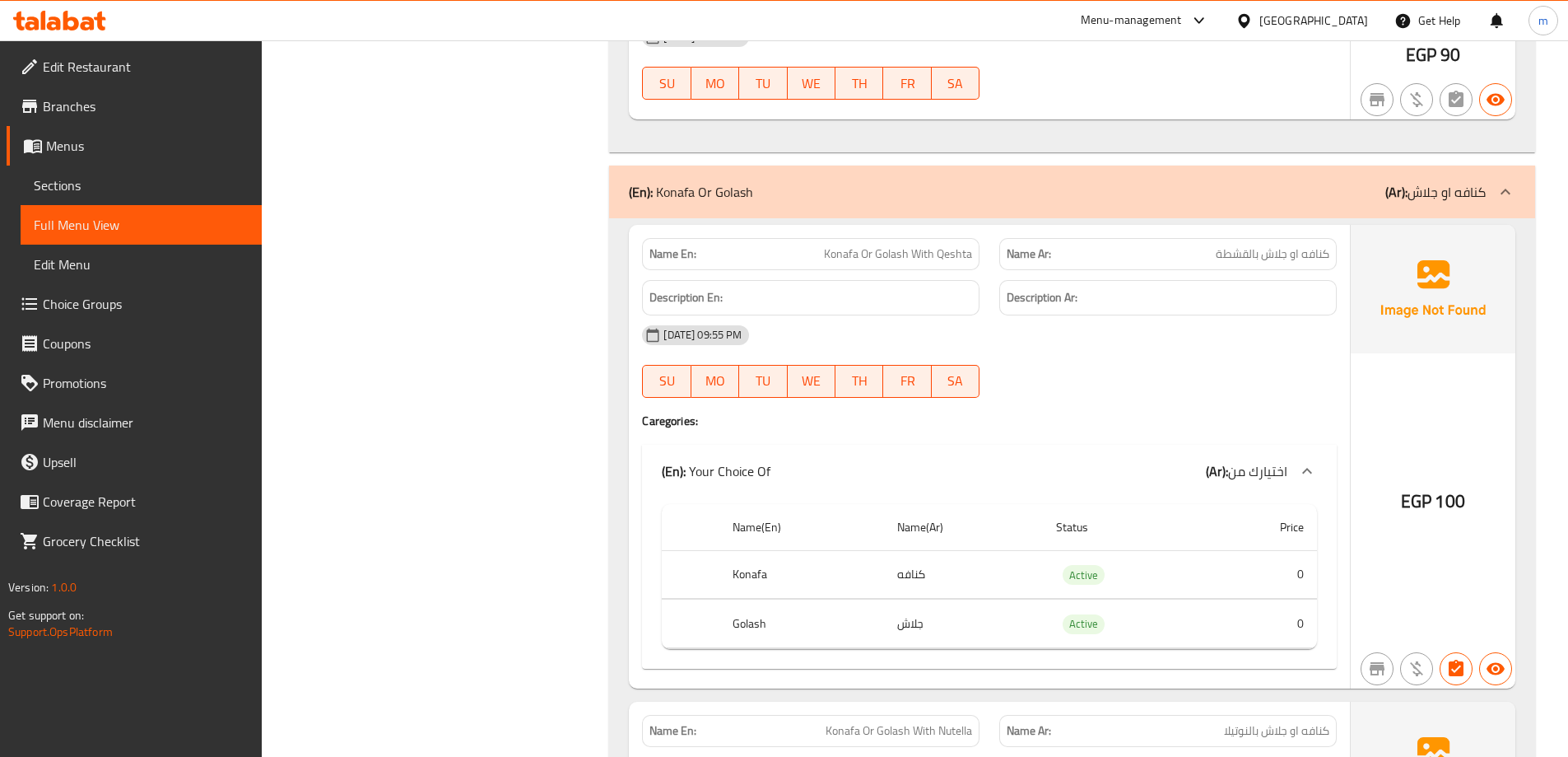
click at [1332, 316] on div "[DATE] 09:55 PM" at bounding box center [990, 336] width 715 height 40
click at [895, 246] on span "Konafa Or Golash With Qeshta" at bounding box center [898, 254] width 148 height 17
click at [1253, 238] on div "Name Ar: كنافه او جلاش بالقشطة" at bounding box center [1169, 254] width 338 height 32
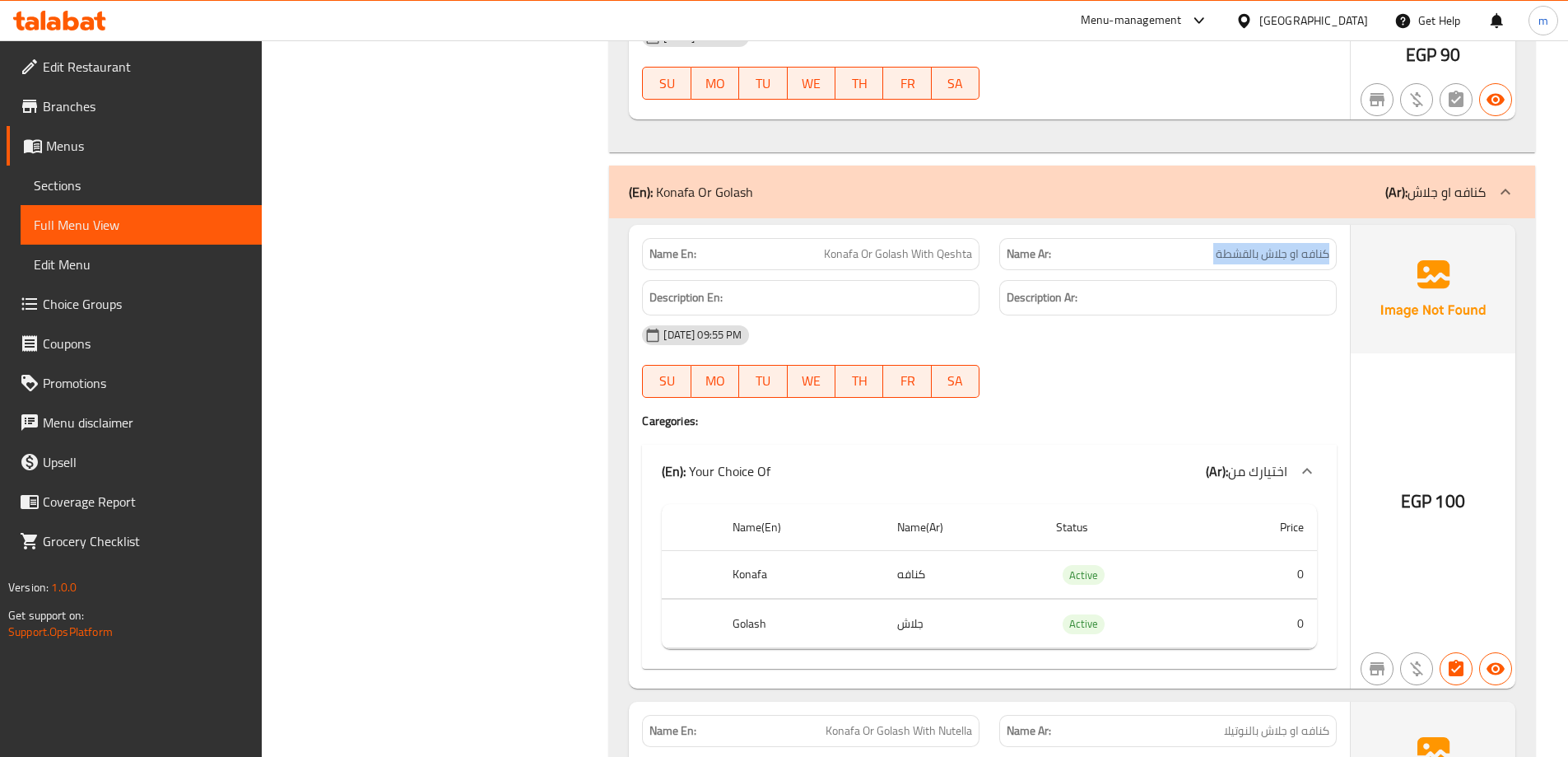
copy span "كنافه او جلاش بالقشطة"
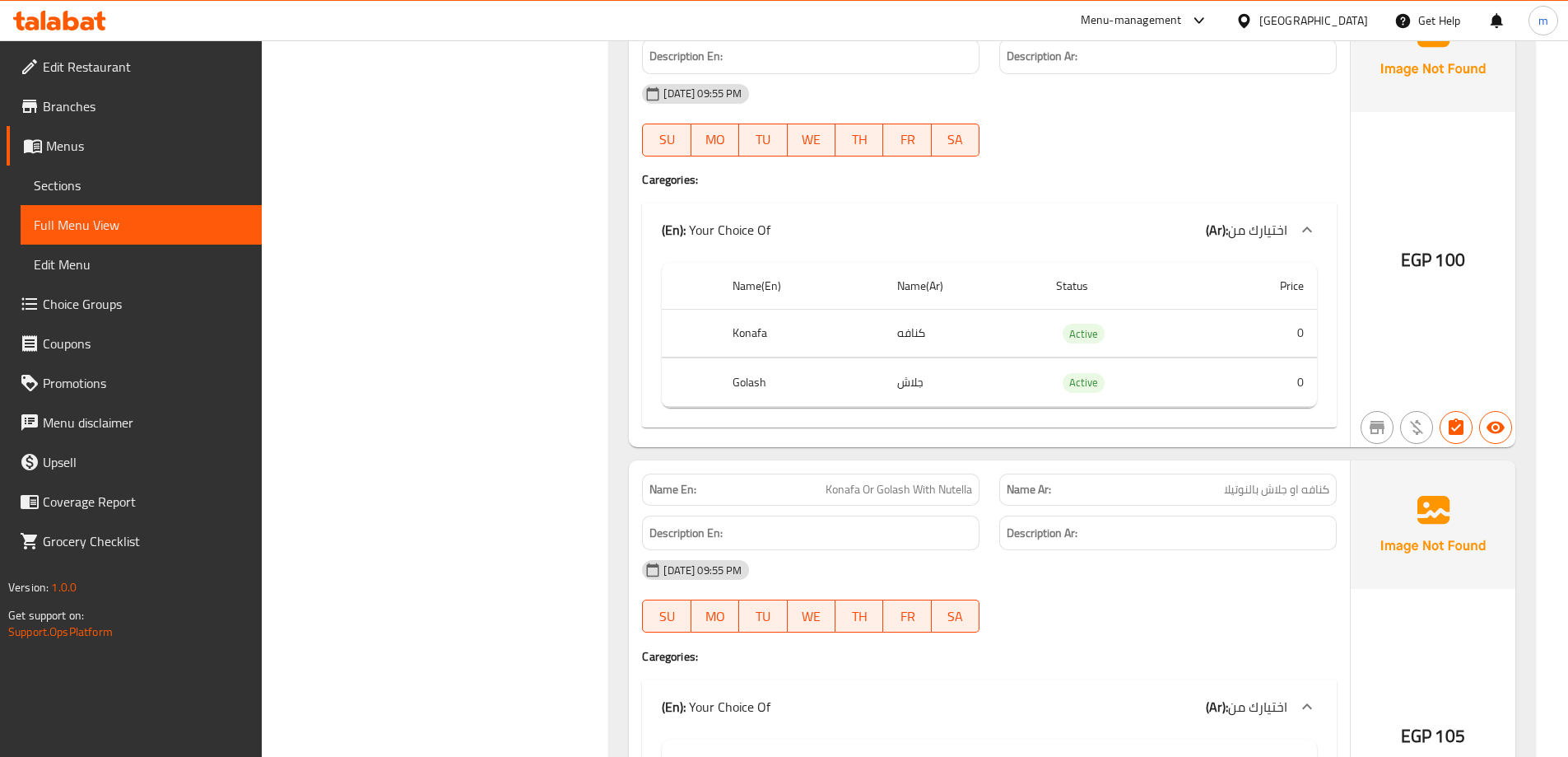
scroll to position [51461, 0]
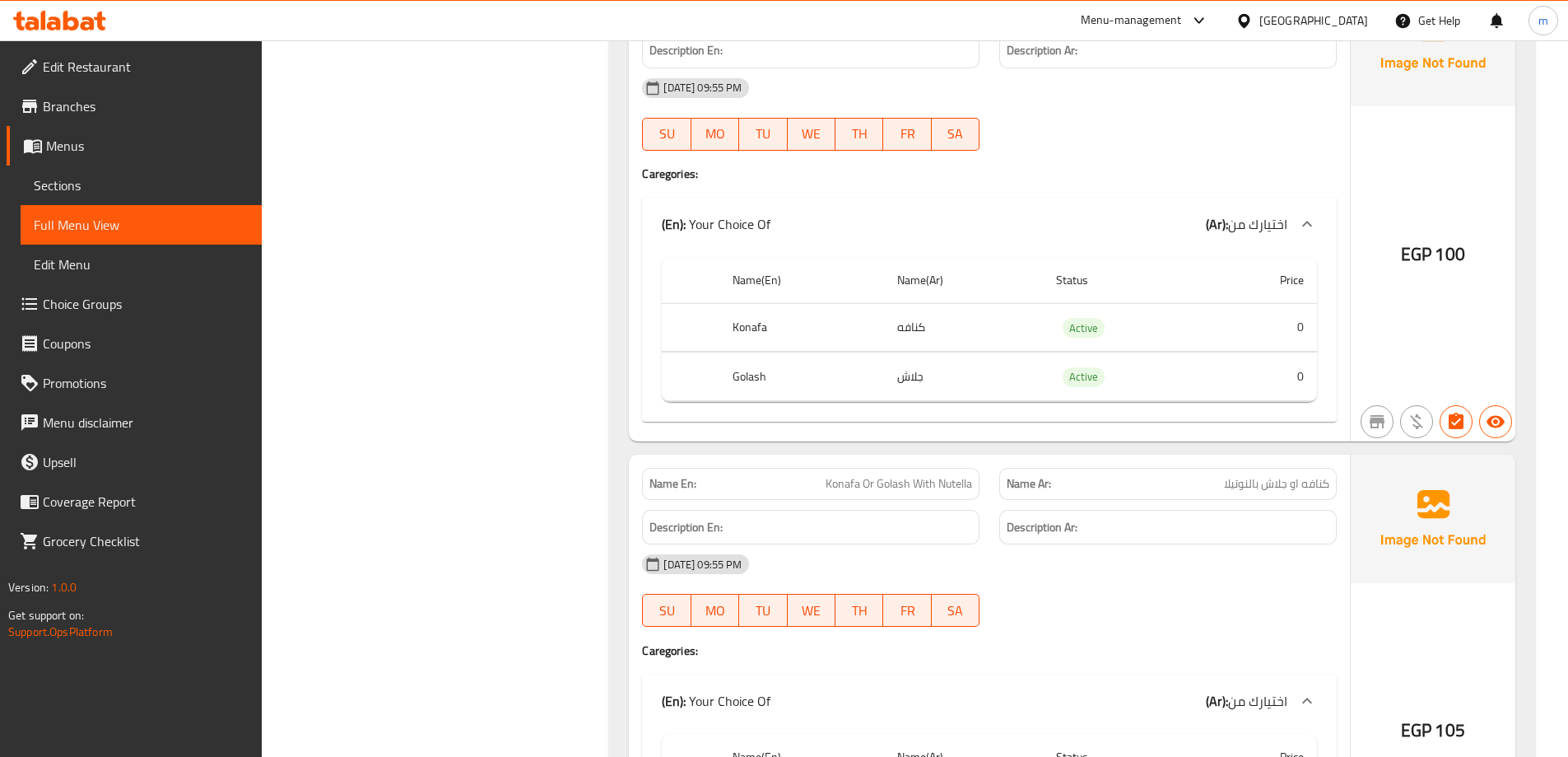
click at [1220, 475] on p "Name Ar: كنافه او جلاش بالنوتيلا" at bounding box center [1168, 483] width 323 height 17
copy span "كنافه او جلاش بالنوتيلا"
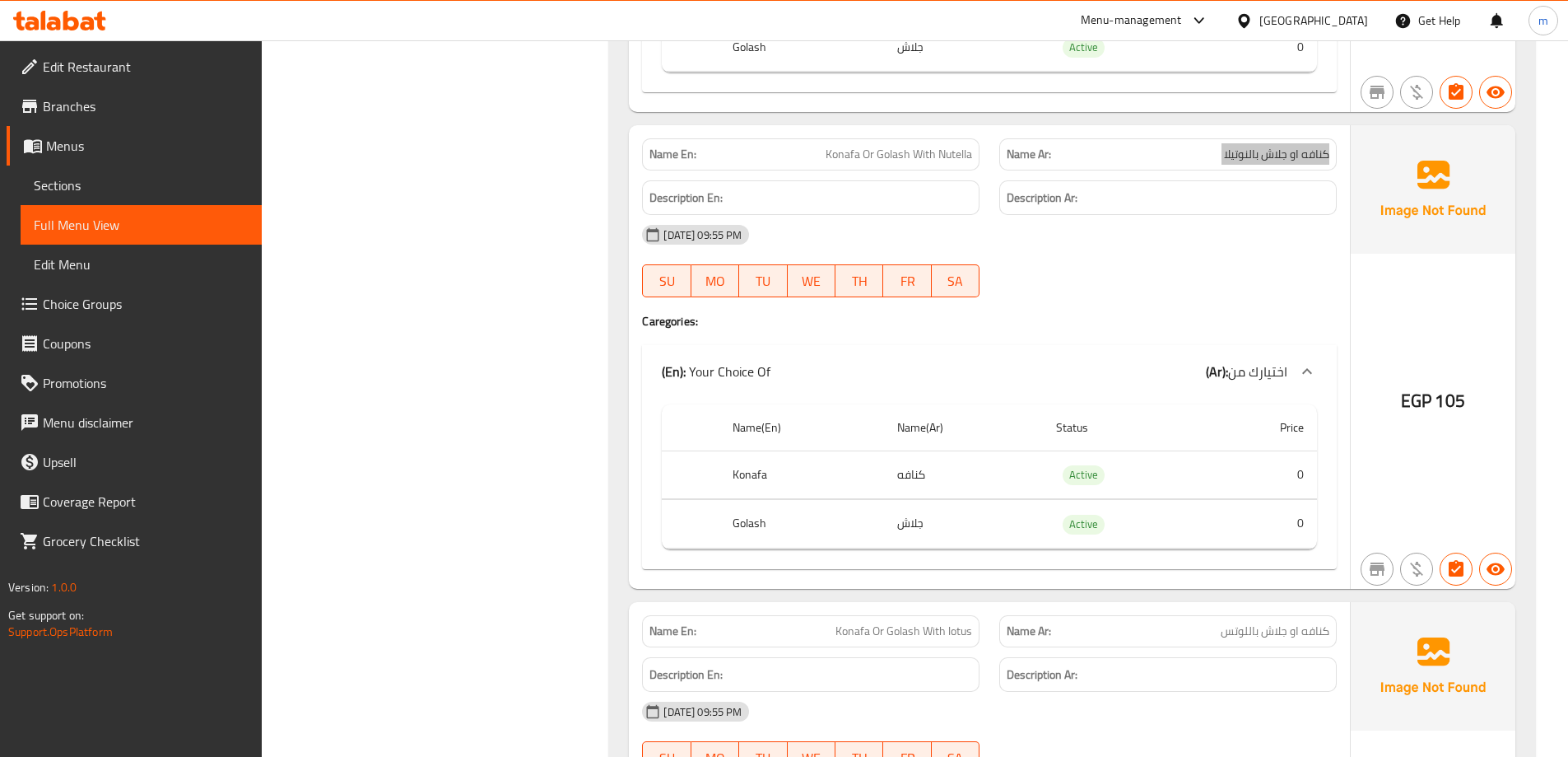
scroll to position [51955, 0]
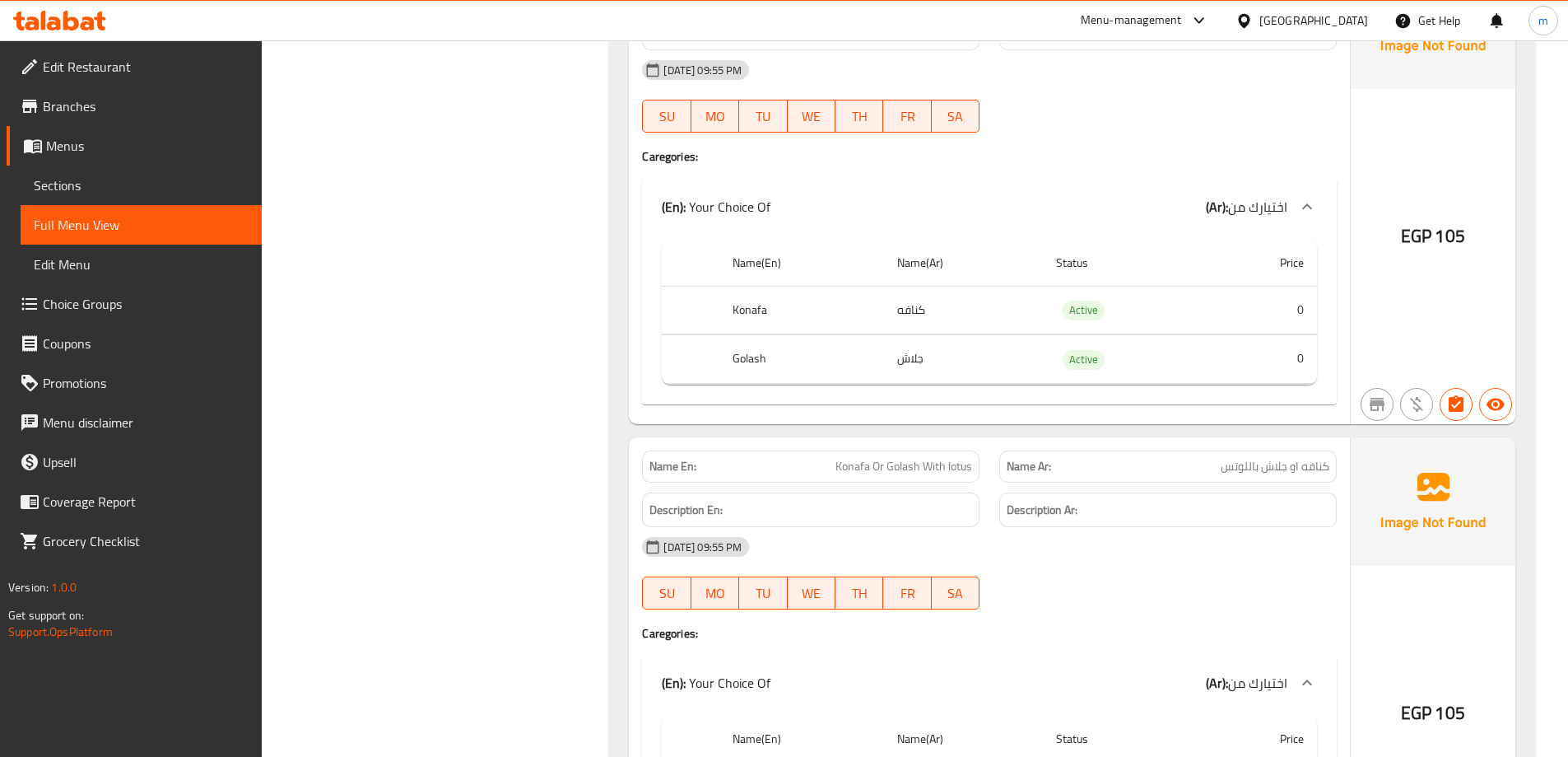
click at [1277, 457] on span "كنافه او جلاش باللوتس" at bounding box center [1274, 465] width 109 height 17
click at [1248, 457] on span "كنافه او جلاش باللوتس" at bounding box center [1274, 465] width 109 height 17
click at [1230, 457] on span "كنافه او جلاش باللوتس" at bounding box center [1274, 465] width 109 height 17
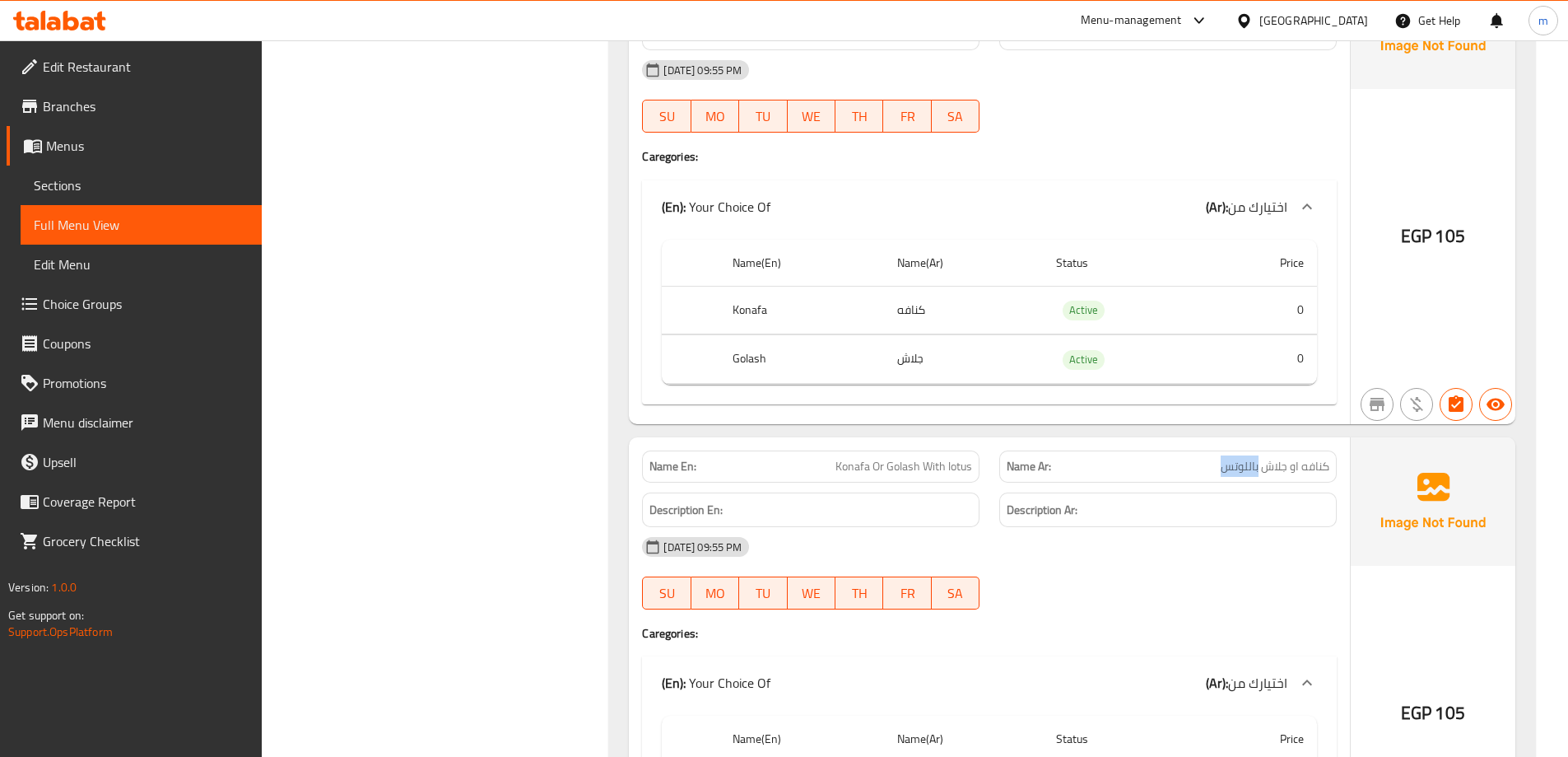
click at [1230, 457] on span "كنافه او جلاش باللوتس" at bounding box center [1274, 465] width 109 height 17
click at [1288, 457] on span "كنافه او جلاش باللوتس" at bounding box center [1274, 465] width 109 height 17
click at [1283, 457] on span "كنافه او جلاش باللوتس" at bounding box center [1274, 465] width 109 height 17
copy span "جلاش"
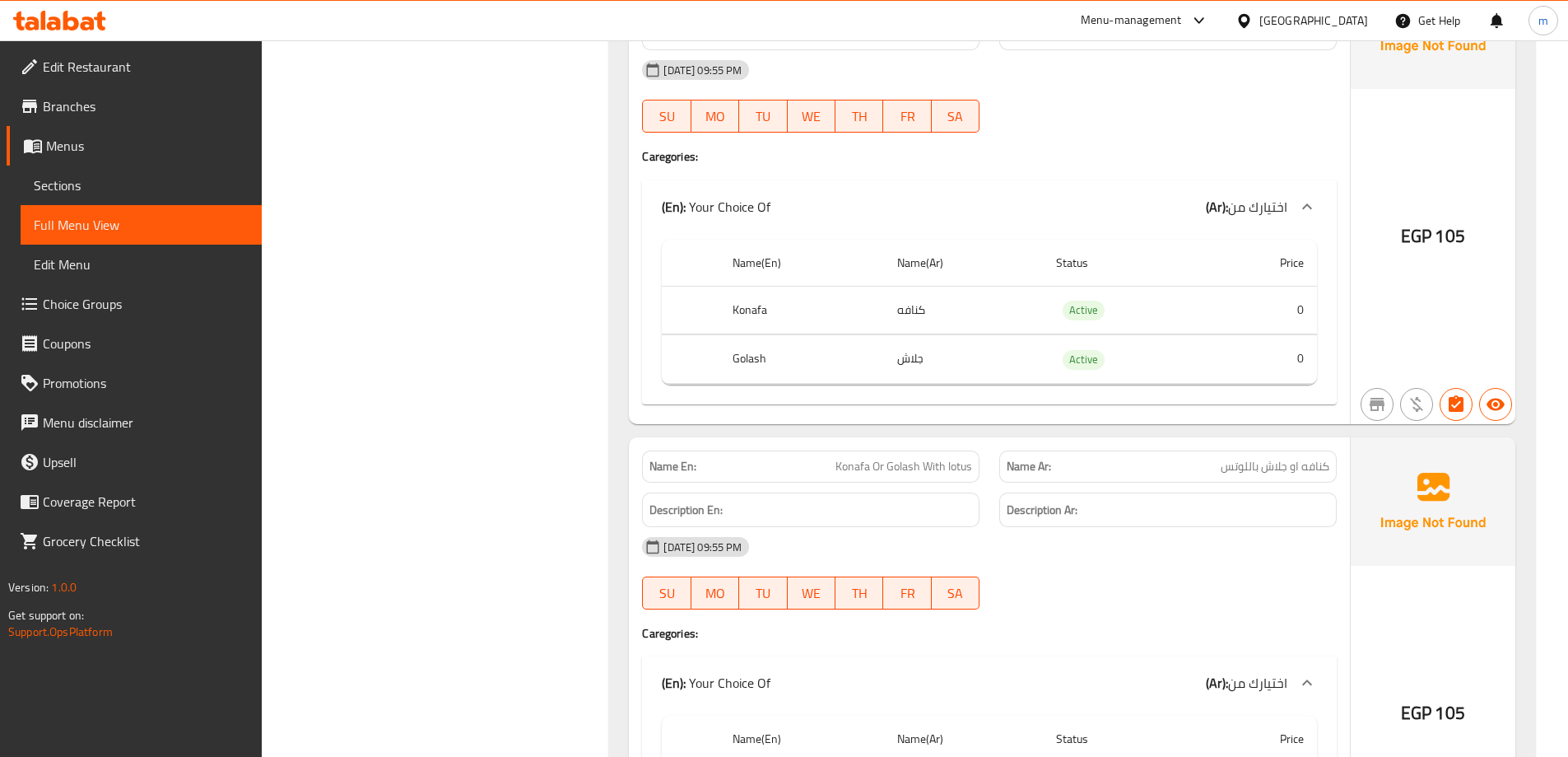
click at [1244, 450] on div "Name Ar: كنافه او جلاش باللوتس" at bounding box center [1169, 466] width 338 height 32
copy span "كنافه او جلاش باللوتس"
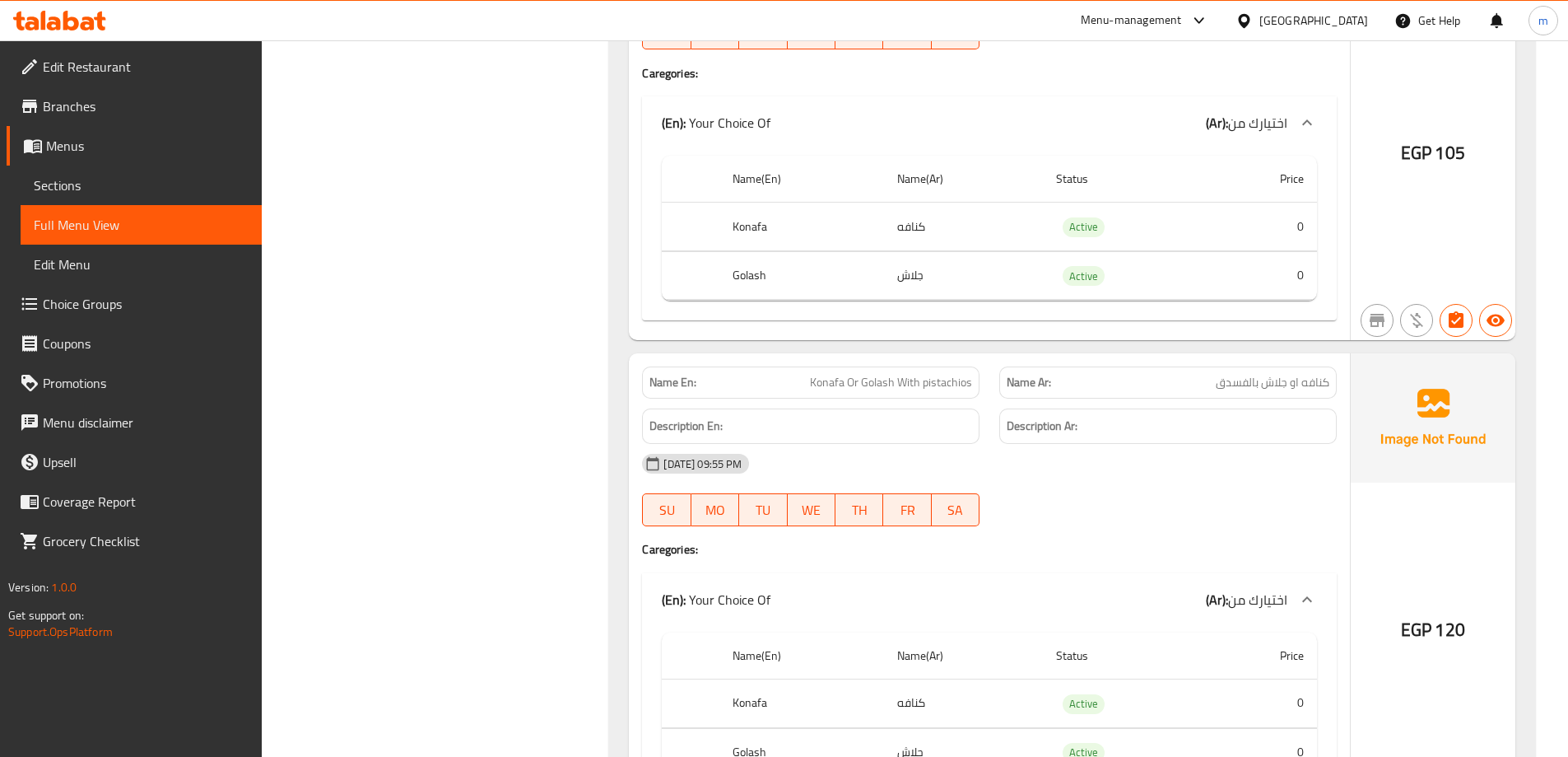
scroll to position [52695, 0]
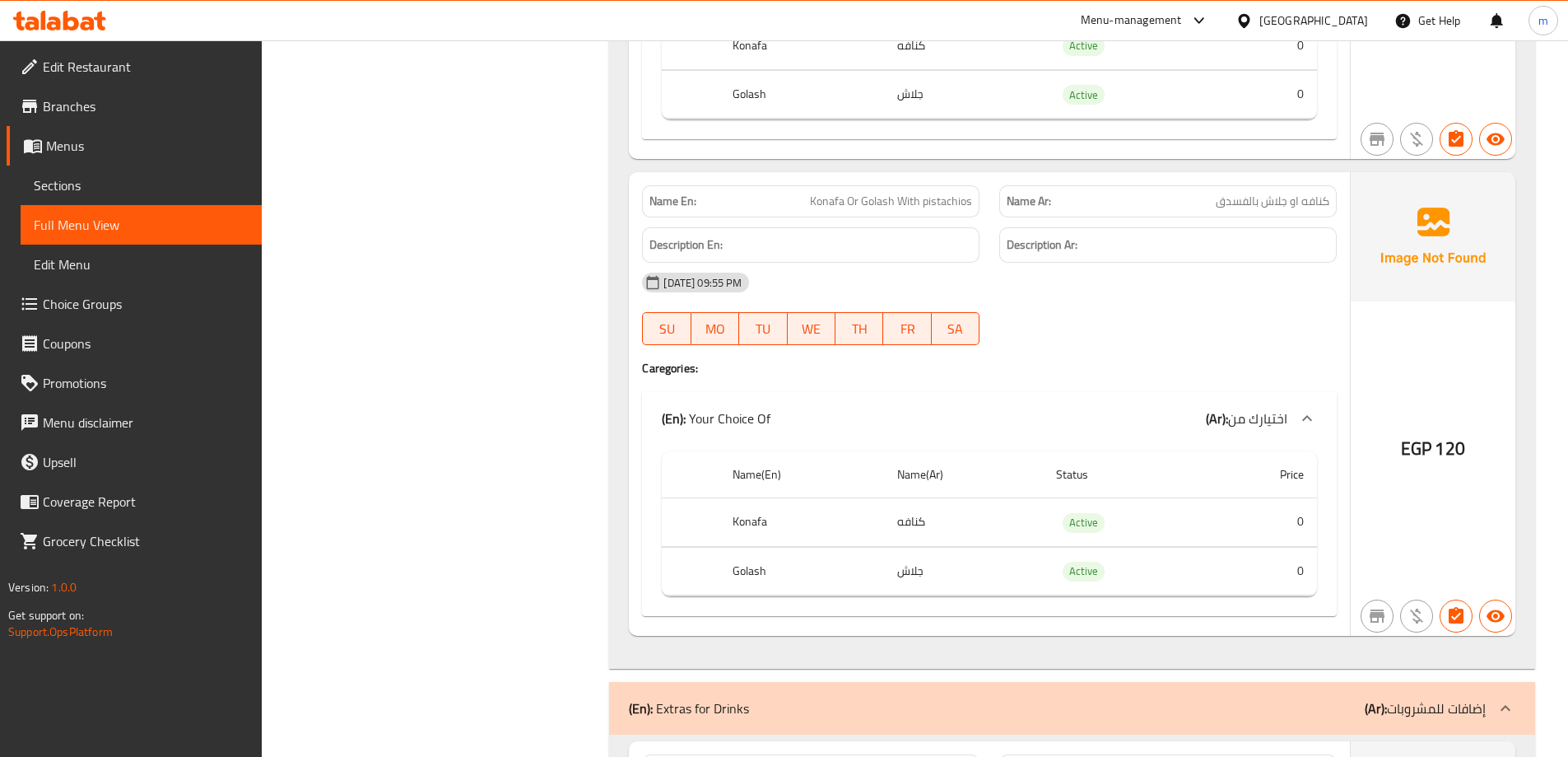
click at [1271, 193] on span "كنافه او جلاش بالفسدق" at bounding box center [1273, 201] width 114 height 17
copy span "كنافه او جلاش بالفسدق"
